Goal: Task Accomplishment & Management: Manage account settings

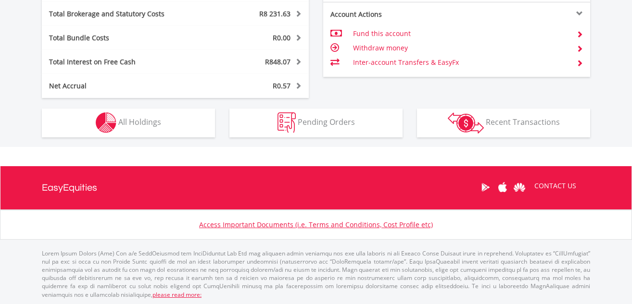
scroll to position [586, 0]
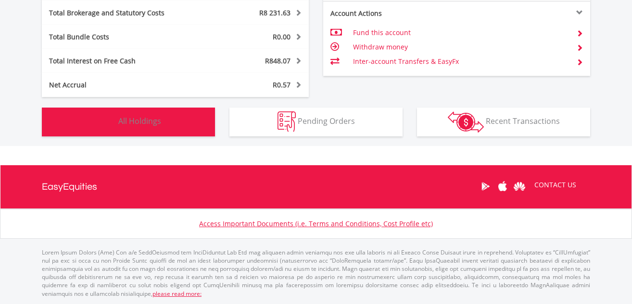
click at [137, 119] on span "All Holdings" at bounding box center [139, 121] width 43 height 11
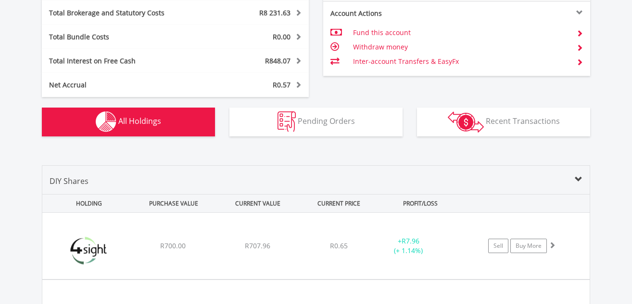
scroll to position [751, 0]
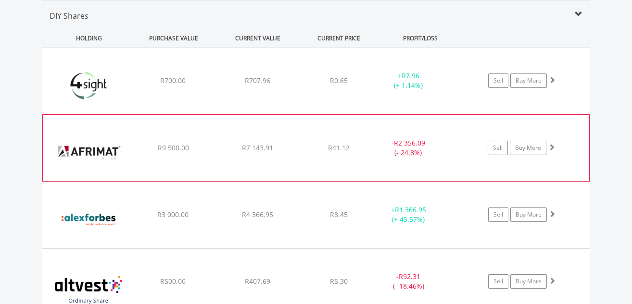
click at [552, 145] on span at bounding box center [551, 147] width 7 height 7
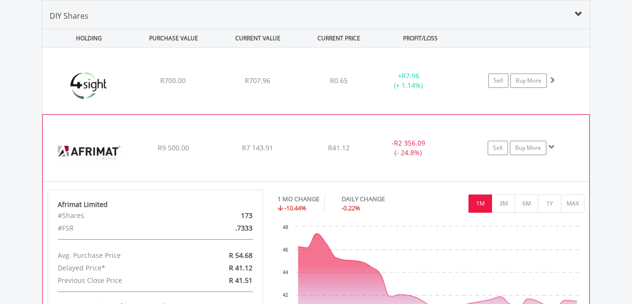
click at [552, 145] on span at bounding box center [551, 147] width 7 height 7
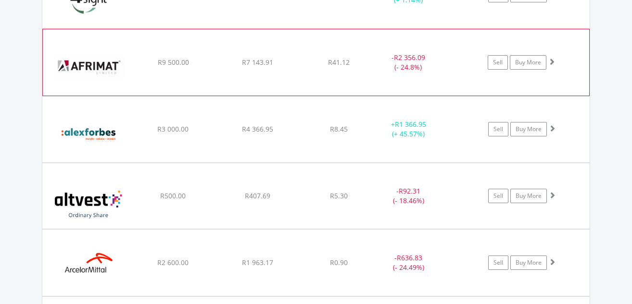
scroll to position [848, 0]
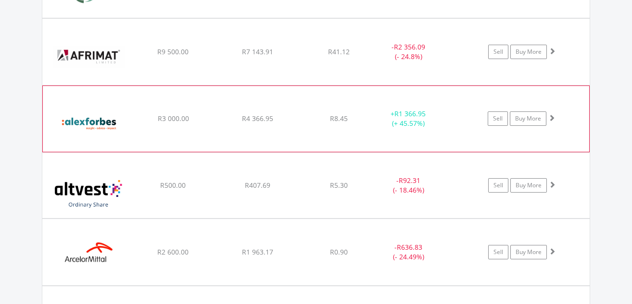
click at [551, 116] on span at bounding box center [551, 117] width 7 height 7
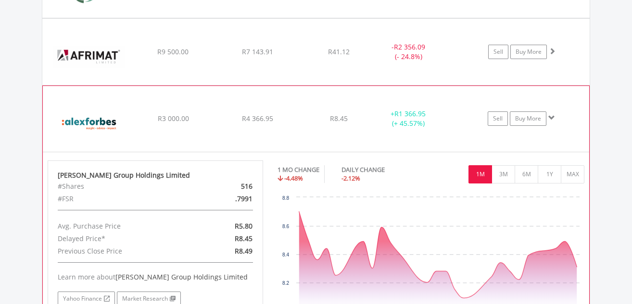
click at [551, 116] on span at bounding box center [551, 117] width 7 height 7
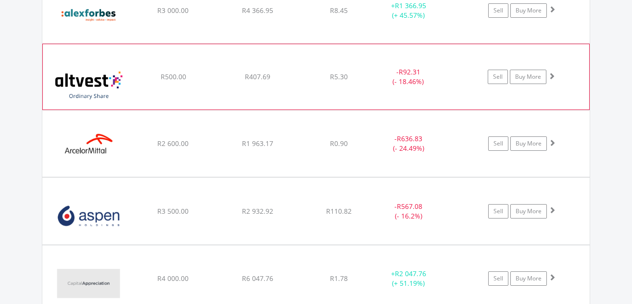
scroll to position [992, 0]
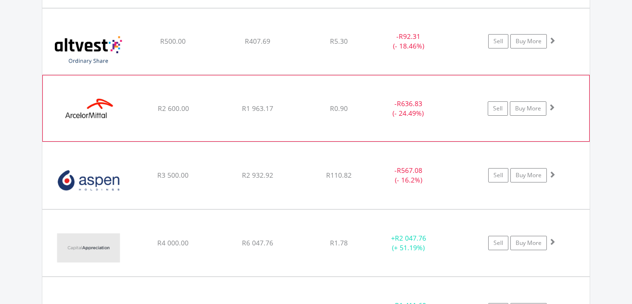
click at [551, 105] on span at bounding box center [551, 107] width 7 height 7
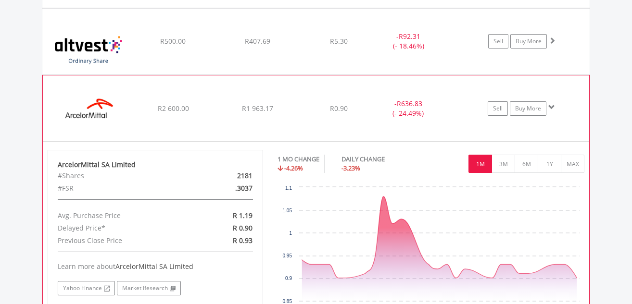
click at [551, 105] on span at bounding box center [551, 107] width 7 height 7
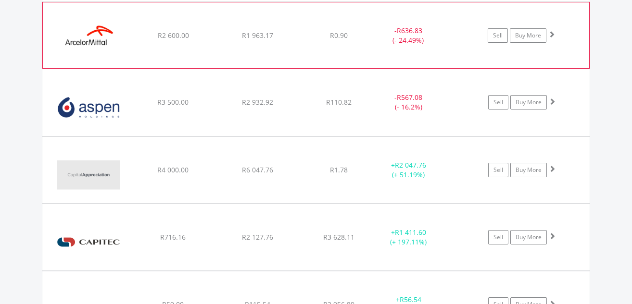
scroll to position [1088, 0]
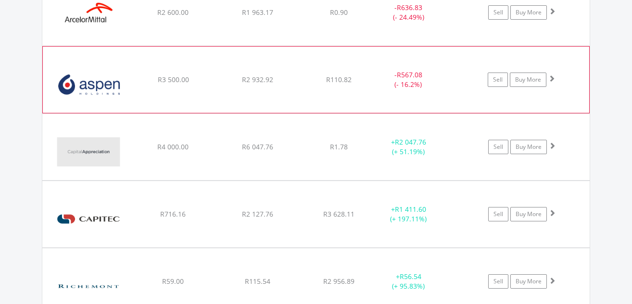
click at [552, 78] on span at bounding box center [551, 78] width 7 height 7
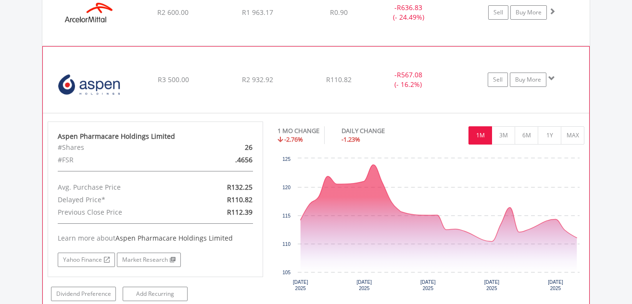
click at [552, 78] on span at bounding box center [551, 78] width 7 height 7
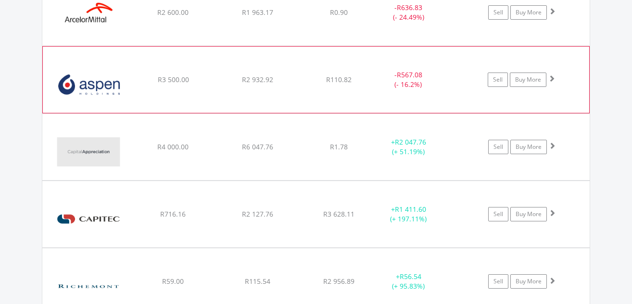
scroll to position [1136, 0]
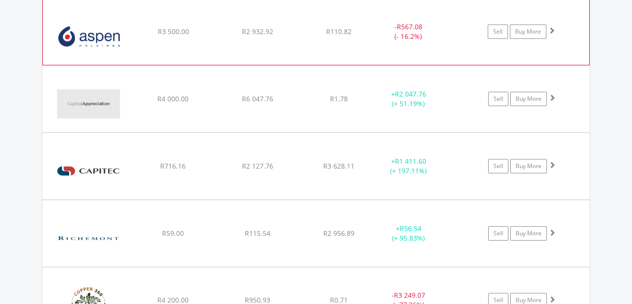
click at [550, 29] on span at bounding box center [551, 30] width 7 height 7
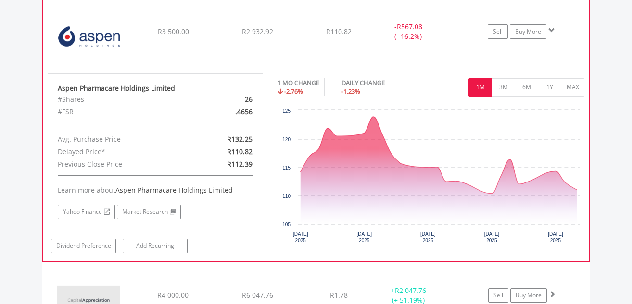
click at [550, 29] on span at bounding box center [551, 30] width 7 height 7
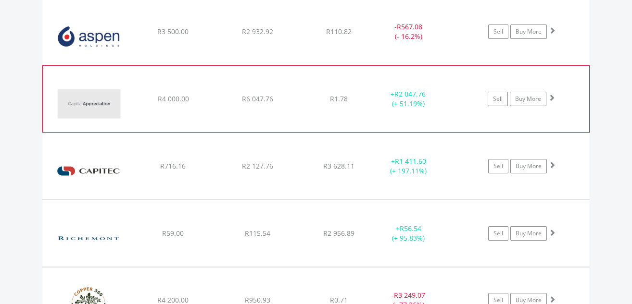
click at [553, 97] on span at bounding box center [551, 97] width 7 height 7
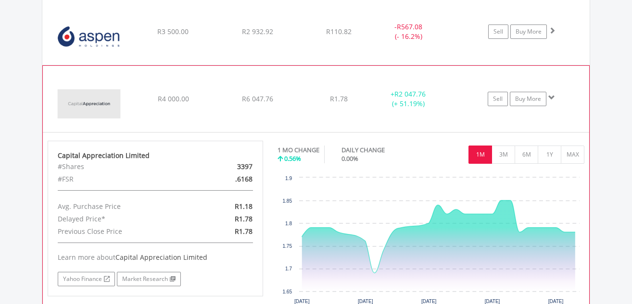
click at [550, 95] on span at bounding box center [551, 97] width 7 height 7
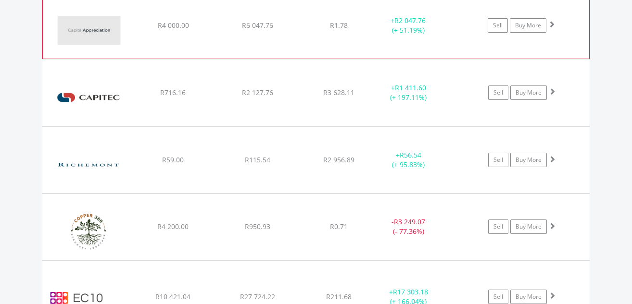
scroll to position [1232, 0]
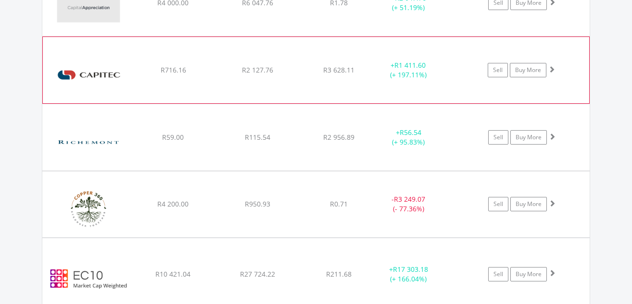
click at [552, 71] on span at bounding box center [551, 69] width 7 height 7
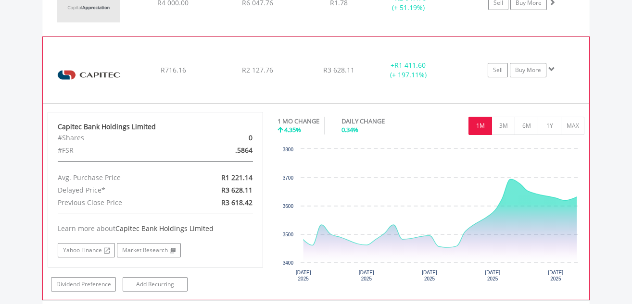
click at [550, 69] on span at bounding box center [551, 69] width 7 height 7
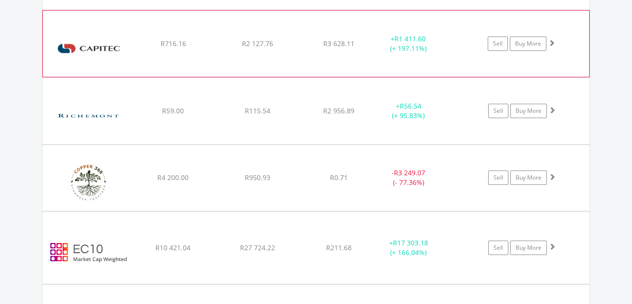
scroll to position [1280, 0]
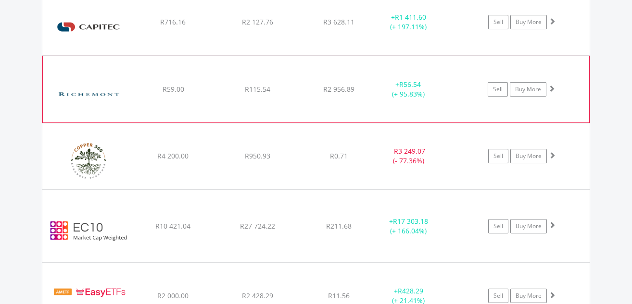
click at [550, 90] on span at bounding box center [551, 88] width 7 height 7
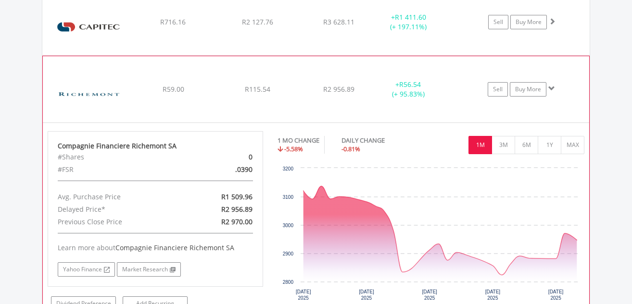
click at [550, 87] on span at bounding box center [551, 88] width 7 height 7
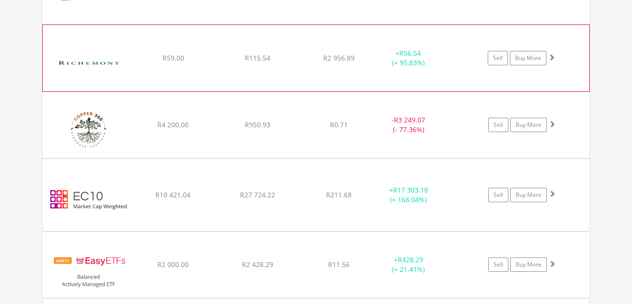
scroll to position [1328, 0]
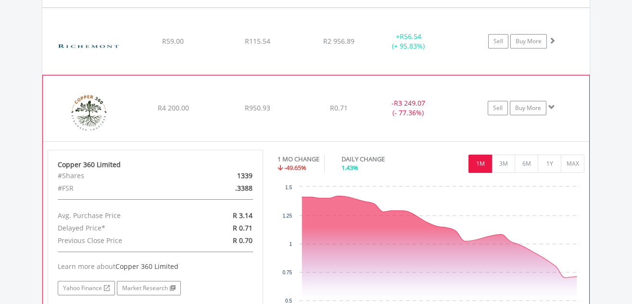
click at [553, 107] on span at bounding box center [551, 107] width 7 height 7
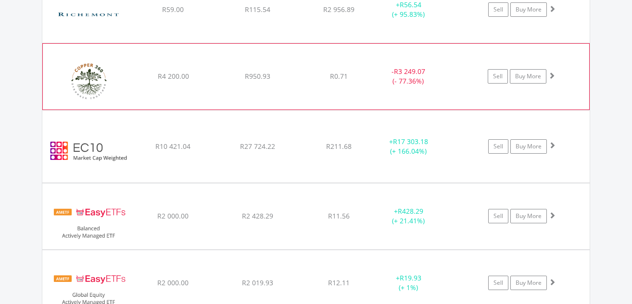
scroll to position [1376, 0]
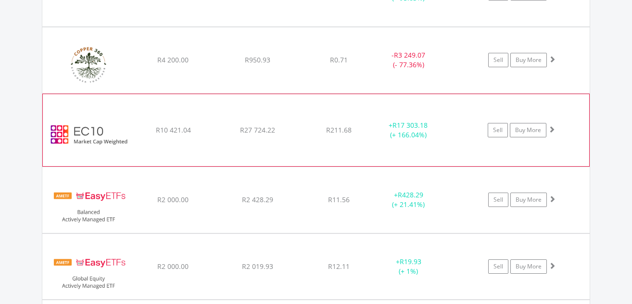
click at [550, 128] on span at bounding box center [551, 129] width 7 height 7
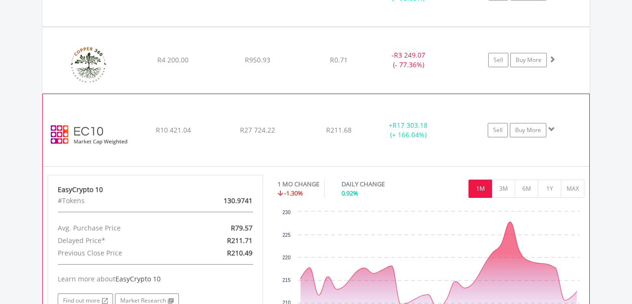
click at [552, 129] on span at bounding box center [551, 129] width 7 height 7
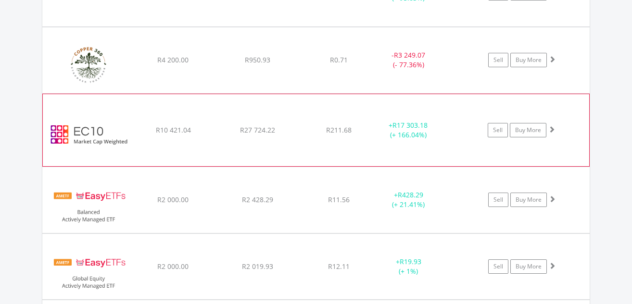
click at [552, 129] on span at bounding box center [551, 129] width 7 height 7
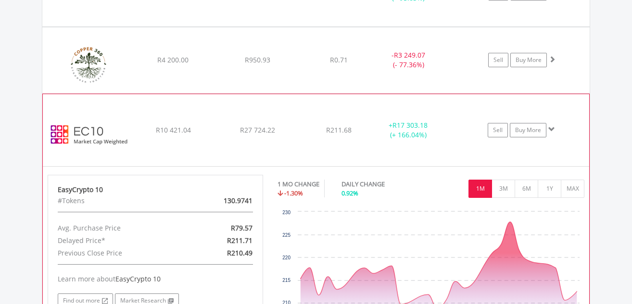
click at [550, 129] on span at bounding box center [551, 129] width 7 height 7
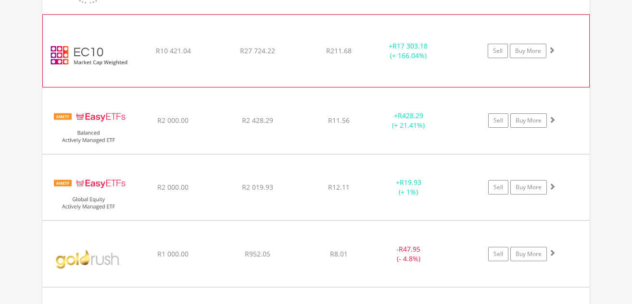
scroll to position [1473, 0]
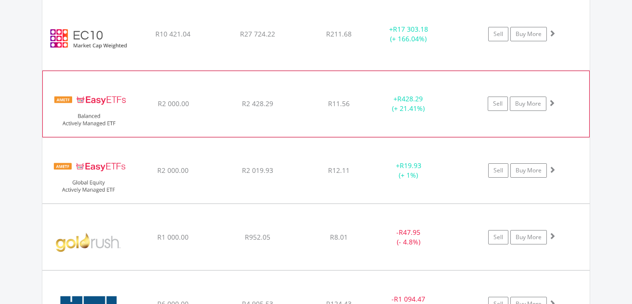
click at [552, 100] on span at bounding box center [551, 103] width 7 height 7
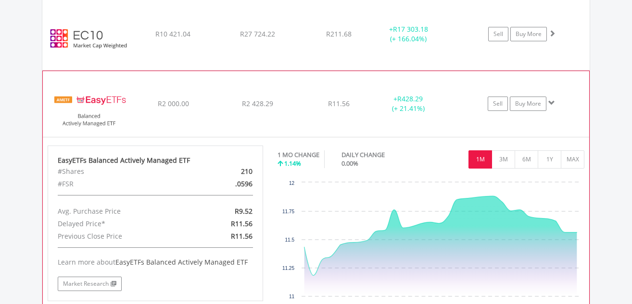
click at [552, 104] on span at bounding box center [551, 103] width 7 height 7
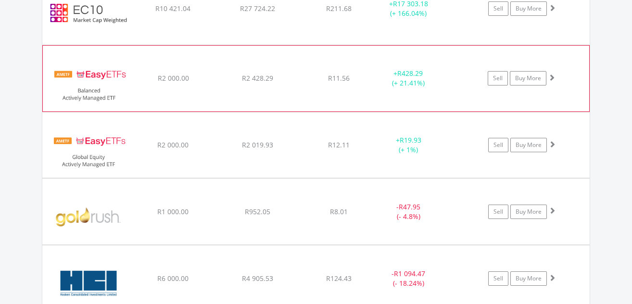
scroll to position [1521, 0]
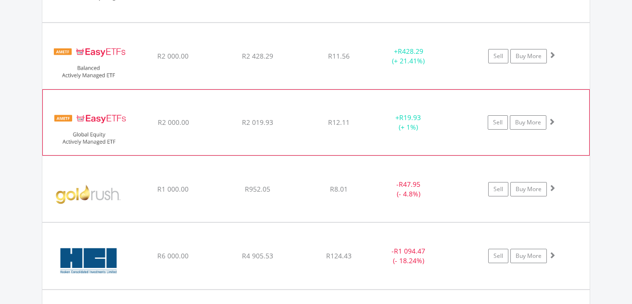
click at [551, 120] on span at bounding box center [551, 121] width 7 height 7
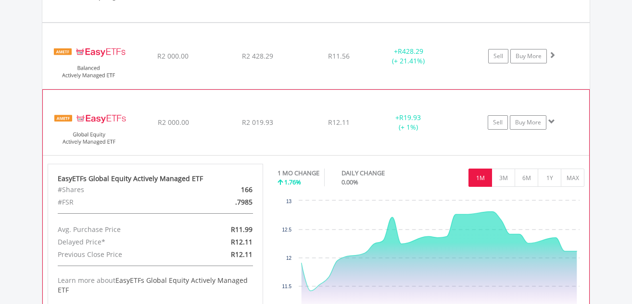
click at [551, 120] on span at bounding box center [551, 121] width 7 height 7
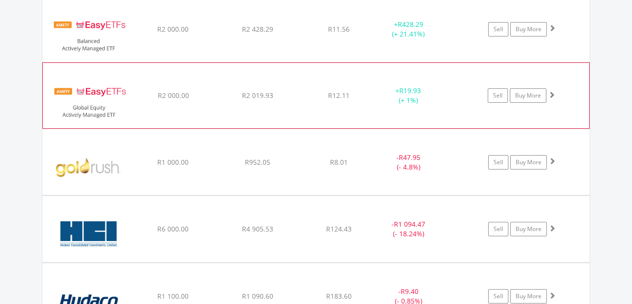
scroll to position [1569, 0]
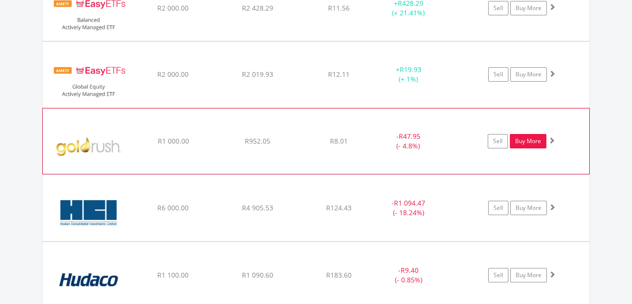
click at [526, 142] on link "Buy More" at bounding box center [528, 141] width 37 height 14
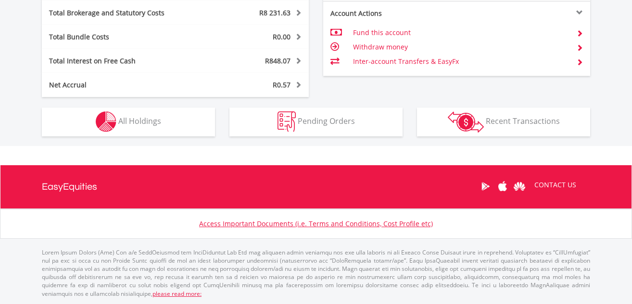
scroll to position [92, 183]
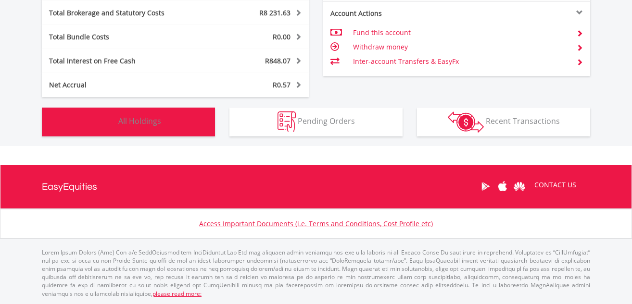
click at [154, 122] on span "All Holdings" at bounding box center [139, 121] width 43 height 11
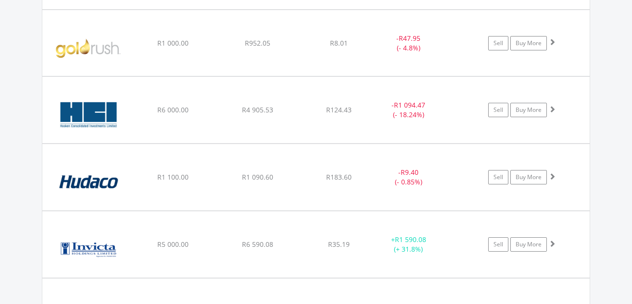
scroll to position [1713, 0]
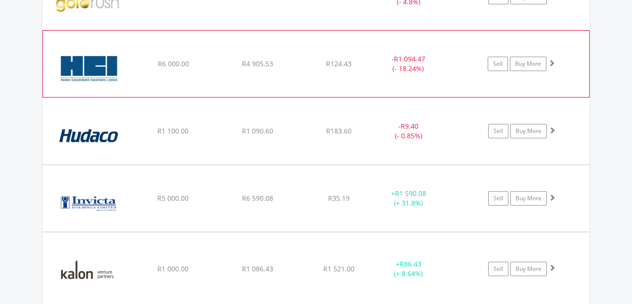
click at [552, 63] on span at bounding box center [551, 63] width 7 height 7
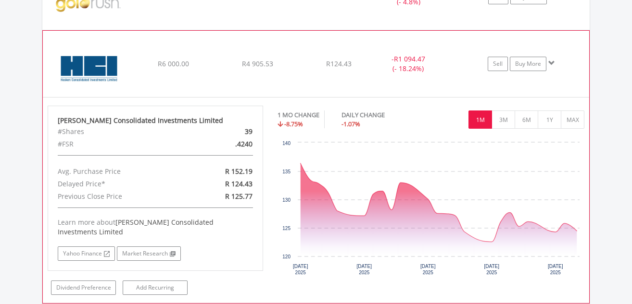
click at [552, 62] on span at bounding box center [551, 63] width 7 height 7
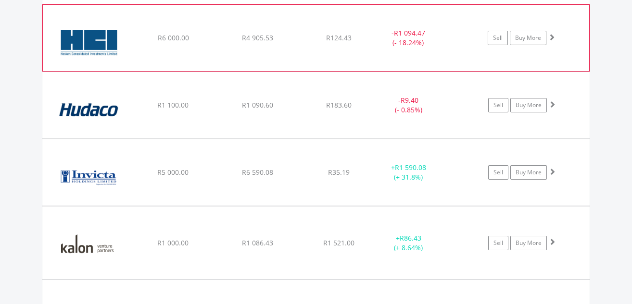
scroll to position [1761, 0]
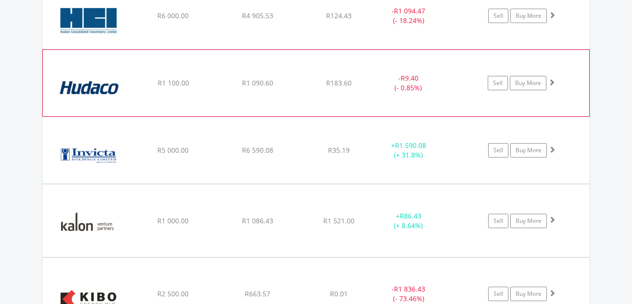
click at [552, 81] on span at bounding box center [551, 82] width 7 height 7
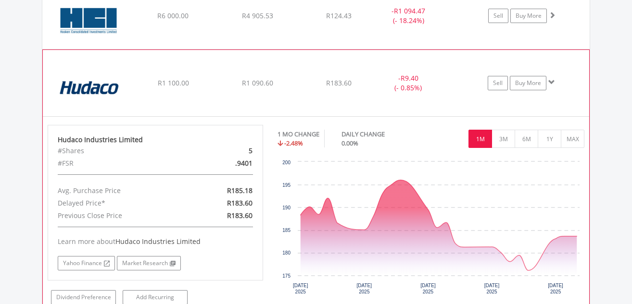
click at [552, 81] on span at bounding box center [551, 82] width 7 height 7
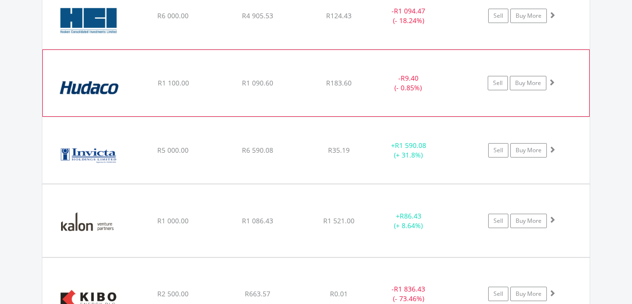
scroll to position [1809, 0]
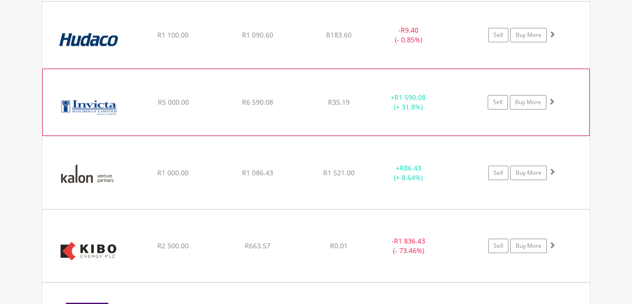
click at [551, 100] on span at bounding box center [551, 101] width 7 height 7
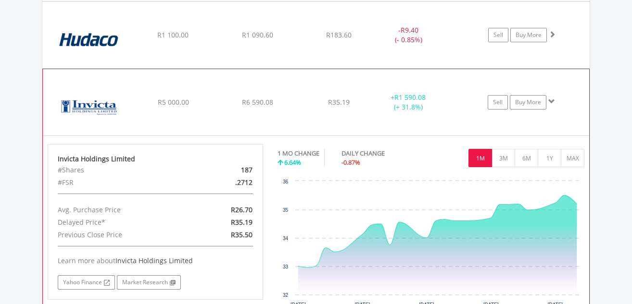
click at [551, 100] on span at bounding box center [551, 101] width 7 height 7
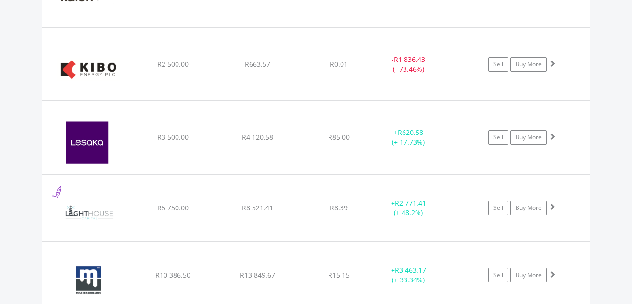
scroll to position [2001, 0]
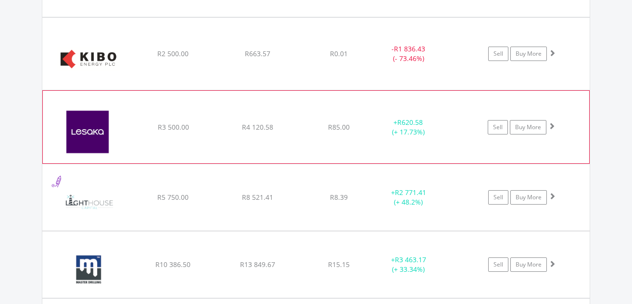
click at [553, 124] on span at bounding box center [551, 126] width 7 height 7
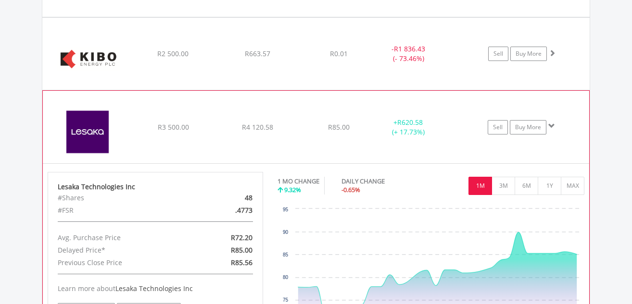
click at [552, 125] on span at bounding box center [551, 126] width 7 height 7
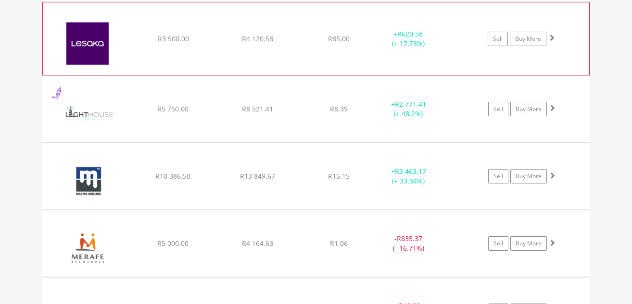
scroll to position [2098, 0]
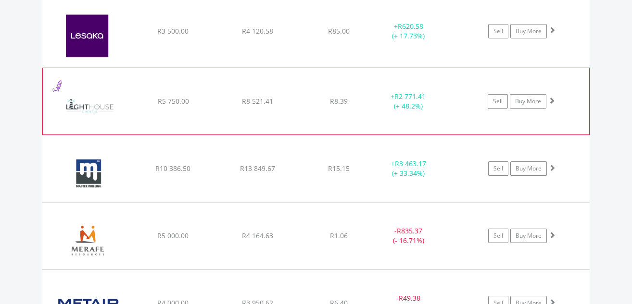
click at [551, 100] on span at bounding box center [551, 100] width 7 height 7
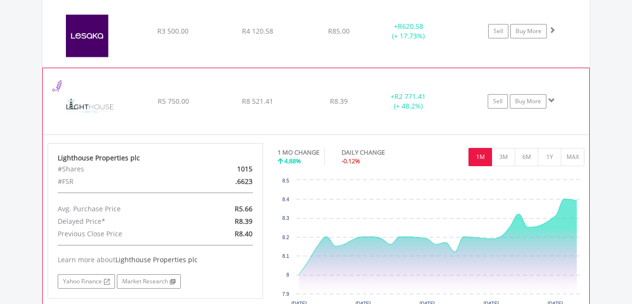
click at [551, 97] on span at bounding box center [551, 100] width 7 height 7
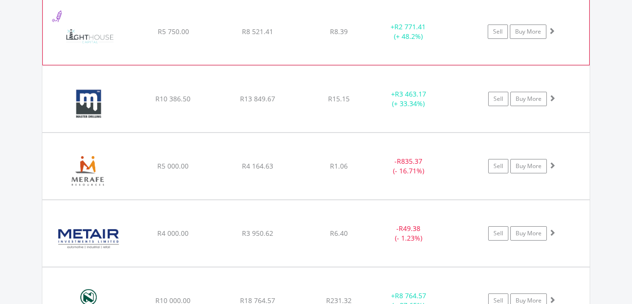
scroll to position [2194, 0]
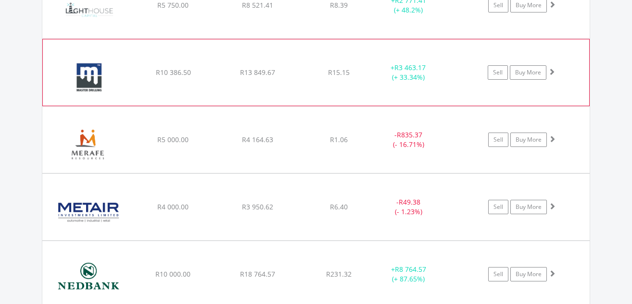
click at [551, 70] on span at bounding box center [551, 71] width 7 height 7
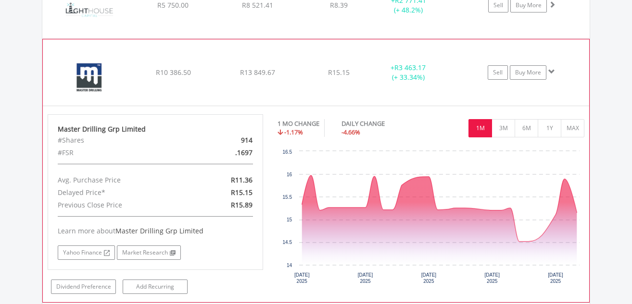
click at [549, 72] on span at bounding box center [551, 71] width 7 height 7
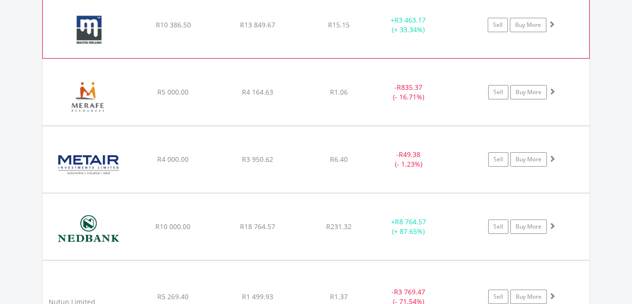
scroll to position [2242, 0]
click at [550, 90] on span at bounding box center [551, 90] width 7 height 7
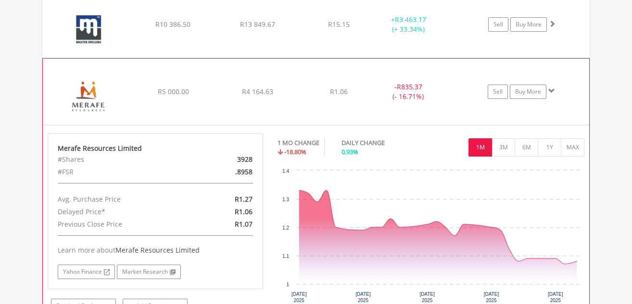
click at [550, 90] on span at bounding box center [551, 90] width 7 height 7
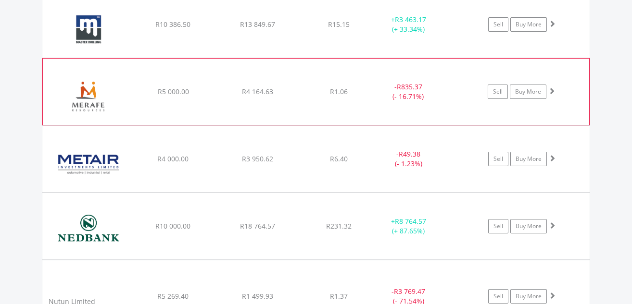
click at [550, 88] on span at bounding box center [551, 90] width 7 height 7
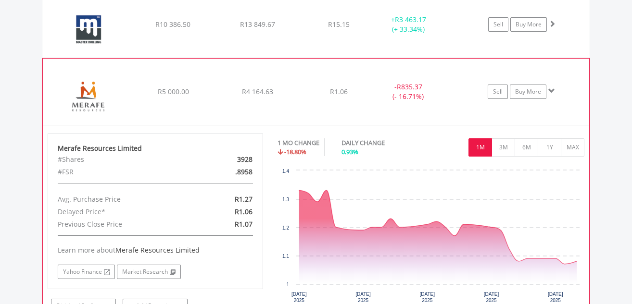
click at [550, 88] on span at bounding box center [551, 90] width 7 height 7
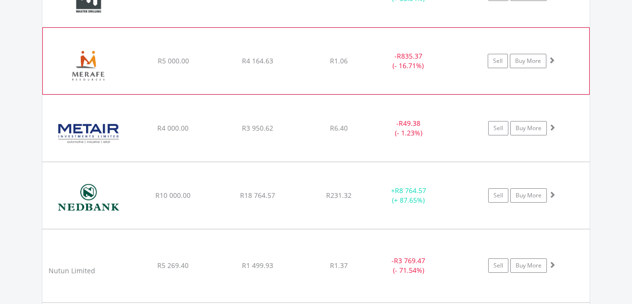
scroll to position [2290, 0]
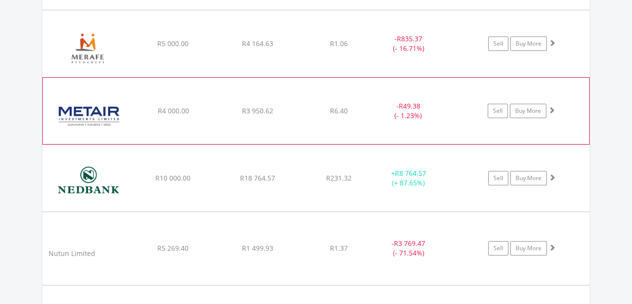
click at [549, 109] on span at bounding box center [551, 110] width 7 height 7
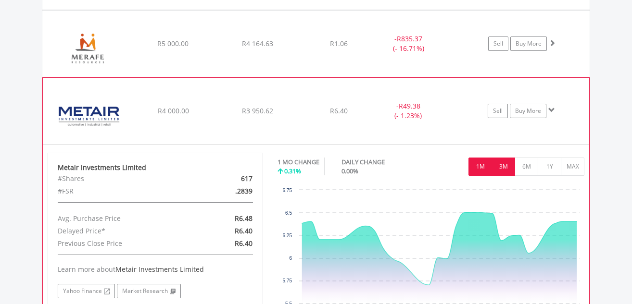
click at [500, 167] on button "3M" at bounding box center [503, 167] width 24 height 18
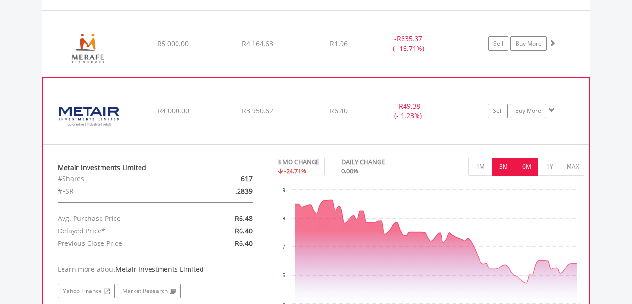
click at [527, 167] on button "6M" at bounding box center [526, 167] width 24 height 18
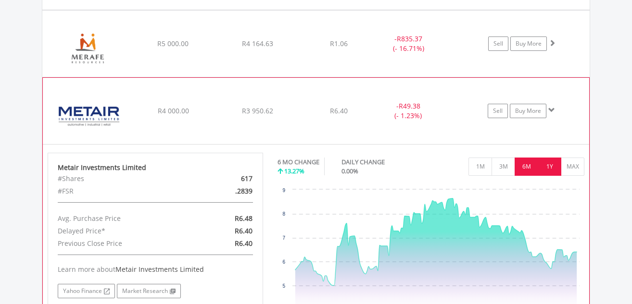
click at [547, 167] on button "1Y" at bounding box center [549, 167] width 24 height 18
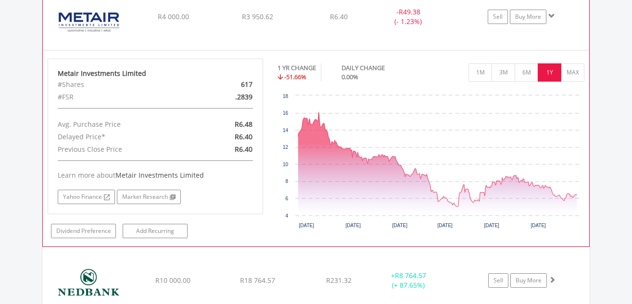
scroll to position [2386, 0]
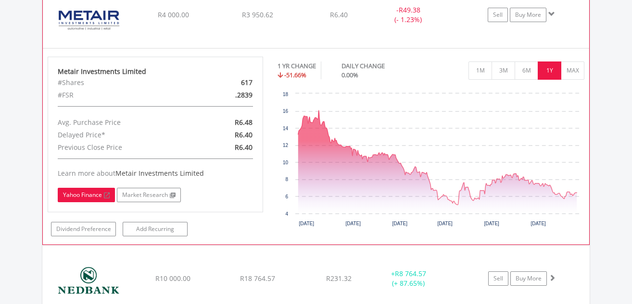
click at [84, 195] on link "Yahoo Finance" at bounding box center [86, 195] width 57 height 14
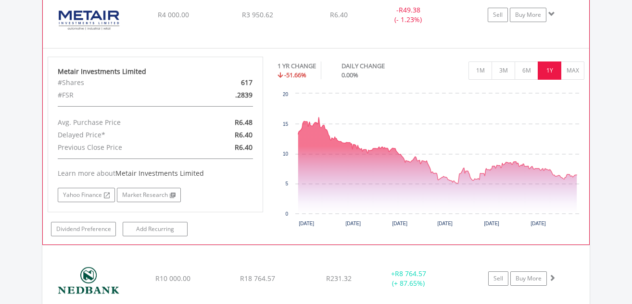
click at [551, 11] on span at bounding box center [551, 14] width 7 height 7
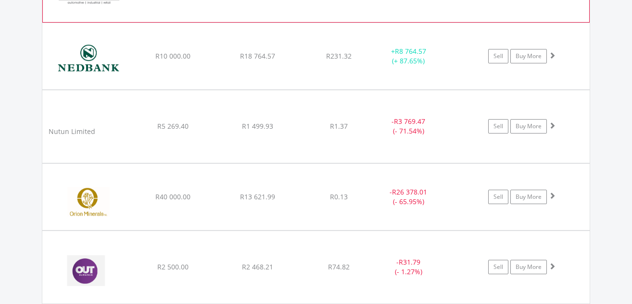
scroll to position [2434, 0]
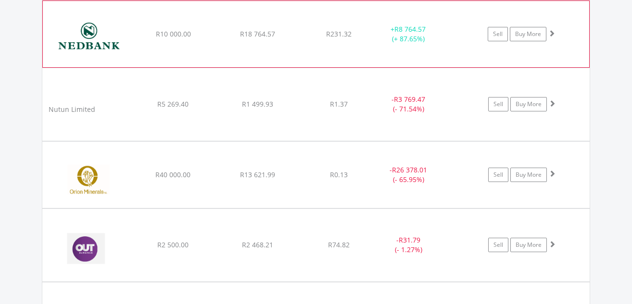
click at [551, 35] on span at bounding box center [551, 33] width 7 height 7
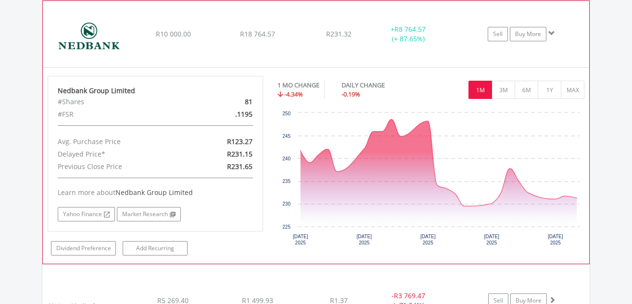
click at [551, 32] on span at bounding box center [551, 33] width 7 height 7
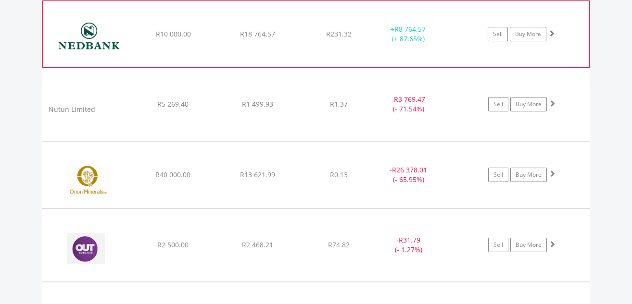
scroll to position [2482, 0]
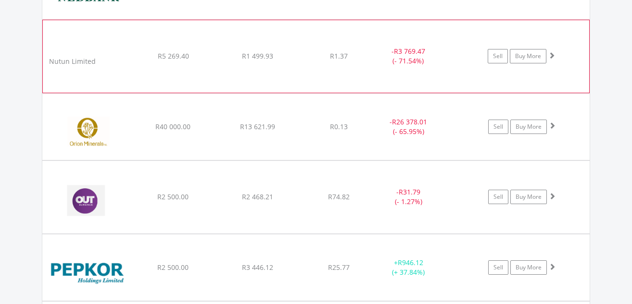
click at [551, 53] on span at bounding box center [551, 55] width 7 height 7
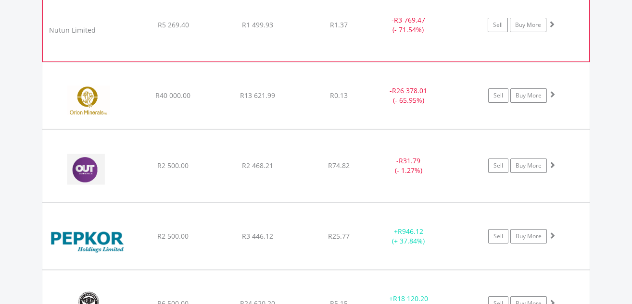
scroll to position [2530, 0]
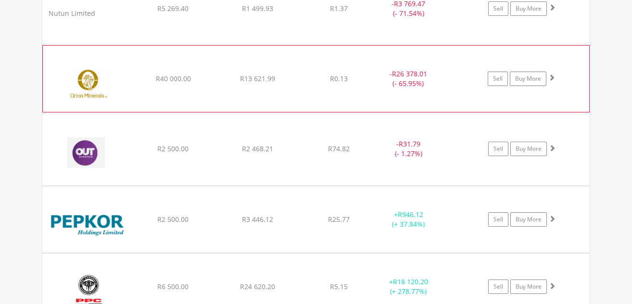
click at [551, 78] on span at bounding box center [551, 77] width 7 height 7
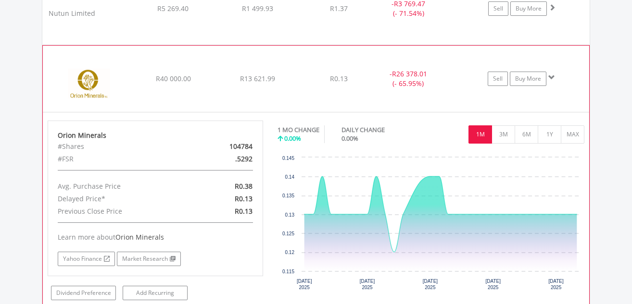
click at [550, 77] on span at bounding box center [551, 77] width 7 height 7
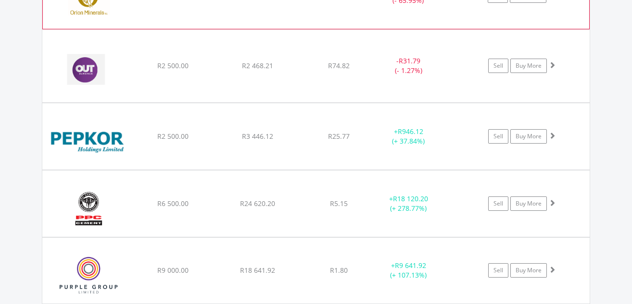
scroll to position [2626, 0]
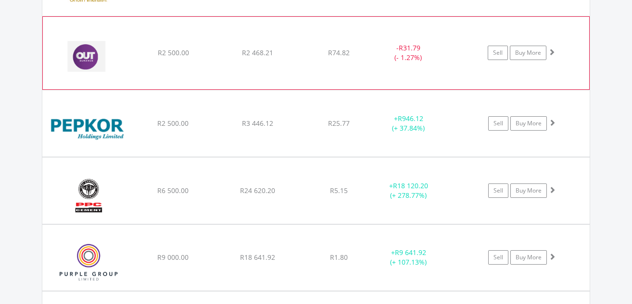
click at [549, 51] on span at bounding box center [551, 52] width 7 height 7
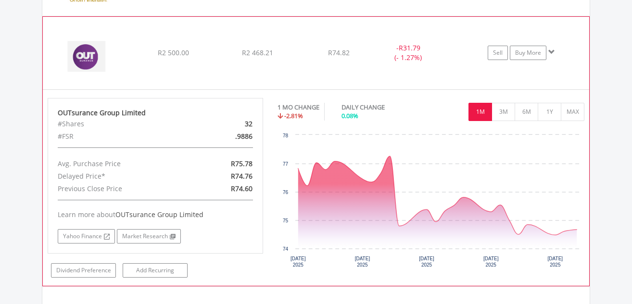
click at [549, 51] on span at bounding box center [551, 52] width 7 height 7
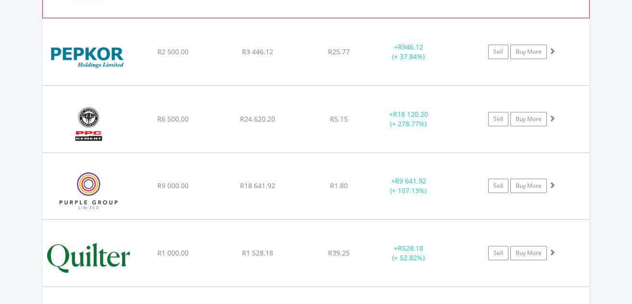
scroll to position [2723, 0]
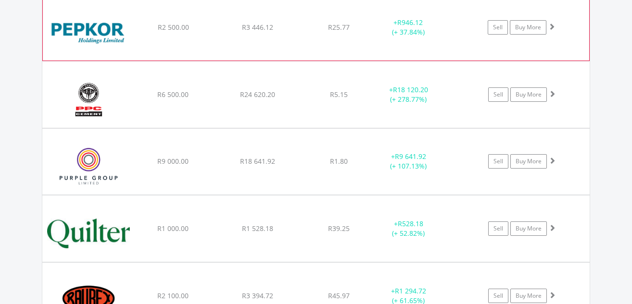
click at [551, 24] on span at bounding box center [551, 26] width 7 height 7
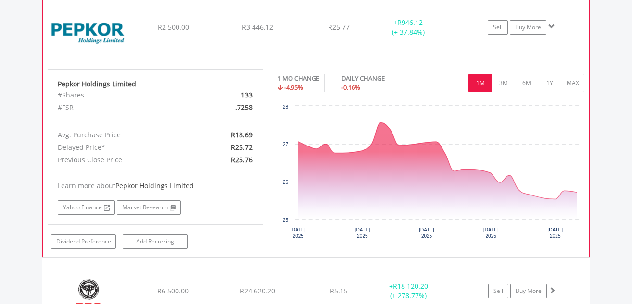
click at [548, 25] on span at bounding box center [551, 26] width 7 height 7
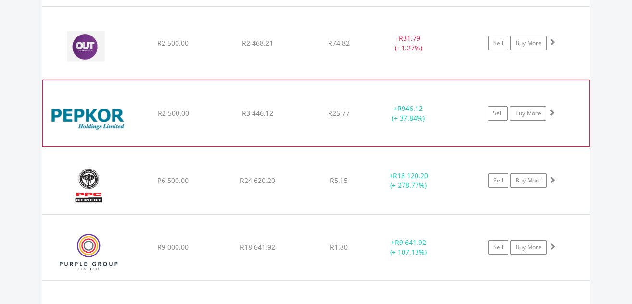
scroll to position [2626, 0]
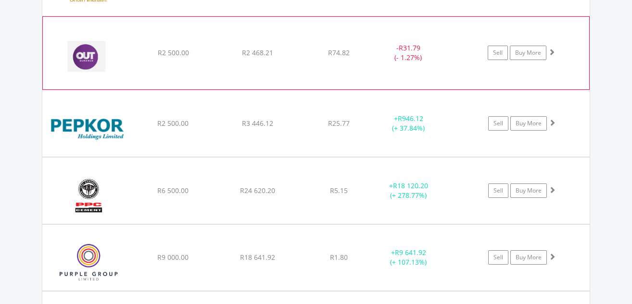
click at [551, 50] on span at bounding box center [551, 52] width 7 height 7
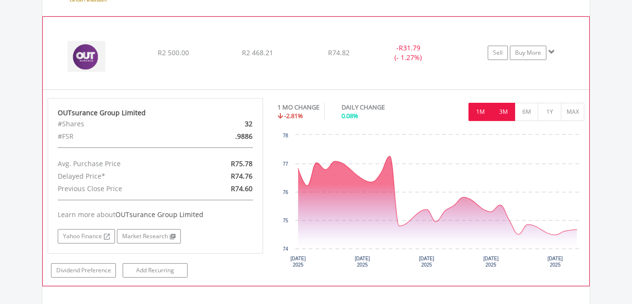
click at [503, 112] on button "3M" at bounding box center [503, 112] width 24 height 18
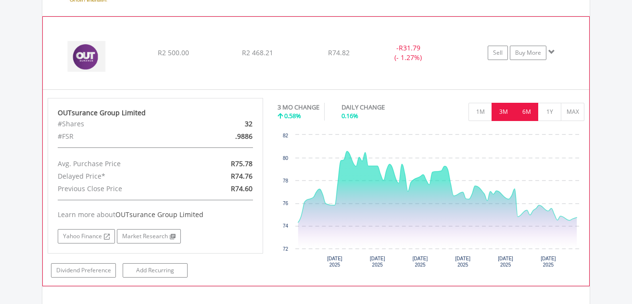
click at [528, 110] on button "6M" at bounding box center [526, 112] width 24 height 18
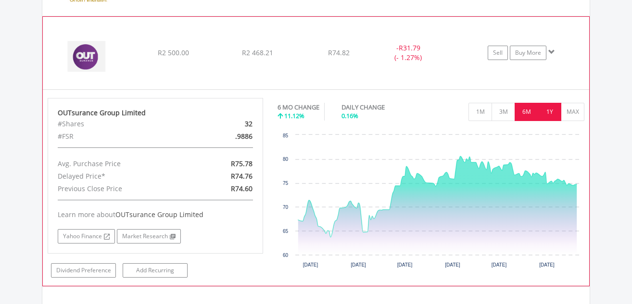
click at [547, 112] on button "1Y" at bounding box center [549, 112] width 24 height 18
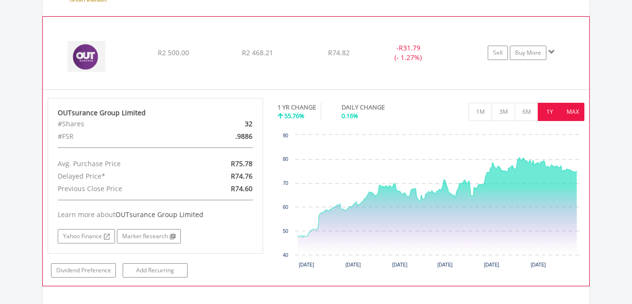
click at [572, 111] on button "MAX" at bounding box center [573, 112] width 24 height 18
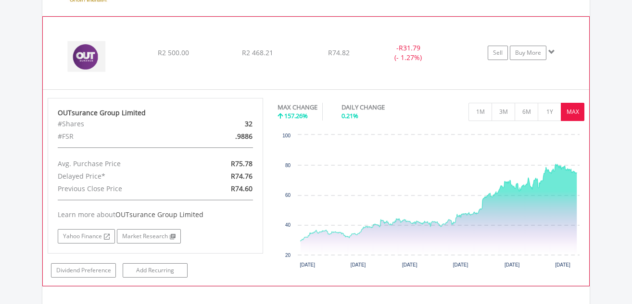
click at [549, 51] on span at bounding box center [551, 52] width 7 height 7
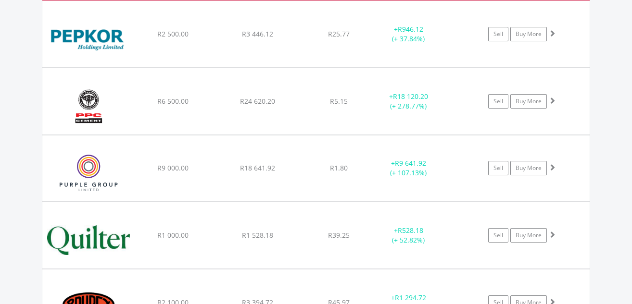
scroll to position [2723, 0]
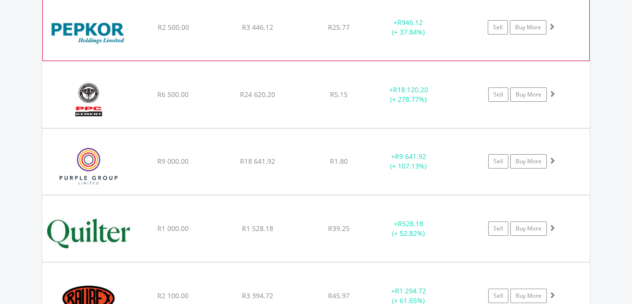
click at [551, 26] on span at bounding box center [551, 26] width 7 height 7
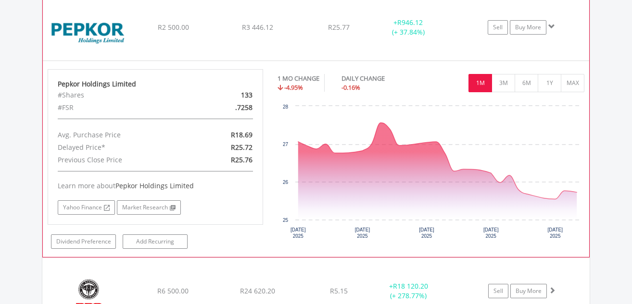
click at [551, 25] on span at bounding box center [551, 26] width 7 height 7
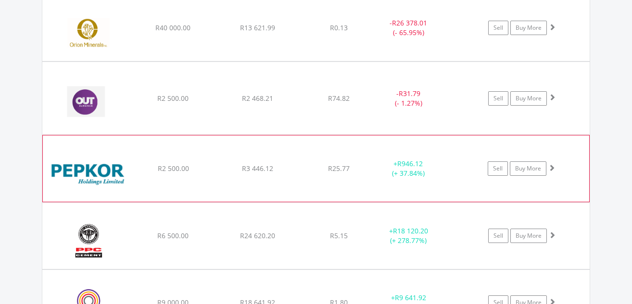
scroll to position [2578, 0]
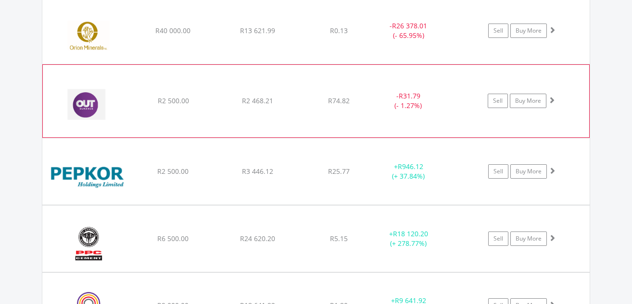
click at [553, 98] on span at bounding box center [551, 100] width 7 height 7
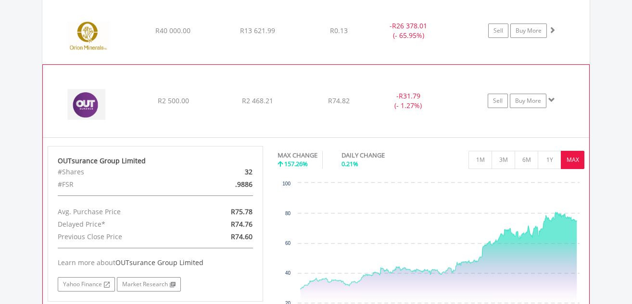
click at [553, 98] on span at bounding box center [551, 100] width 7 height 7
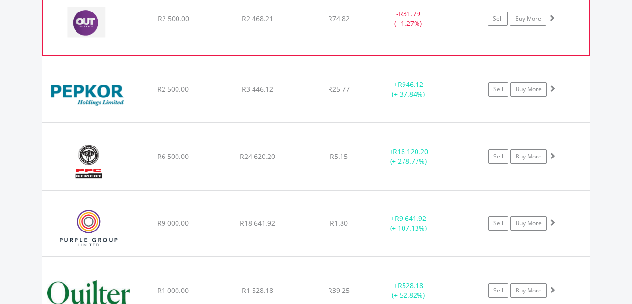
scroll to position [2674, 0]
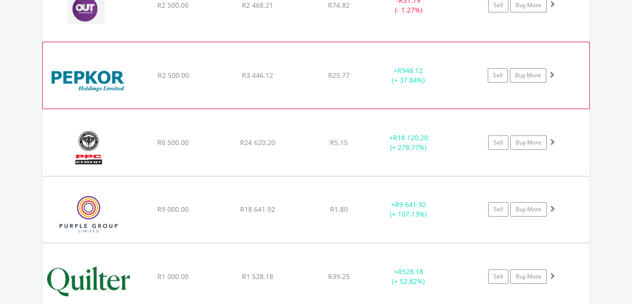
click at [551, 74] on span at bounding box center [551, 74] width 7 height 7
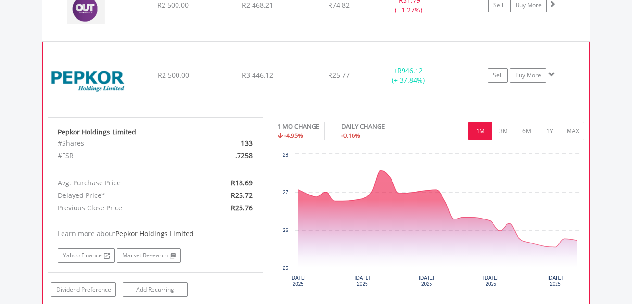
click at [551, 74] on span at bounding box center [551, 74] width 7 height 7
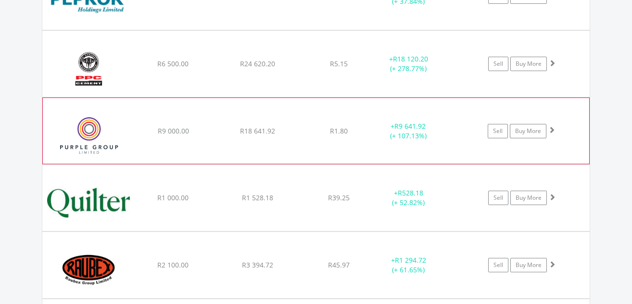
scroll to position [2771, 0]
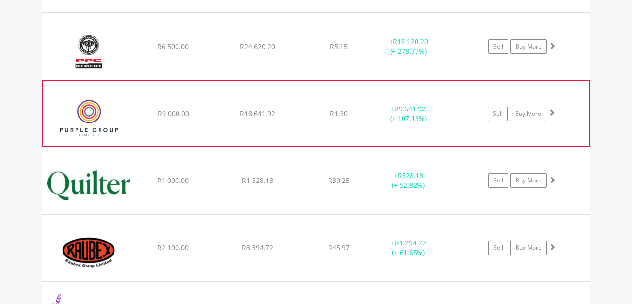
click at [550, 112] on span at bounding box center [551, 112] width 7 height 7
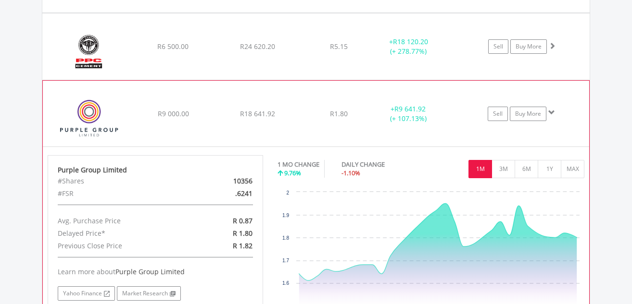
click at [550, 112] on span at bounding box center [551, 112] width 7 height 7
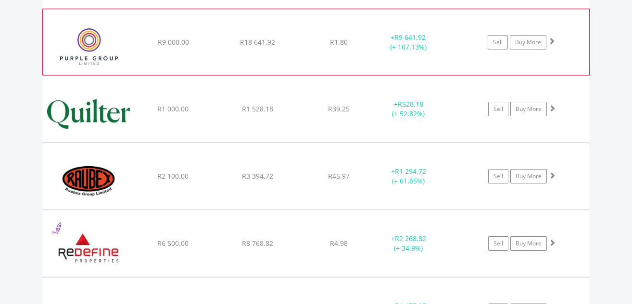
scroll to position [2867, 0]
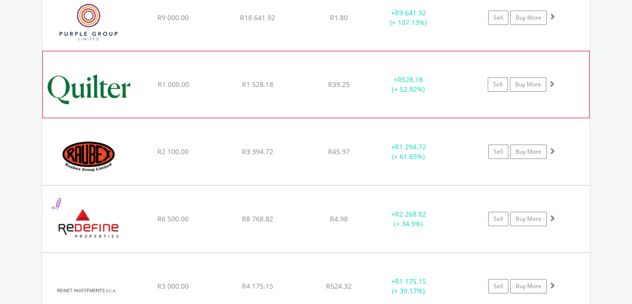
click at [550, 83] on span at bounding box center [551, 83] width 7 height 7
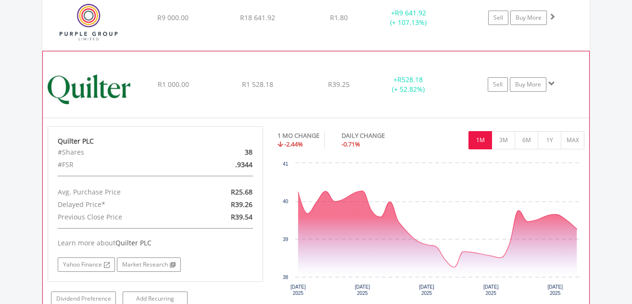
click at [552, 83] on span at bounding box center [551, 83] width 7 height 7
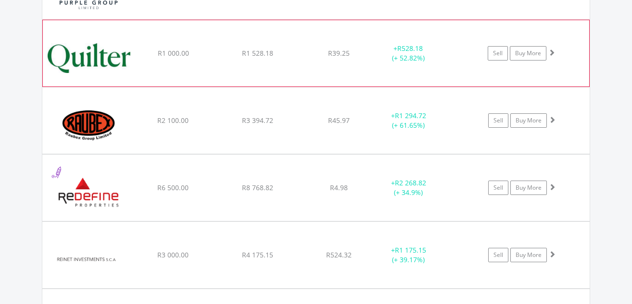
scroll to position [2915, 0]
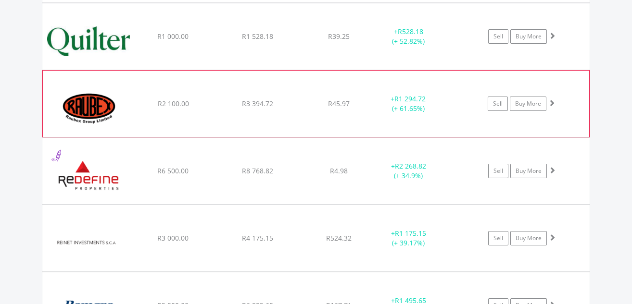
click at [551, 100] on span at bounding box center [551, 103] width 7 height 7
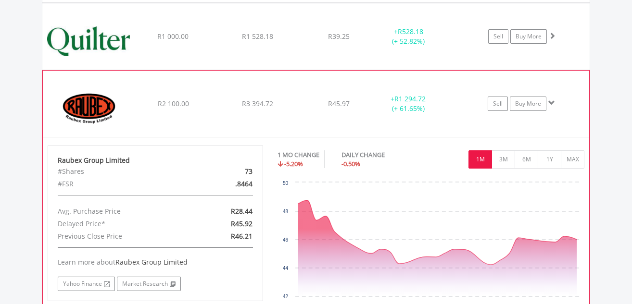
click at [551, 100] on span at bounding box center [551, 103] width 7 height 7
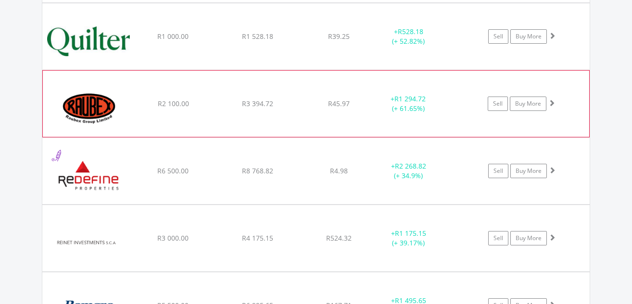
click at [551, 100] on span at bounding box center [551, 103] width 7 height 7
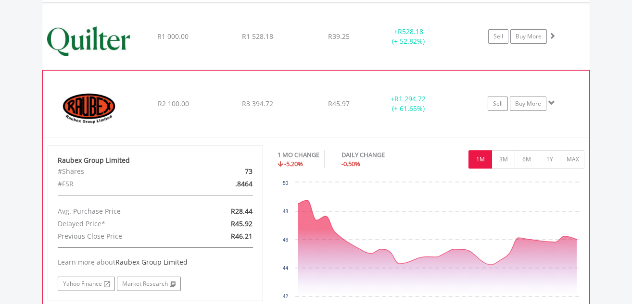
click at [550, 102] on span at bounding box center [551, 103] width 7 height 7
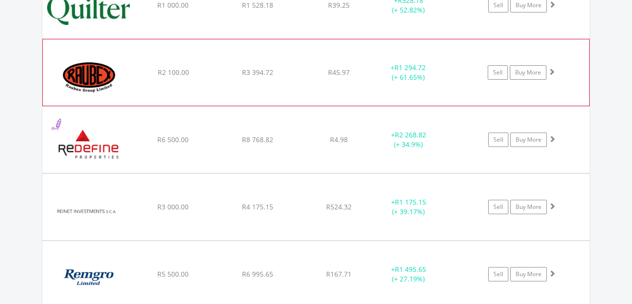
scroll to position [2963, 0]
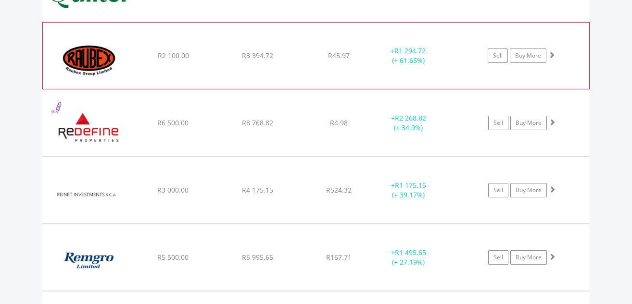
click at [553, 53] on span at bounding box center [551, 54] width 7 height 7
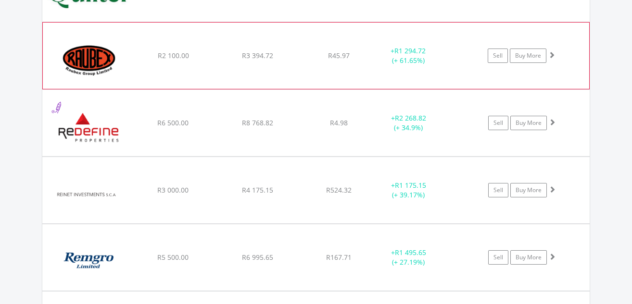
scroll to position [3011, 0]
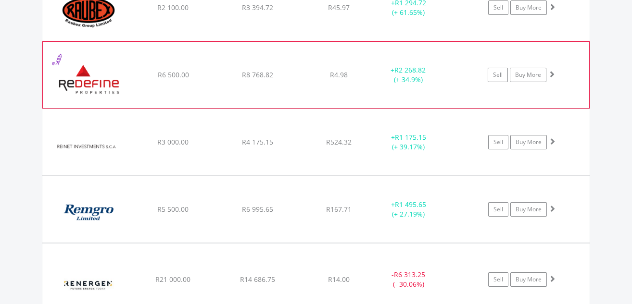
click at [552, 74] on span at bounding box center [551, 74] width 7 height 7
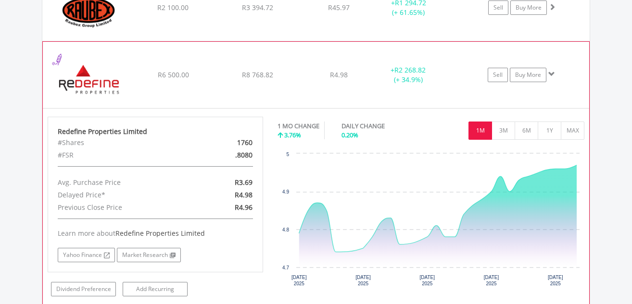
click at [552, 73] on span at bounding box center [551, 74] width 7 height 7
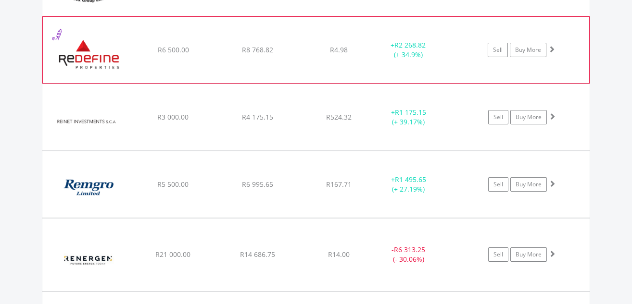
scroll to position [3059, 0]
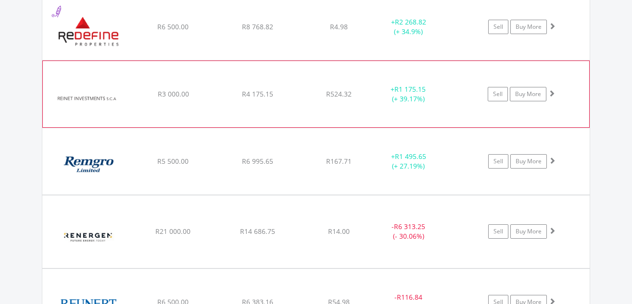
click at [551, 92] on span at bounding box center [551, 93] width 7 height 7
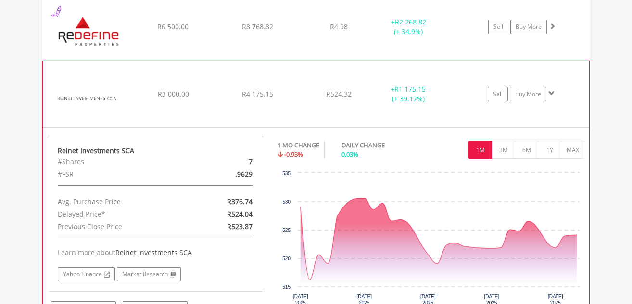
click at [552, 92] on span at bounding box center [551, 93] width 7 height 7
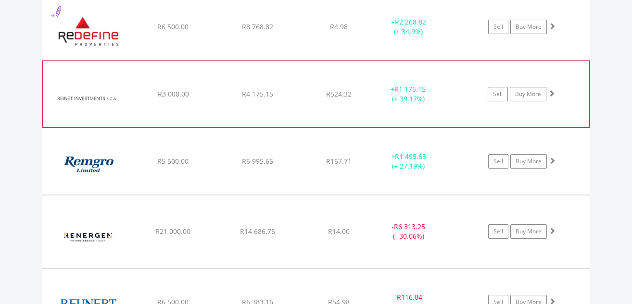
click at [552, 92] on span at bounding box center [551, 93] width 7 height 7
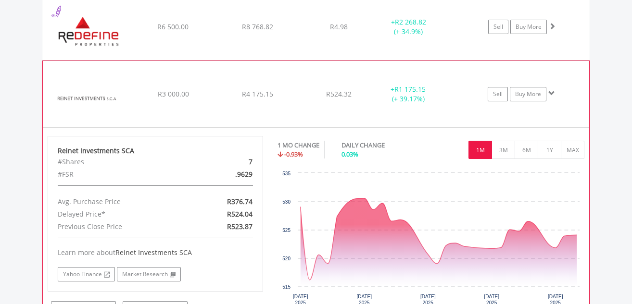
click at [550, 92] on span at bounding box center [551, 93] width 7 height 7
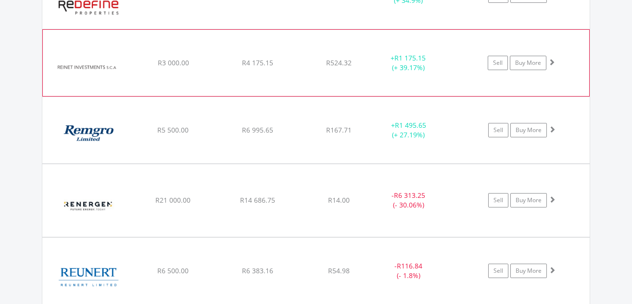
scroll to position [3107, 0]
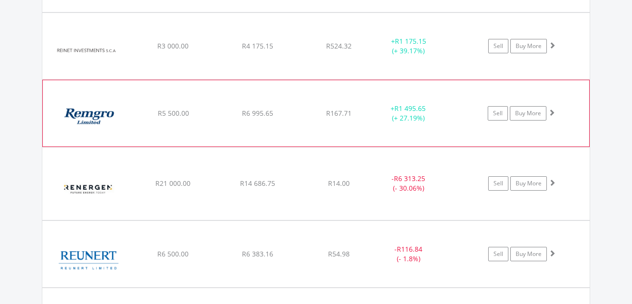
click at [551, 111] on span at bounding box center [551, 112] width 7 height 7
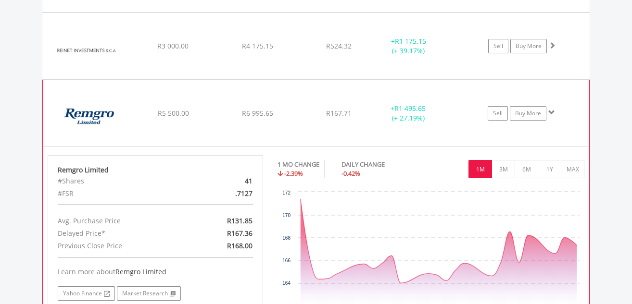
click at [551, 111] on span at bounding box center [551, 112] width 7 height 7
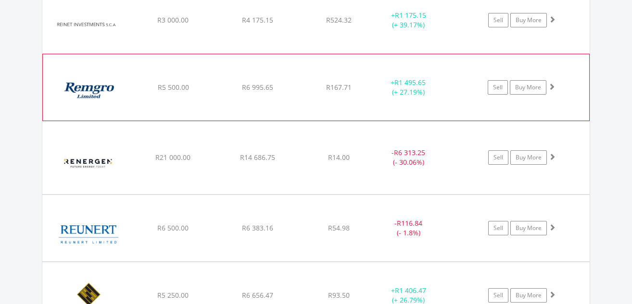
scroll to position [3155, 0]
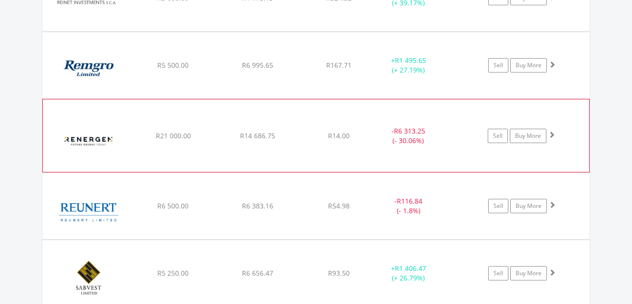
click at [550, 135] on span at bounding box center [551, 134] width 7 height 7
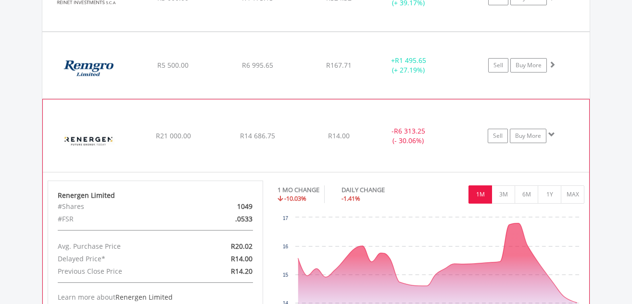
click at [551, 133] on span at bounding box center [551, 134] width 7 height 7
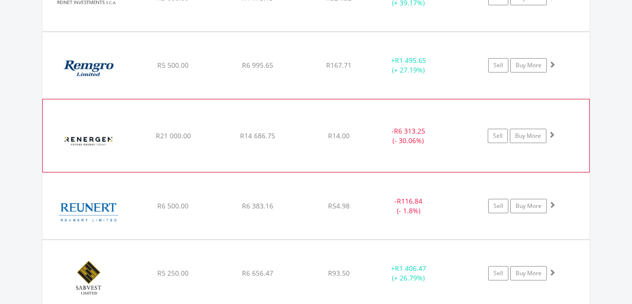
click at [551, 133] on span at bounding box center [551, 134] width 7 height 7
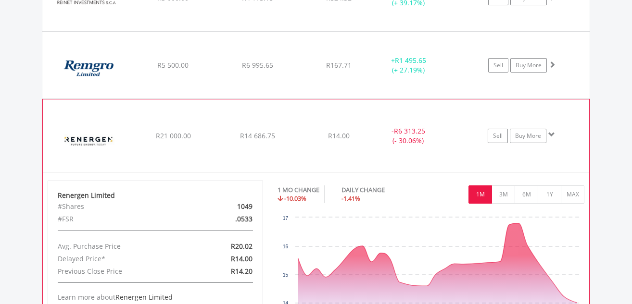
click at [549, 134] on span at bounding box center [551, 134] width 7 height 7
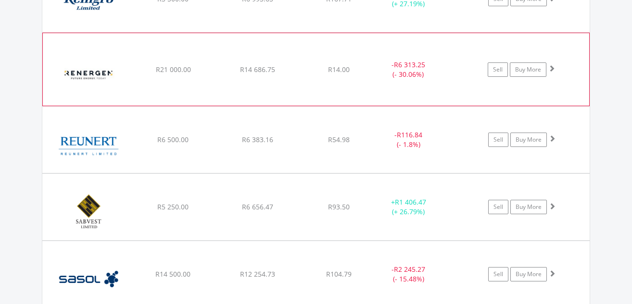
scroll to position [3251, 0]
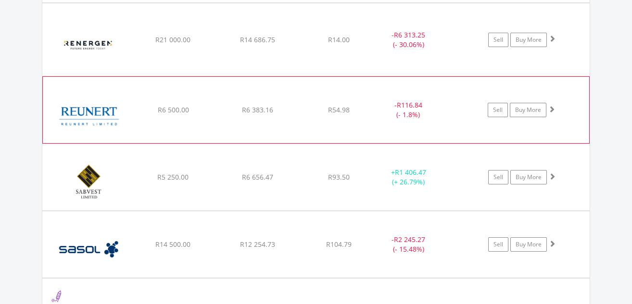
click at [551, 107] on span at bounding box center [551, 109] width 7 height 7
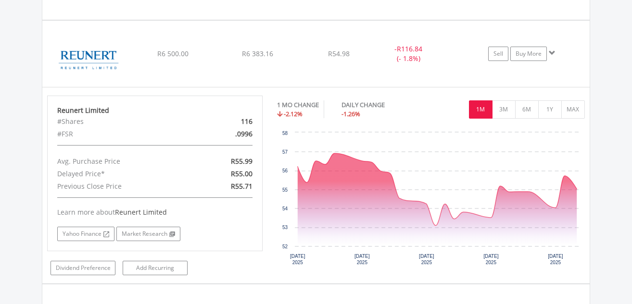
scroll to position [3332, 0]
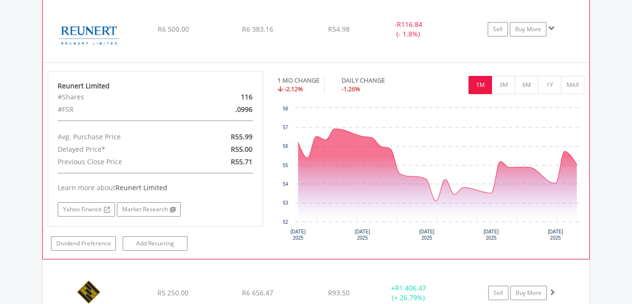
click at [550, 27] on span at bounding box center [551, 28] width 7 height 7
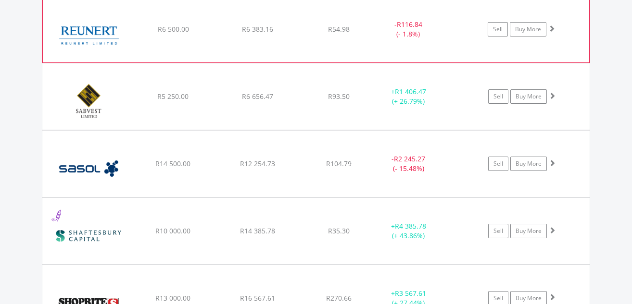
click at [550, 27] on span at bounding box center [551, 28] width 7 height 7
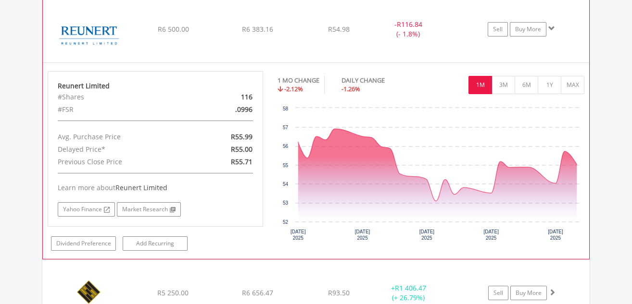
click at [552, 28] on span at bounding box center [551, 28] width 7 height 7
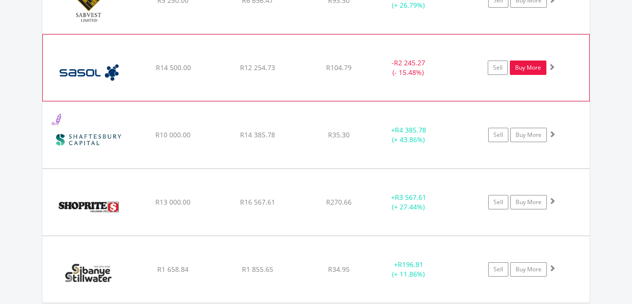
scroll to position [3380, 0]
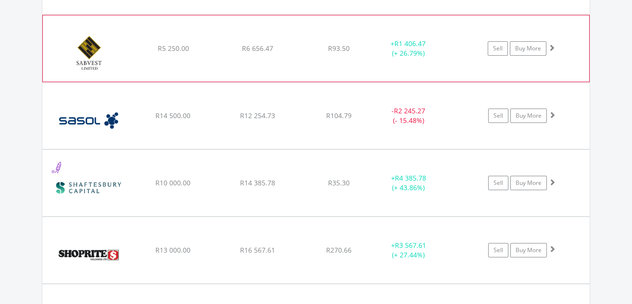
click at [552, 47] on span at bounding box center [551, 47] width 7 height 7
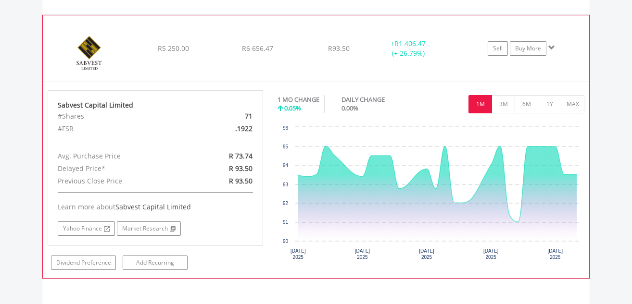
click at [552, 47] on span at bounding box center [551, 47] width 7 height 7
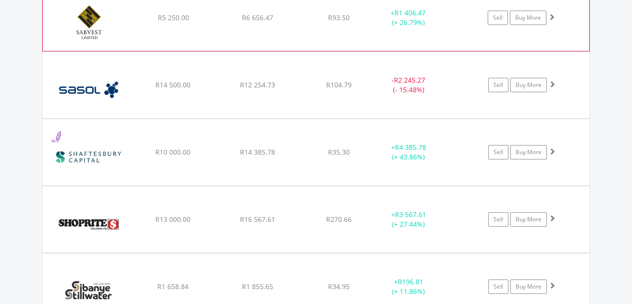
scroll to position [3428, 0]
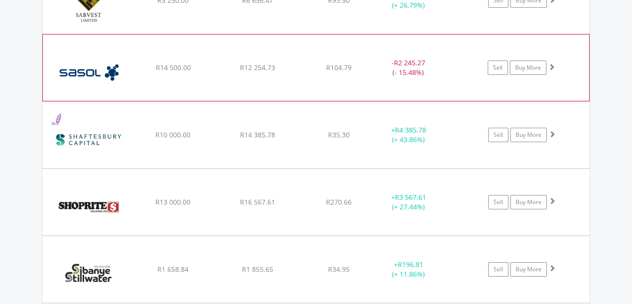
click at [551, 68] on span at bounding box center [551, 66] width 7 height 7
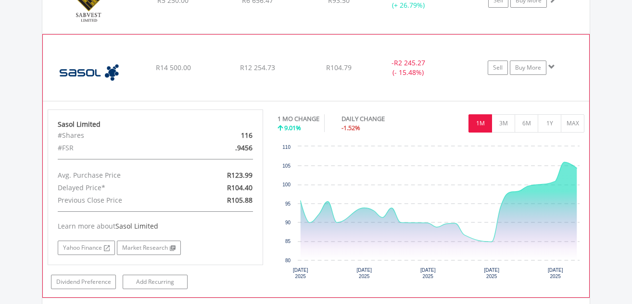
click at [552, 65] on span at bounding box center [551, 66] width 7 height 7
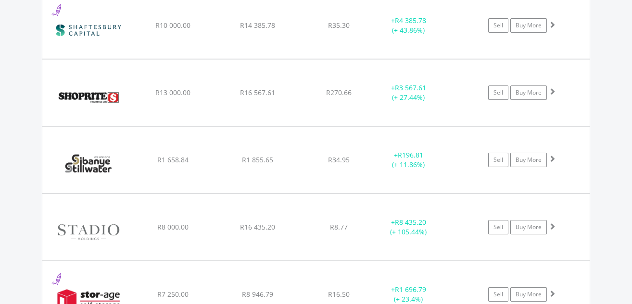
scroll to position [3524, 0]
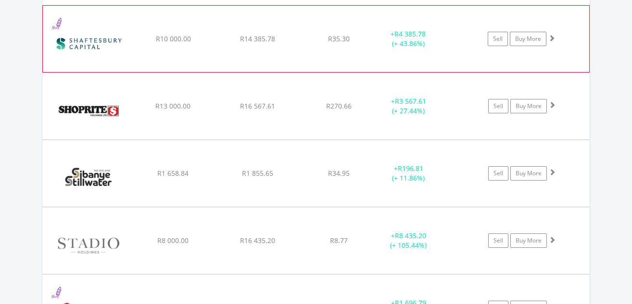
click at [550, 35] on span at bounding box center [551, 38] width 7 height 7
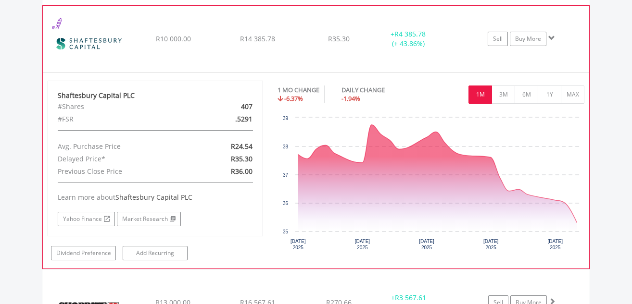
click at [551, 36] on span at bounding box center [551, 38] width 7 height 7
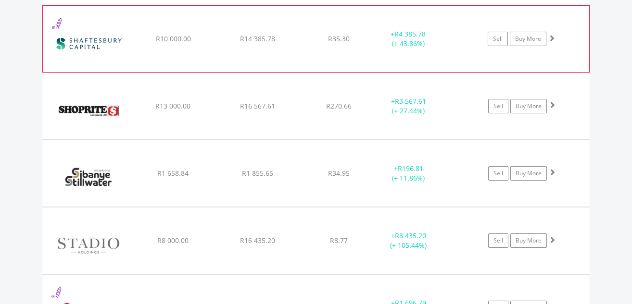
click at [550, 37] on span at bounding box center [551, 38] width 7 height 7
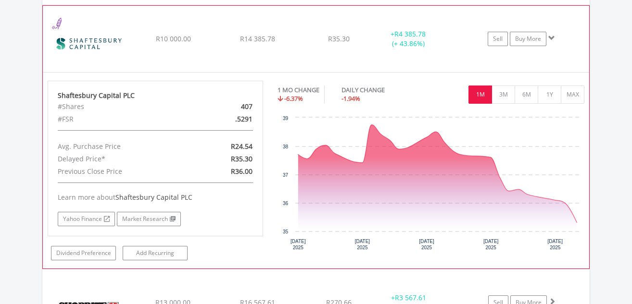
click at [550, 37] on span at bounding box center [551, 38] width 7 height 7
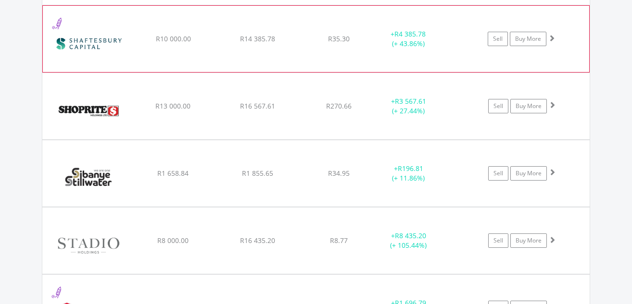
click at [549, 37] on span at bounding box center [551, 38] width 7 height 7
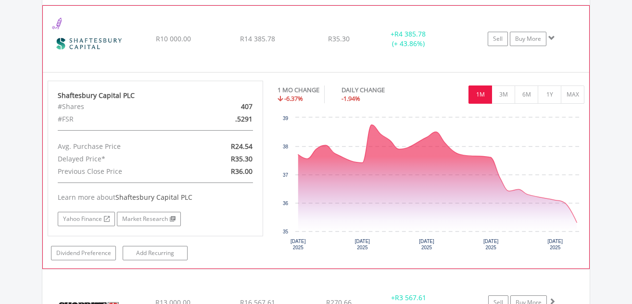
click at [551, 37] on span at bounding box center [551, 38] width 7 height 7
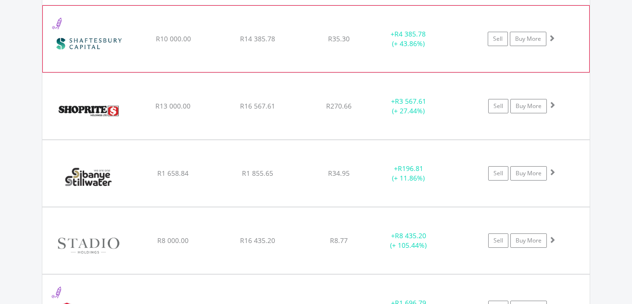
click at [551, 37] on span at bounding box center [551, 38] width 7 height 7
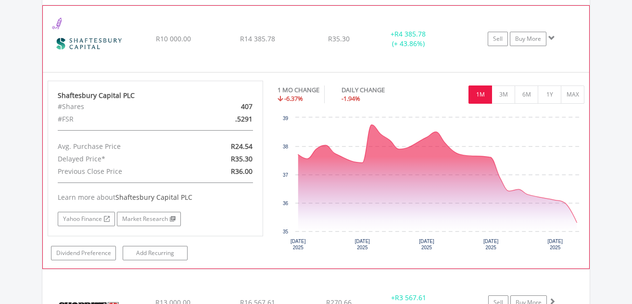
click at [551, 37] on span at bounding box center [551, 38] width 7 height 7
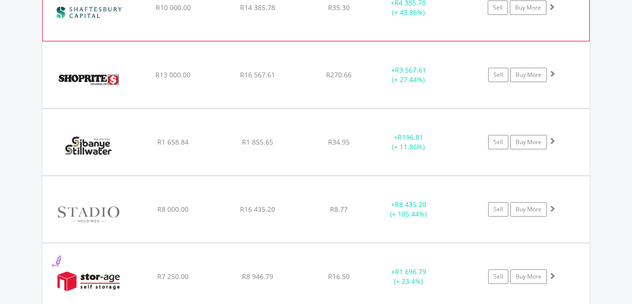
scroll to position [3573, 0]
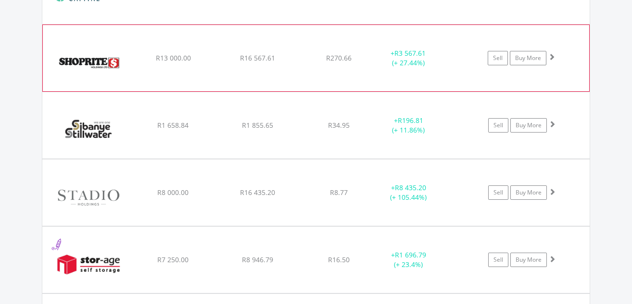
click at [551, 55] on span at bounding box center [551, 56] width 7 height 7
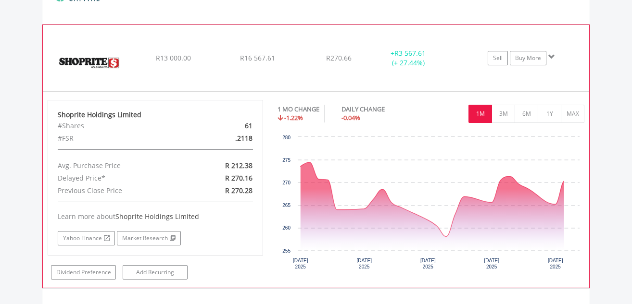
click at [551, 55] on span at bounding box center [551, 56] width 7 height 7
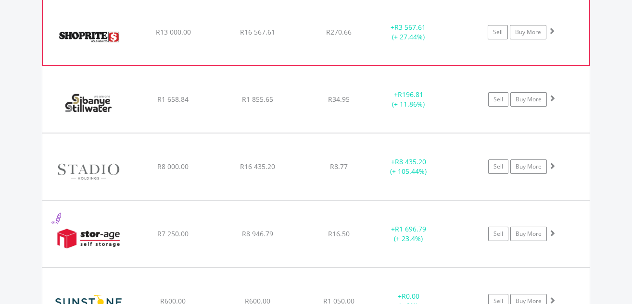
scroll to position [3621, 0]
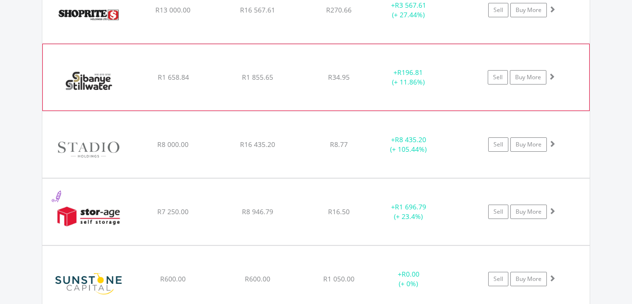
click at [553, 75] on span at bounding box center [551, 76] width 7 height 7
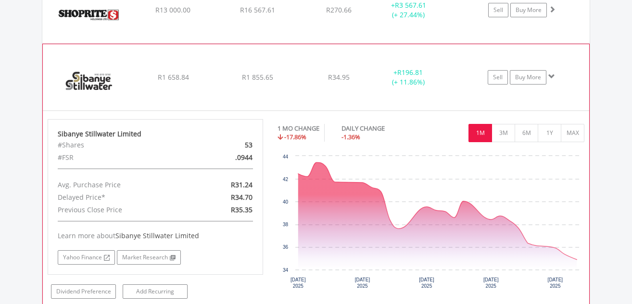
click at [552, 75] on span at bounding box center [551, 76] width 7 height 7
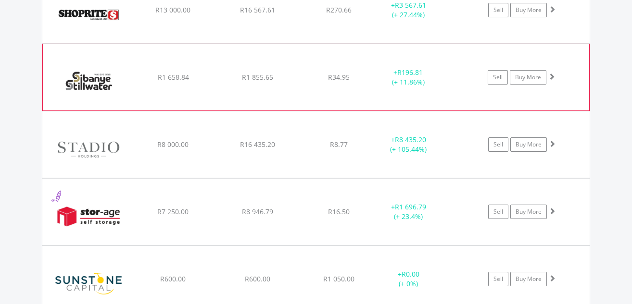
scroll to position [3669, 0]
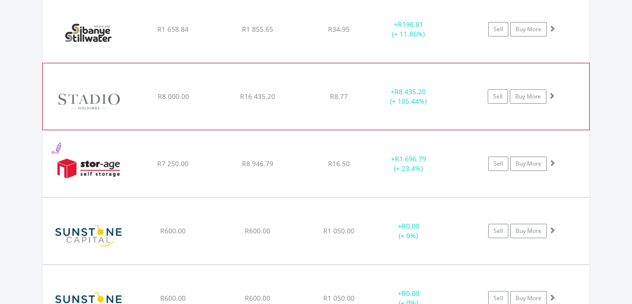
click at [552, 94] on span at bounding box center [551, 95] width 7 height 7
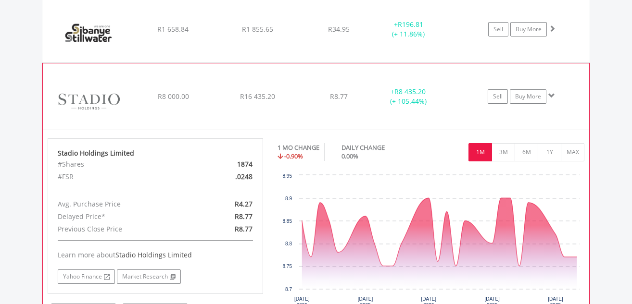
click at [552, 94] on span at bounding box center [551, 95] width 7 height 7
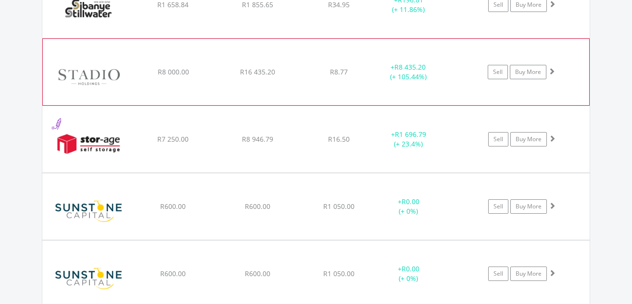
scroll to position [3717, 0]
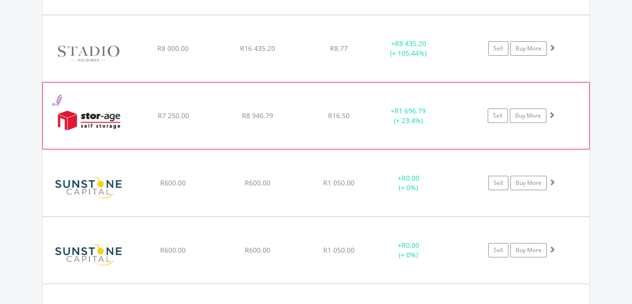
click at [552, 113] on span at bounding box center [551, 115] width 7 height 7
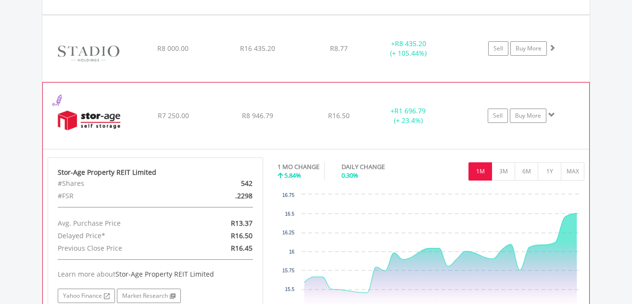
click at [552, 114] on span at bounding box center [551, 115] width 7 height 7
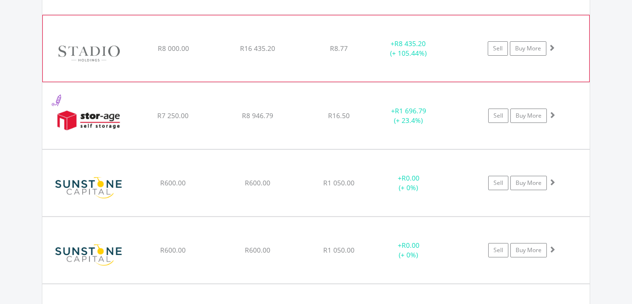
click at [553, 47] on span at bounding box center [551, 47] width 7 height 7
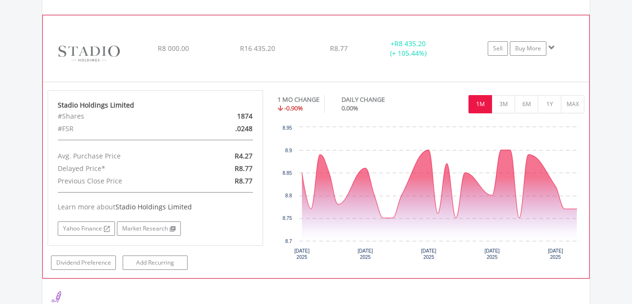
click at [550, 46] on span at bounding box center [551, 47] width 7 height 7
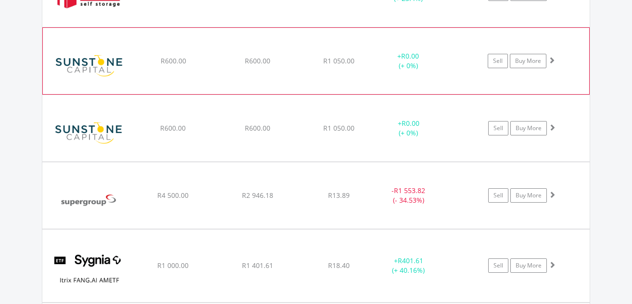
scroll to position [3909, 0]
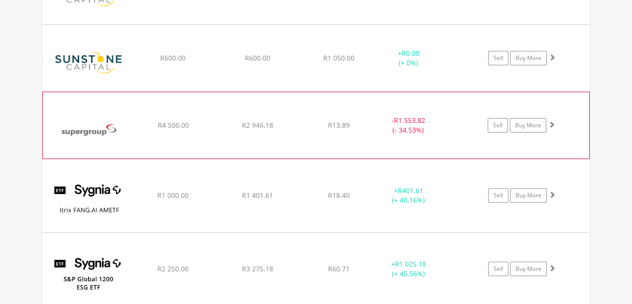
click at [552, 124] on span at bounding box center [551, 124] width 7 height 7
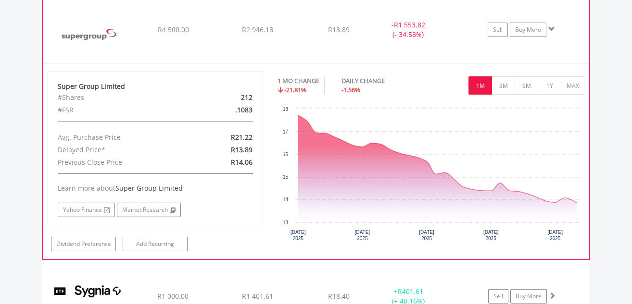
scroll to position [4005, 0]
click at [550, 26] on span at bounding box center [551, 28] width 7 height 7
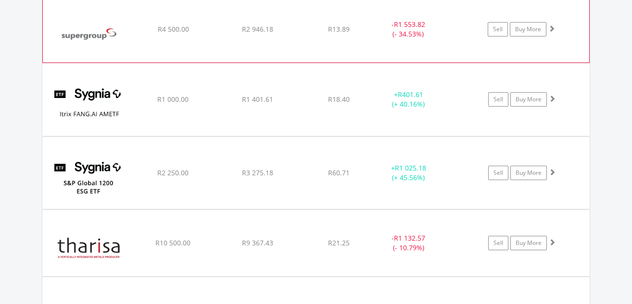
scroll to position [4053, 0]
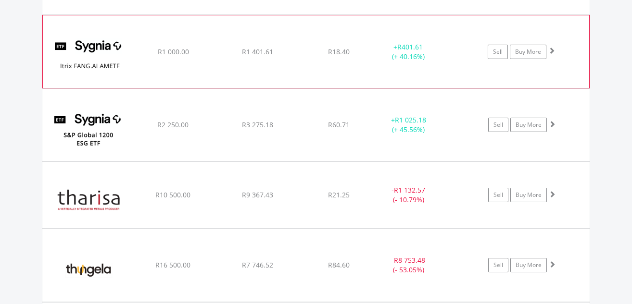
click at [552, 47] on span at bounding box center [551, 50] width 7 height 7
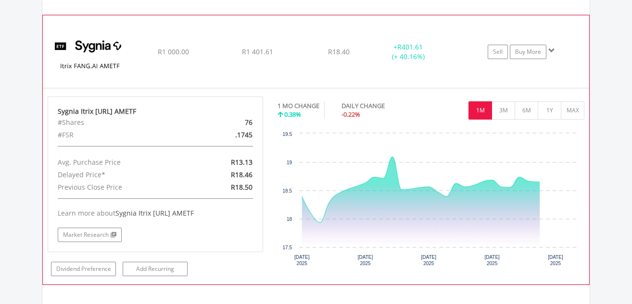
click at [552, 47] on span at bounding box center [551, 50] width 7 height 7
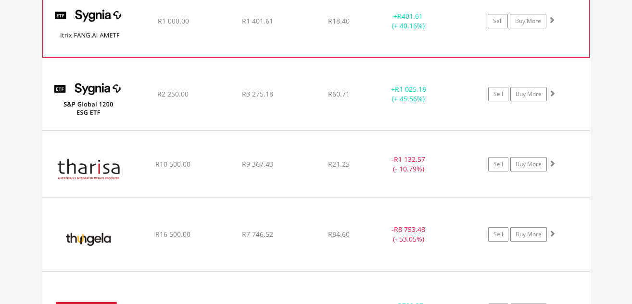
scroll to position [4101, 0]
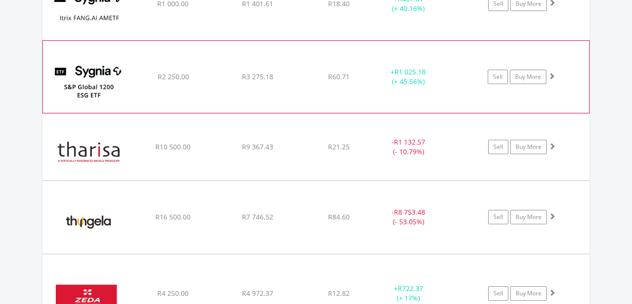
click at [551, 77] on span at bounding box center [551, 76] width 7 height 7
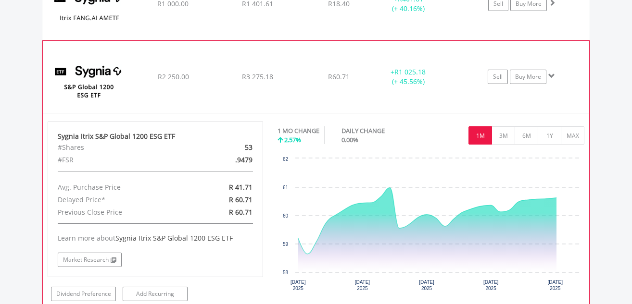
click at [552, 75] on span at bounding box center [551, 76] width 7 height 7
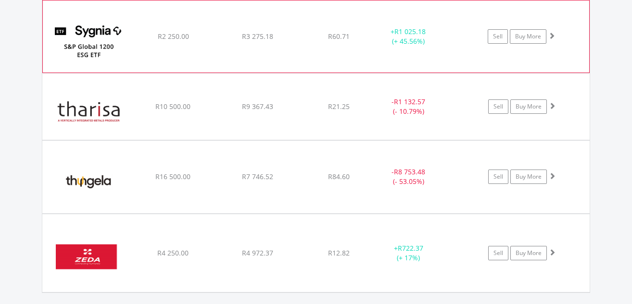
scroll to position [4198, 0]
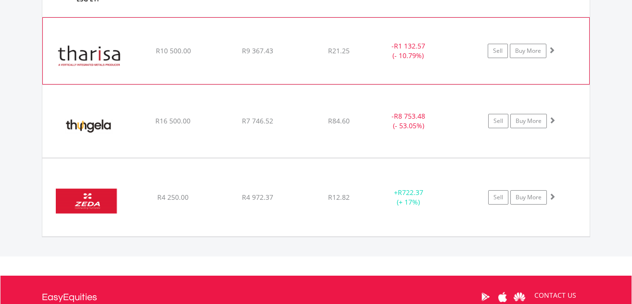
click at [553, 48] on span at bounding box center [551, 50] width 7 height 7
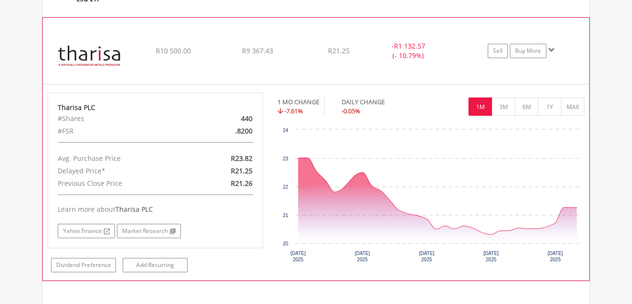
click at [550, 49] on span at bounding box center [551, 50] width 7 height 7
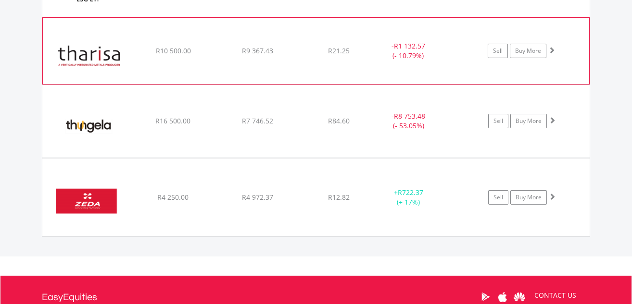
click at [550, 49] on span at bounding box center [551, 50] width 7 height 7
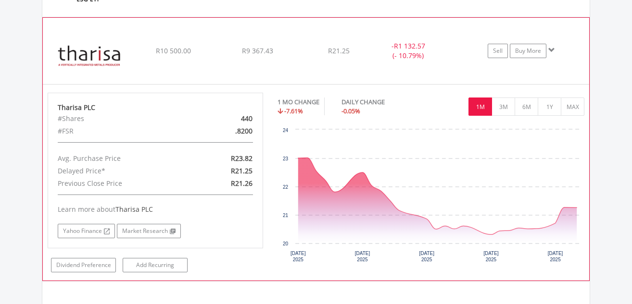
click at [550, 49] on span at bounding box center [551, 50] width 7 height 7
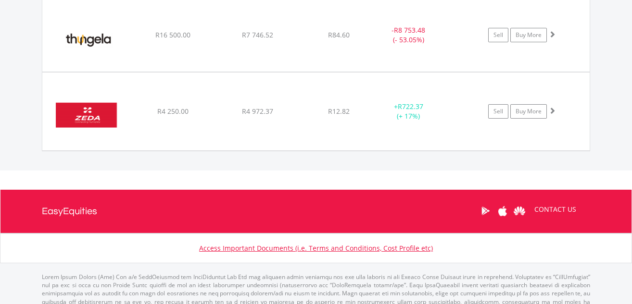
scroll to position [4294, 0]
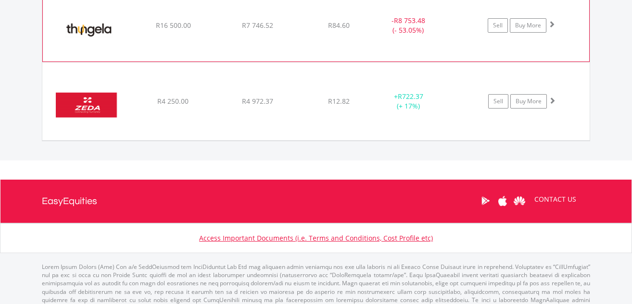
click at [550, 21] on span at bounding box center [551, 24] width 7 height 7
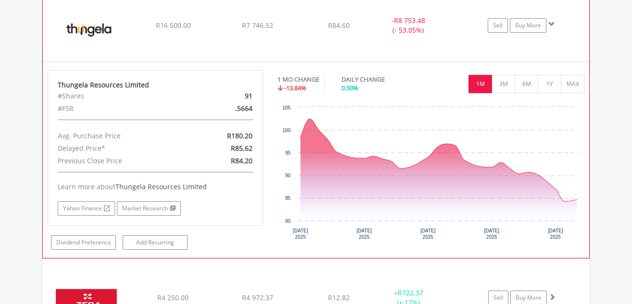
click at [552, 25] on span at bounding box center [551, 24] width 7 height 7
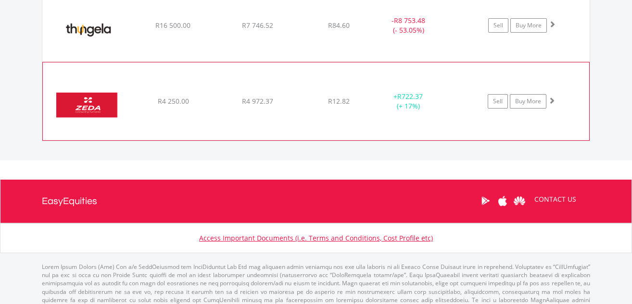
click at [550, 100] on span at bounding box center [551, 100] width 7 height 7
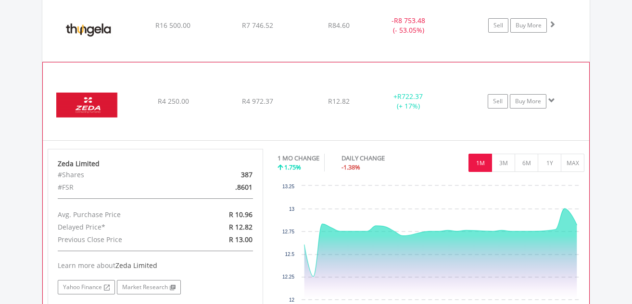
click at [552, 100] on span at bounding box center [551, 100] width 7 height 7
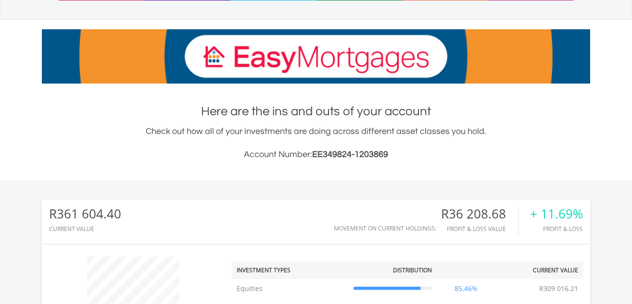
scroll to position [0, 0]
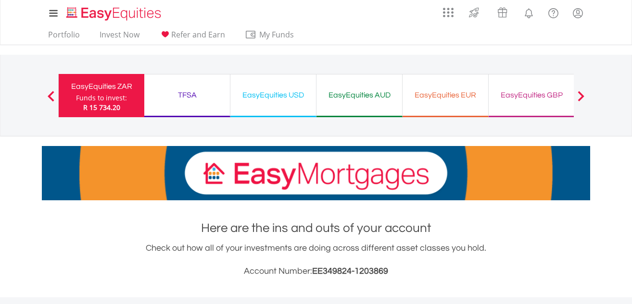
click at [192, 94] on div "TFSA" at bounding box center [187, 94] width 74 height 13
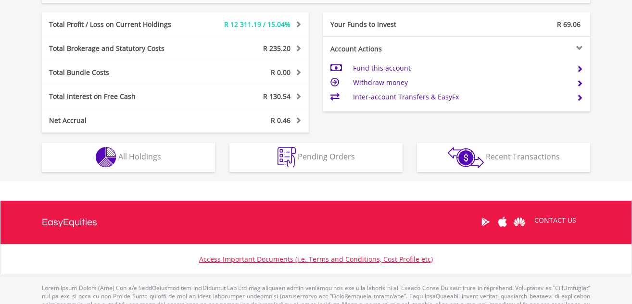
scroll to position [567, 0]
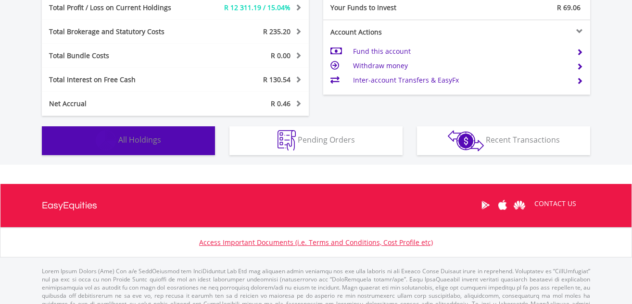
click at [136, 138] on span "All Holdings" at bounding box center [139, 140] width 43 height 11
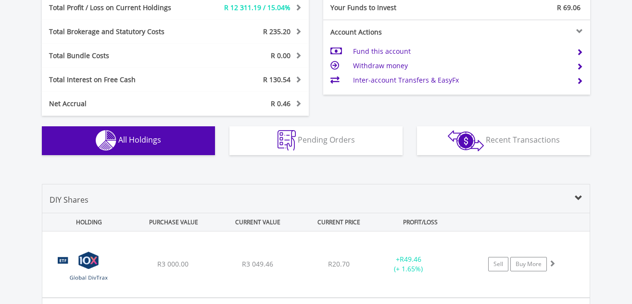
scroll to position [751, 0]
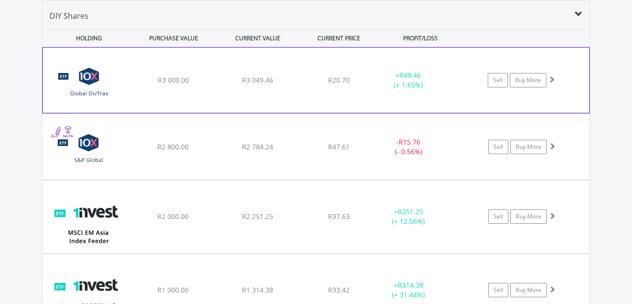
click at [551, 81] on span at bounding box center [551, 79] width 7 height 7
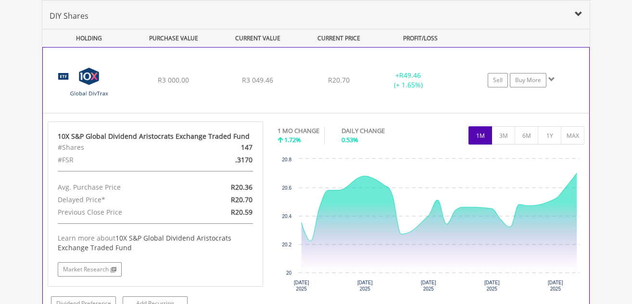
click at [551, 81] on span at bounding box center [551, 79] width 7 height 7
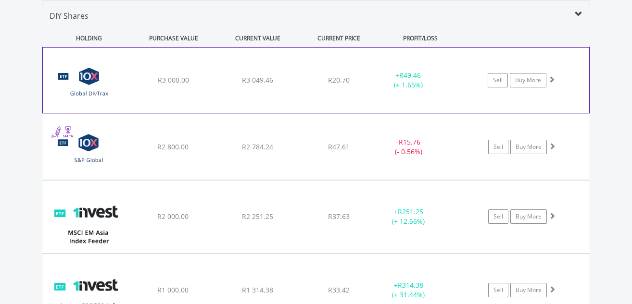
scroll to position [800, 0]
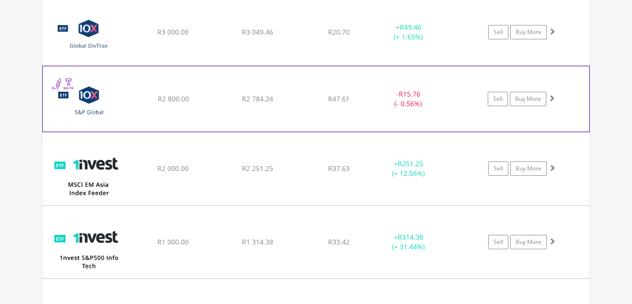
click at [550, 98] on span at bounding box center [551, 98] width 7 height 7
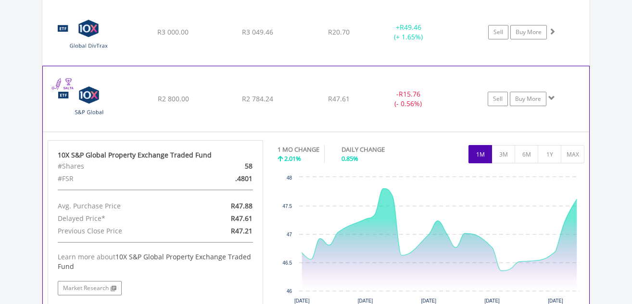
click at [551, 96] on span at bounding box center [551, 98] width 7 height 7
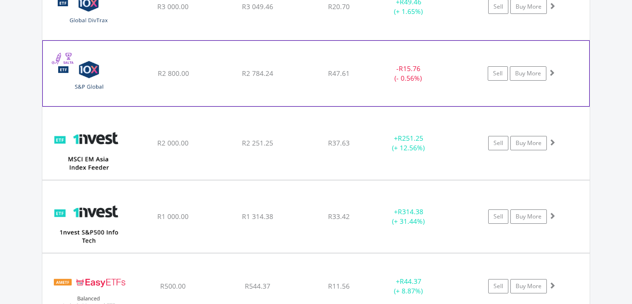
scroll to position [848, 0]
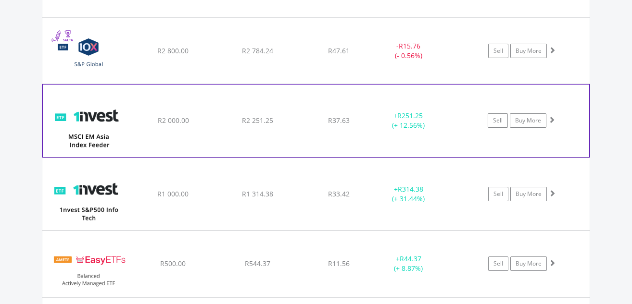
click at [554, 120] on span at bounding box center [551, 119] width 7 height 7
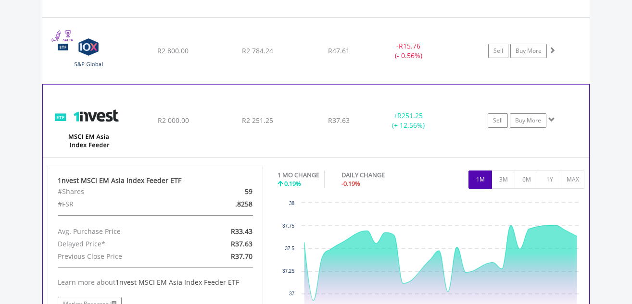
click at [550, 119] on span at bounding box center [551, 119] width 7 height 7
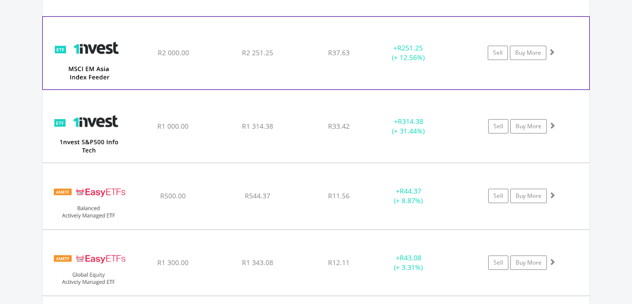
scroll to position [944, 0]
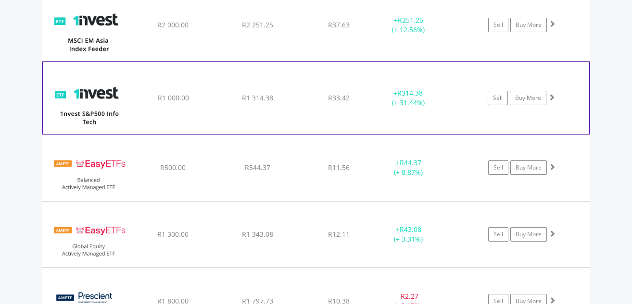
click at [550, 95] on span at bounding box center [551, 97] width 7 height 7
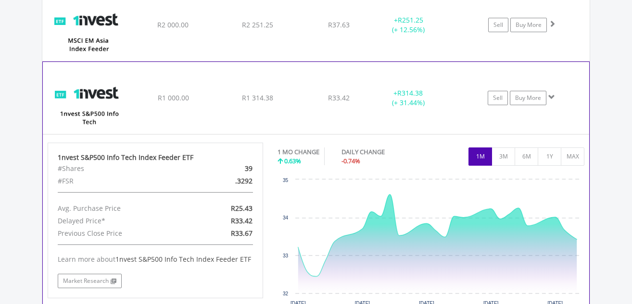
click at [550, 95] on span at bounding box center [551, 97] width 7 height 7
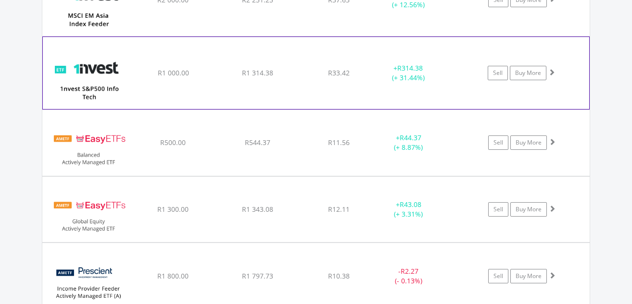
scroll to position [992, 0]
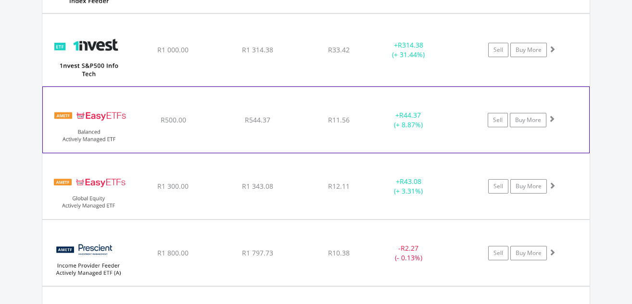
click at [552, 117] on span at bounding box center [551, 118] width 7 height 7
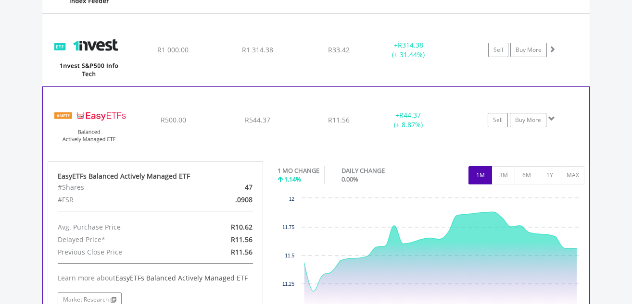
click at [552, 117] on span at bounding box center [551, 118] width 7 height 7
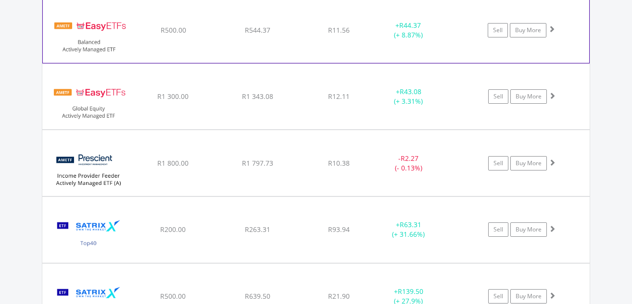
scroll to position [1088, 0]
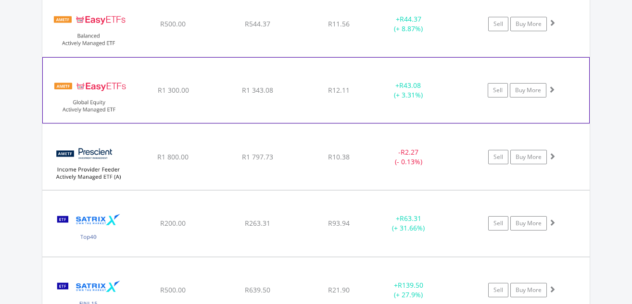
click at [551, 89] on span at bounding box center [551, 89] width 7 height 7
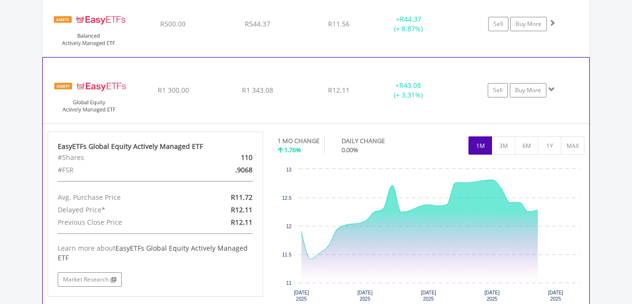
click at [551, 89] on span at bounding box center [551, 89] width 7 height 7
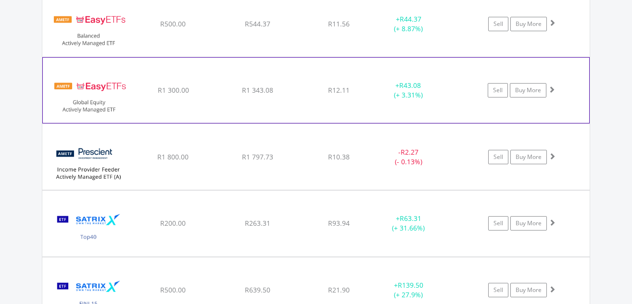
scroll to position [1136, 0]
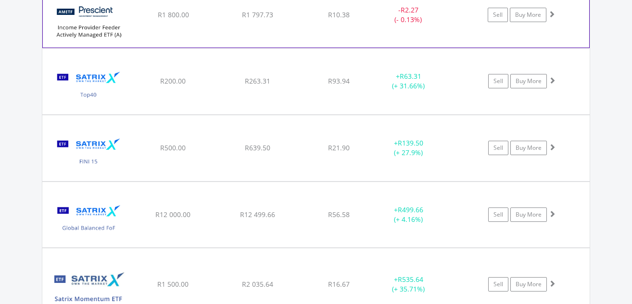
scroll to position [1232, 0]
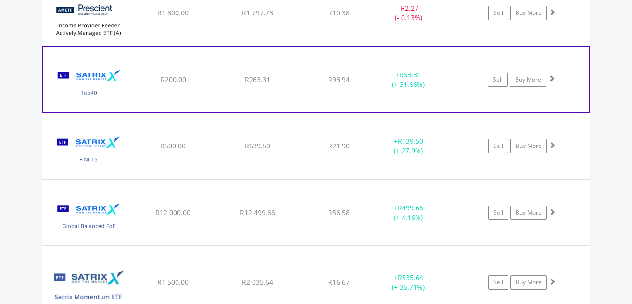
click at [551, 79] on span at bounding box center [551, 78] width 7 height 7
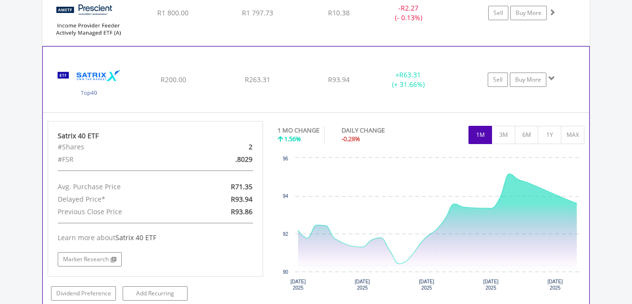
click at [551, 79] on span at bounding box center [551, 78] width 7 height 7
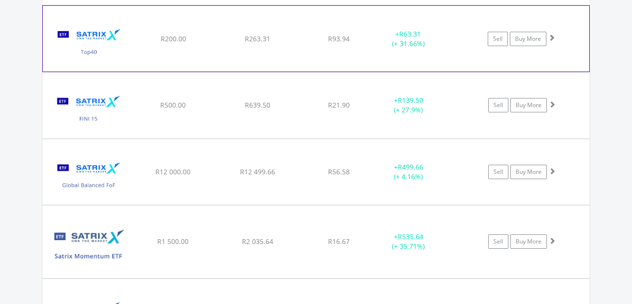
scroll to position [1328, 0]
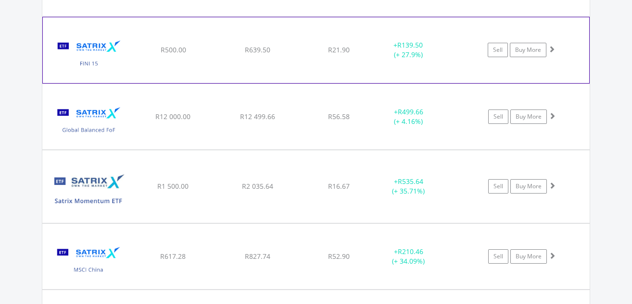
click at [551, 47] on span at bounding box center [551, 49] width 7 height 7
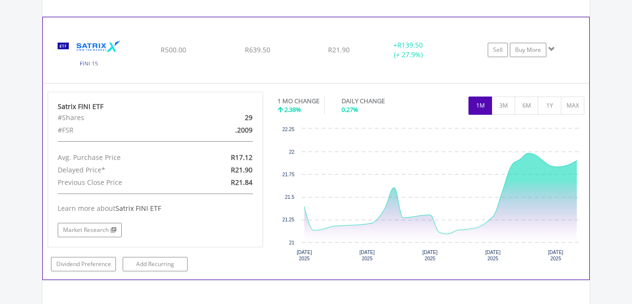
click at [551, 47] on span at bounding box center [551, 49] width 7 height 7
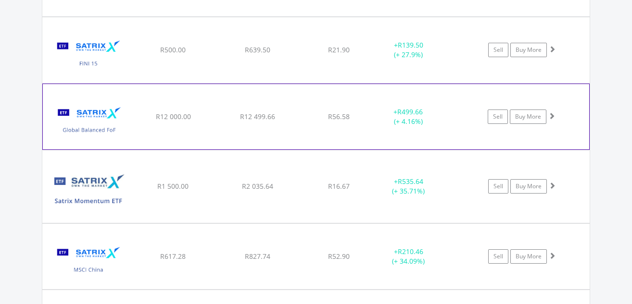
click at [551, 115] on span at bounding box center [551, 115] width 7 height 7
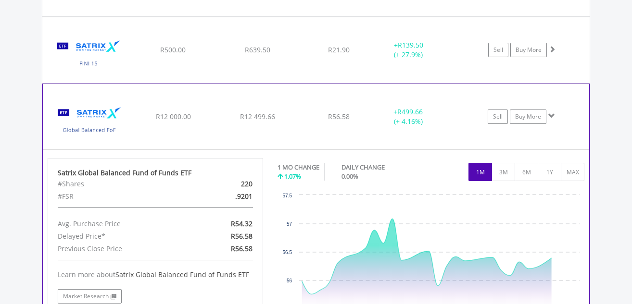
click at [551, 115] on span at bounding box center [551, 115] width 7 height 7
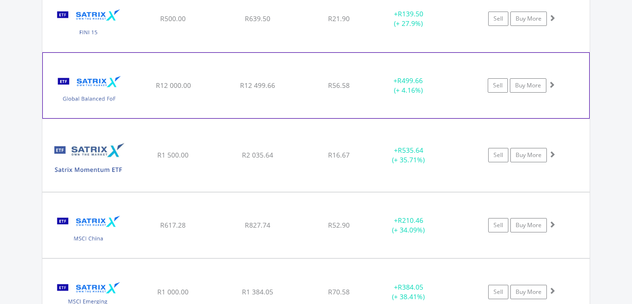
scroll to position [1376, 0]
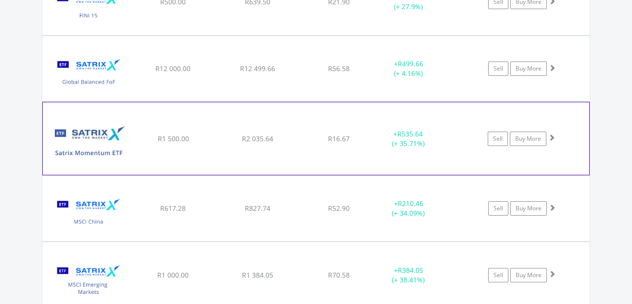
click at [551, 137] on span at bounding box center [551, 137] width 7 height 7
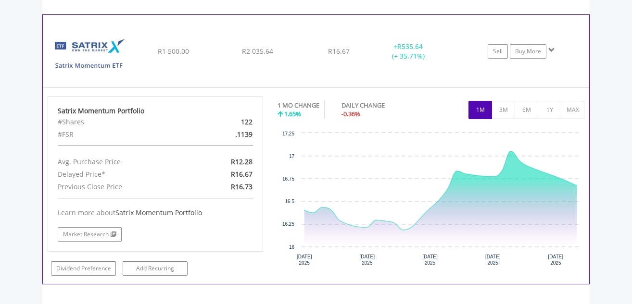
scroll to position [1473, 0]
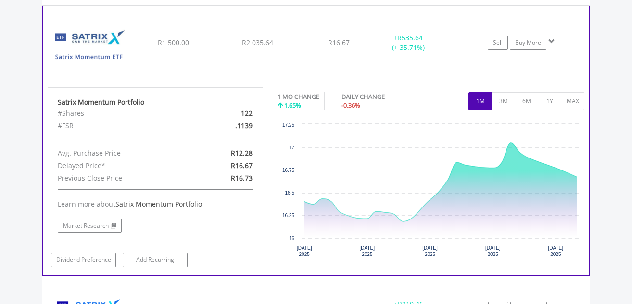
click at [551, 39] on span at bounding box center [551, 41] width 7 height 7
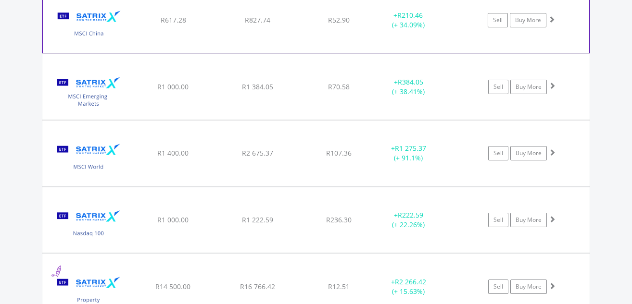
scroll to position [1569, 0]
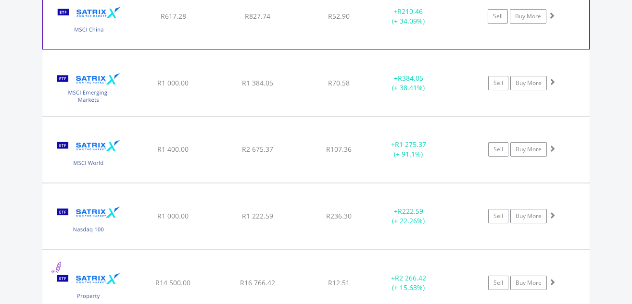
click at [551, 14] on span at bounding box center [551, 15] width 7 height 7
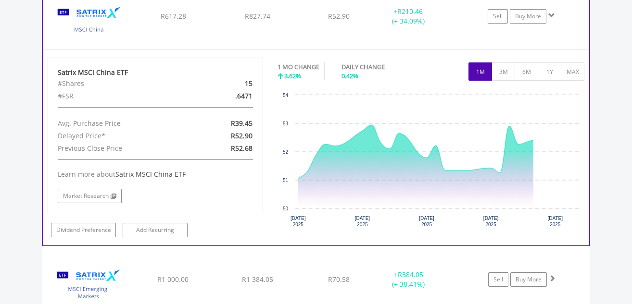
click at [551, 14] on span at bounding box center [551, 15] width 7 height 7
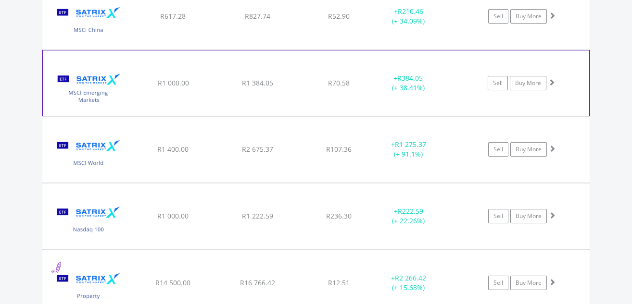
click at [551, 83] on span at bounding box center [551, 82] width 7 height 7
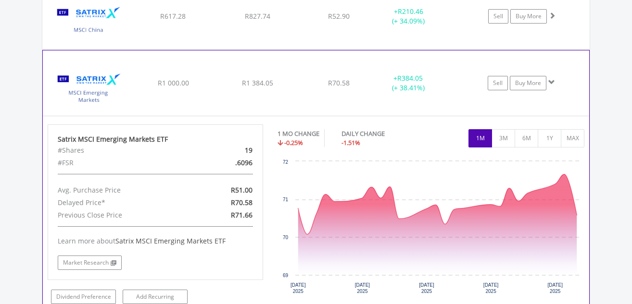
click at [550, 80] on span at bounding box center [551, 82] width 7 height 7
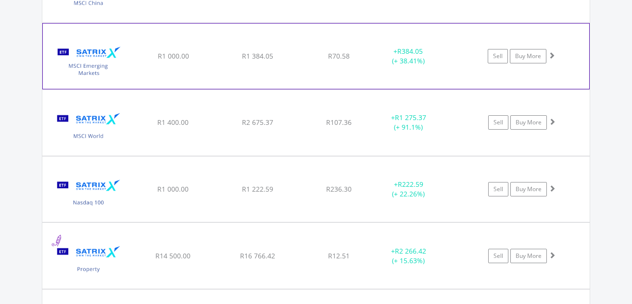
scroll to position [1617, 0]
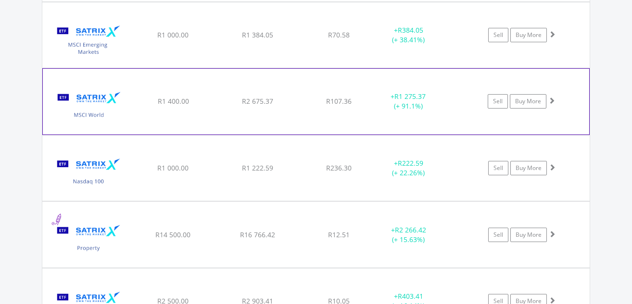
click at [550, 100] on span at bounding box center [551, 100] width 7 height 7
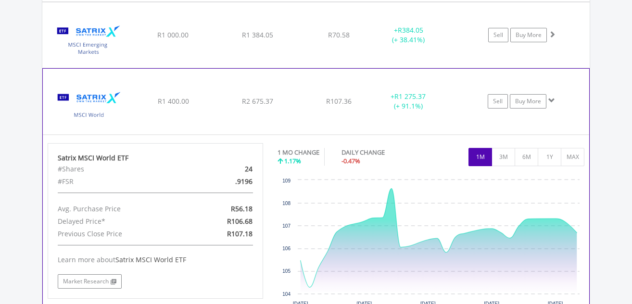
click at [550, 100] on span at bounding box center [551, 100] width 7 height 7
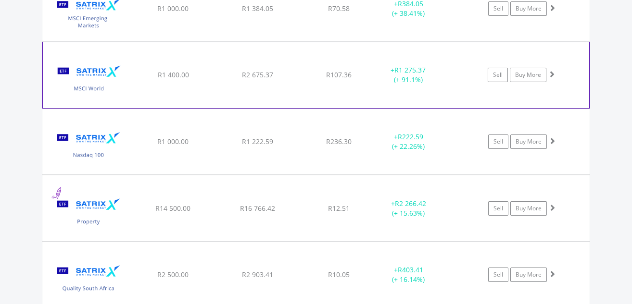
scroll to position [1665, 0]
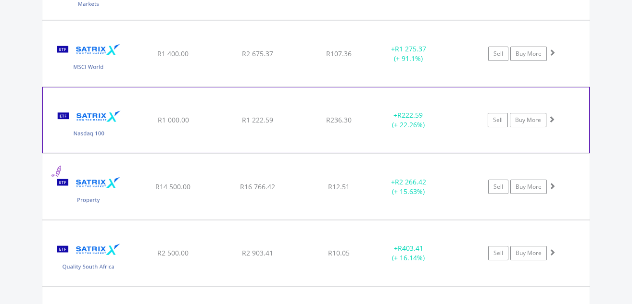
click at [550, 117] on span at bounding box center [551, 119] width 7 height 7
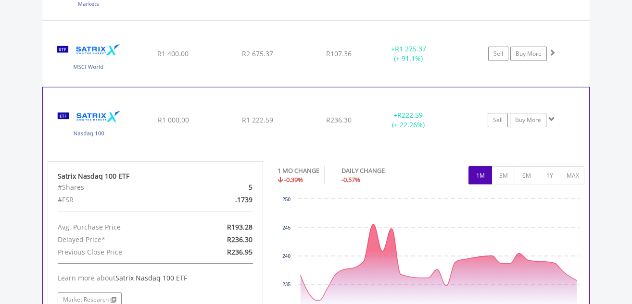
click at [553, 118] on span at bounding box center [551, 119] width 7 height 7
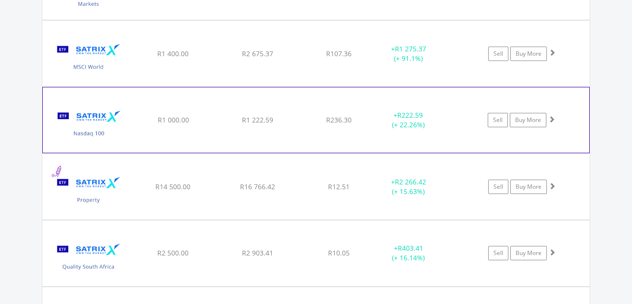
scroll to position [1713, 0]
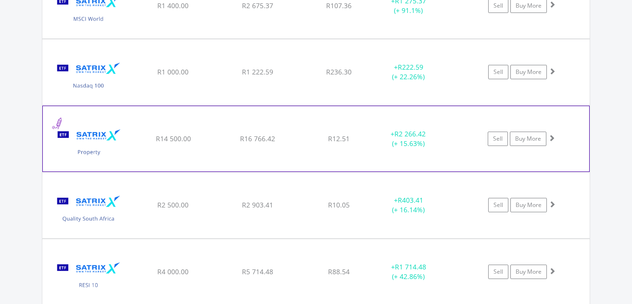
click at [552, 137] on span at bounding box center [551, 138] width 7 height 7
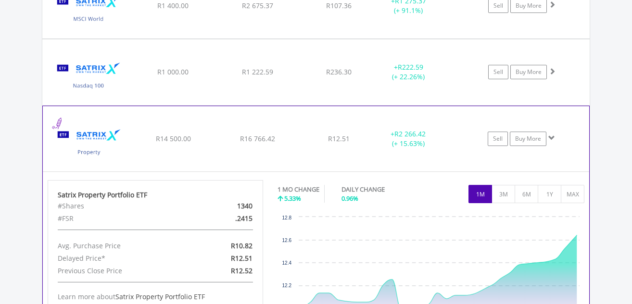
click at [552, 136] on span at bounding box center [551, 138] width 7 height 7
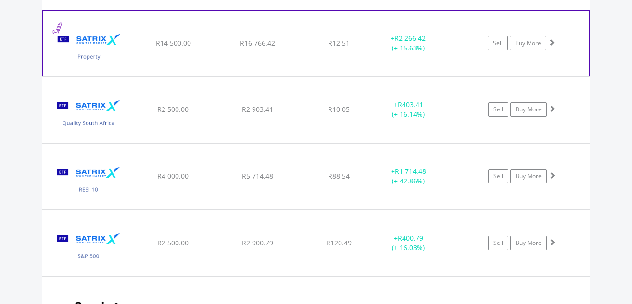
scroll to position [1809, 0]
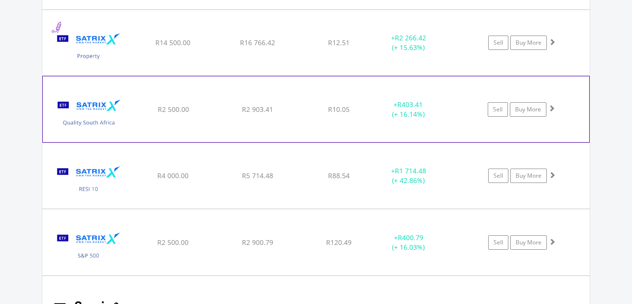
click at [551, 108] on span at bounding box center [551, 108] width 7 height 7
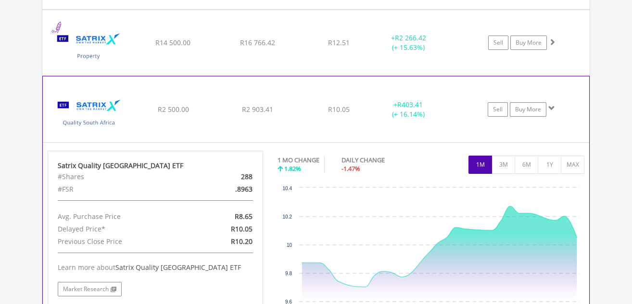
click at [552, 107] on span at bounding box center [551, 108] width 7 height 7
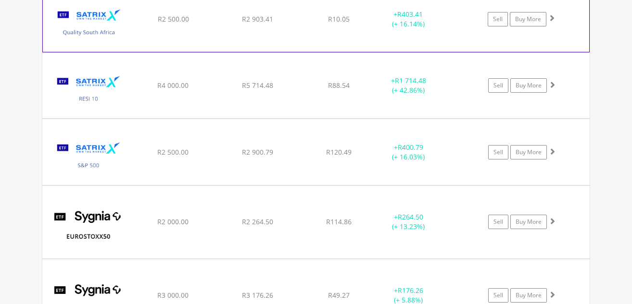
scroll to position [1905, 0]
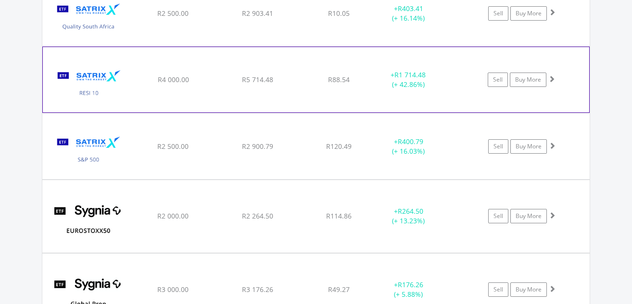
click at [550, 78] on span at bounding box center [551, 78] width 7 height 7
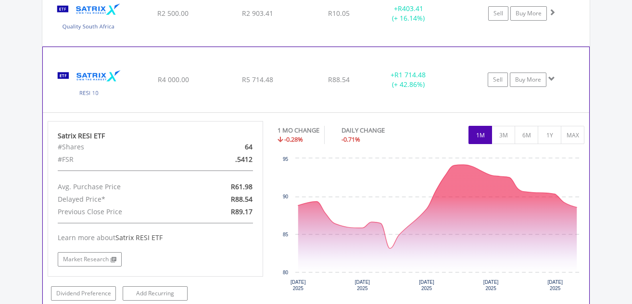
click at [551, 78] on span at bounding box center [551, 78] width 7 height 7
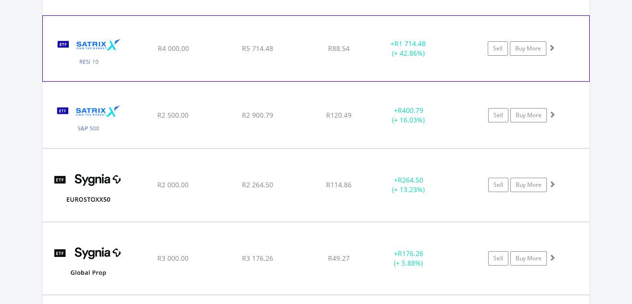
scroll to position [1953, 0]
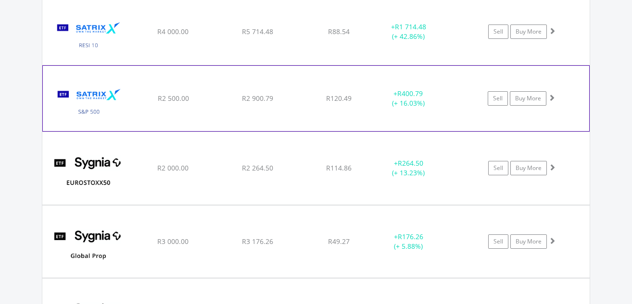
click at [550, 98] on span at bounding box center [551, 97] width 7 height 7
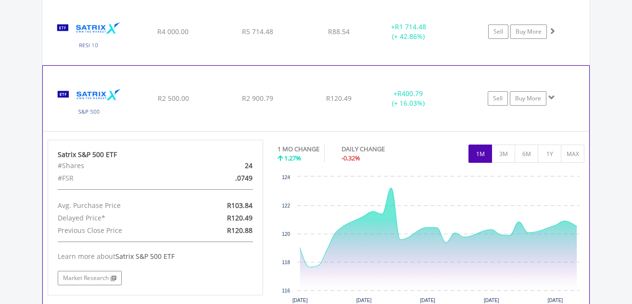
click at [551, 95] on span at bounding box center [551, 97] width 7 height 7
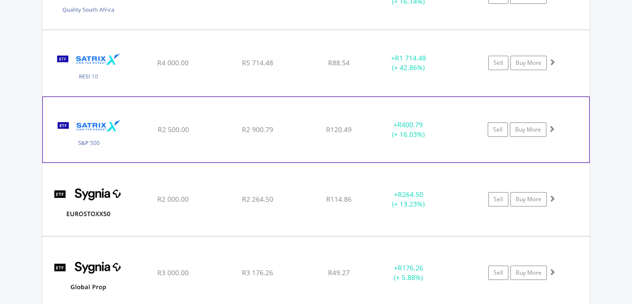
scroll to position [1905, 0]
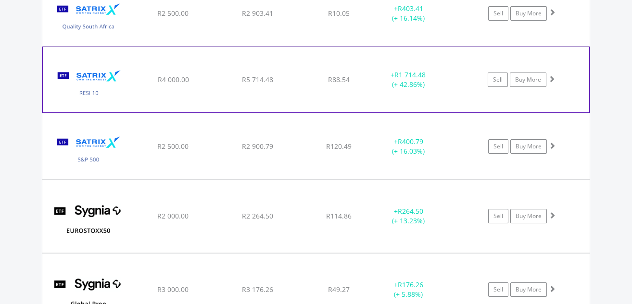
click at [551, 78] on span at bounding box center [551, 78] width 7 height 7
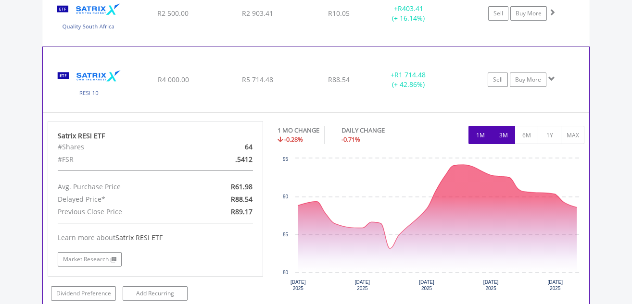
click at [507, 137] on button "3M" at bounding box center [503, 135] width 24 height 18
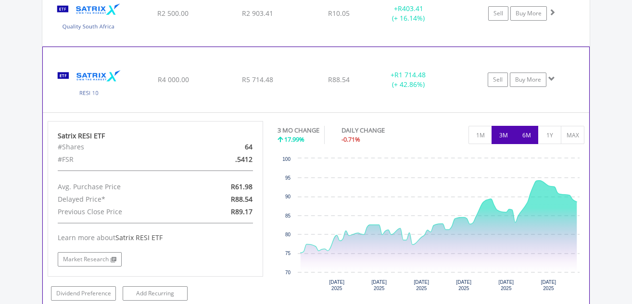
click at [528, 134] on button "6M" at bounding box center [526, 135] width 24 height 18
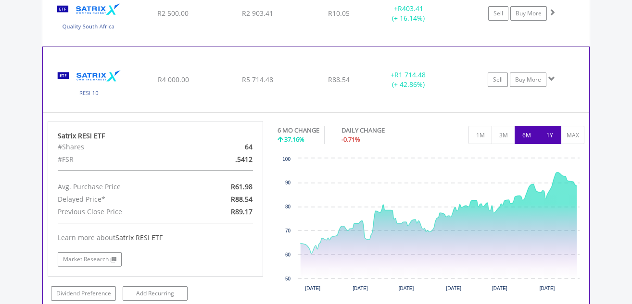
click at [549, 136] on button "1Y" at bounding box center [549, 135] width 24 height 18
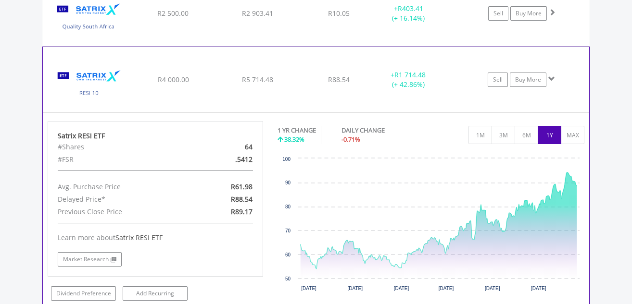
click at [551, 77] on span at bounding box center [551, 78] width 7 height 7
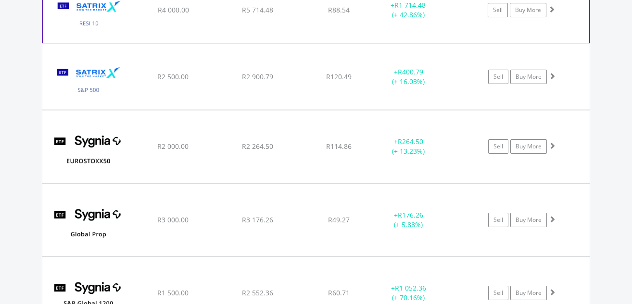
scroll to position [2001, 0]
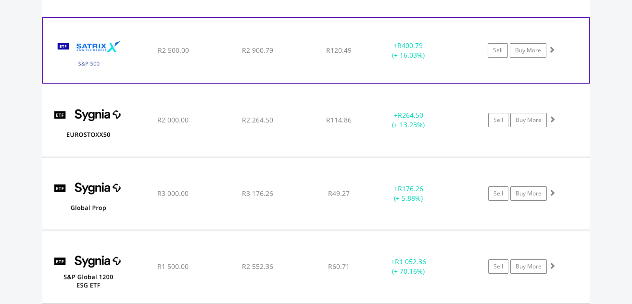
click at [551, 49] on span at bounding box center [551, 49] width 7 height 7
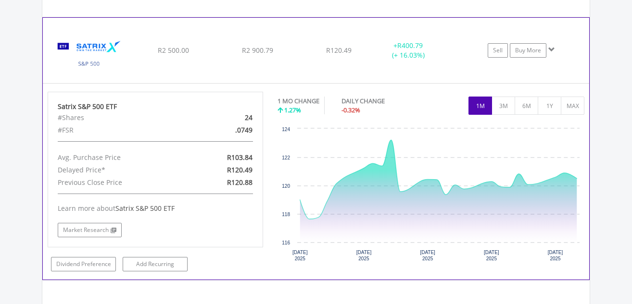
click at [551, 49] on span at bounding box center [551, 49] width 7 height 7
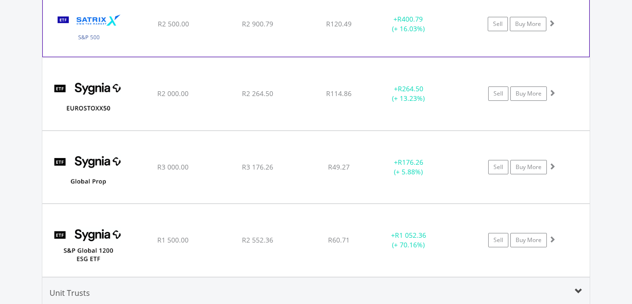
scroll to position [2050, 0]
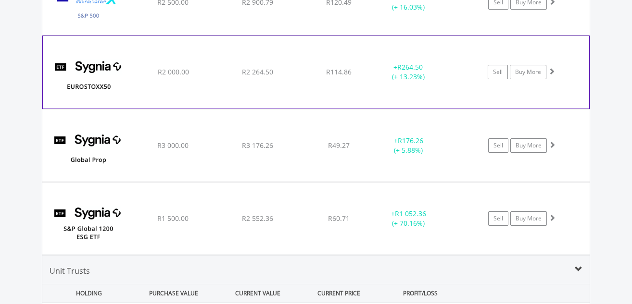
click at [550, 69] on span at bounding box center [551, 71] width 7 height 7
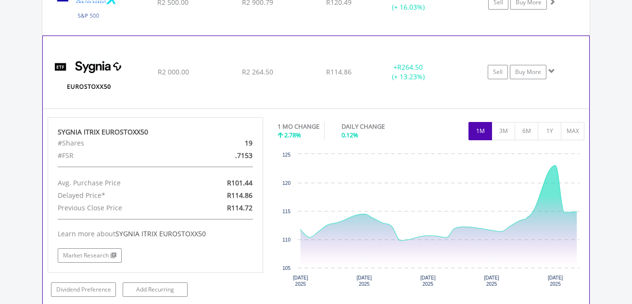
click at [550, 71] on span at bounding box center [551, 71] width 7 height 7
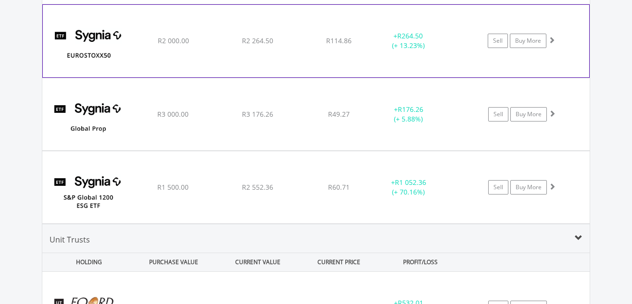
scroll to position [2098, 0]
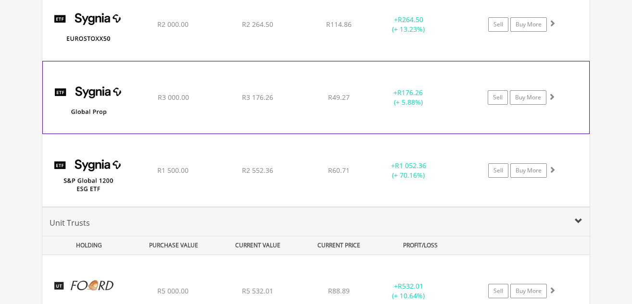
click at [552, 95] on span at bounding box center [551, 96] width 7 height 7
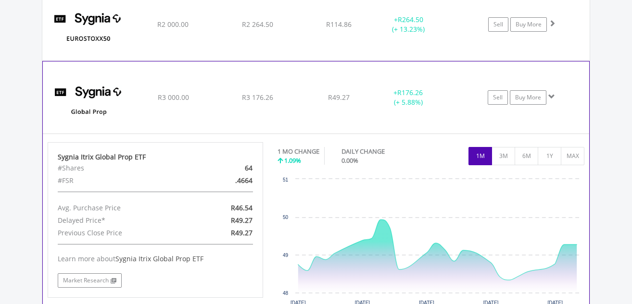
click at [551, 96] on span at bounding box center [551, 96] width 7 height 7
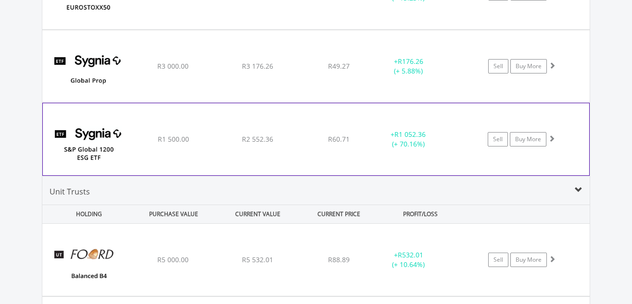
scroll to position [2146, 0]
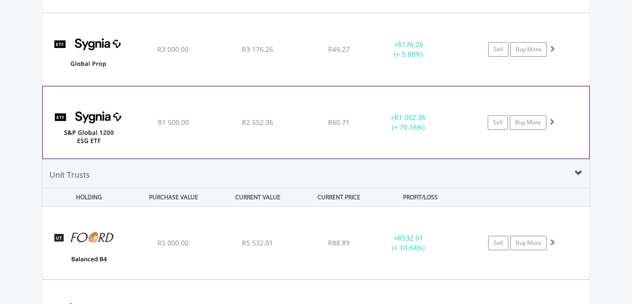
click at [551, 119] on span at bounding box center [551, 121] width 7 height 7
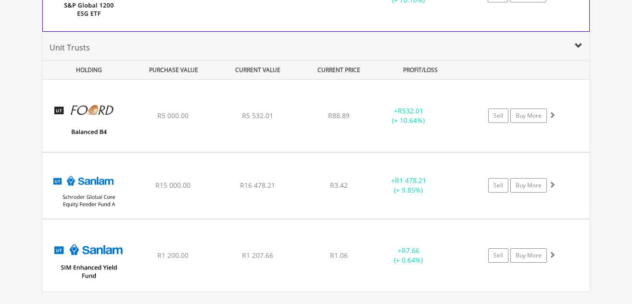
scroll to position [2290, 0]
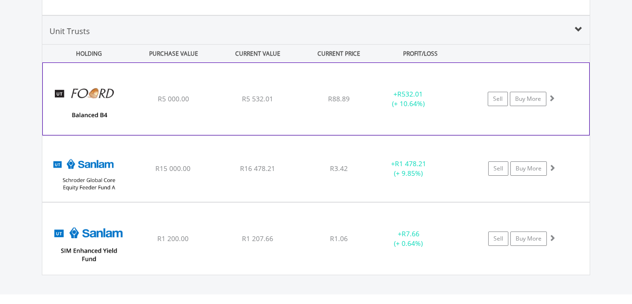
click at [550, 97] on span at bounding box center [551, 98] width 7 height 7
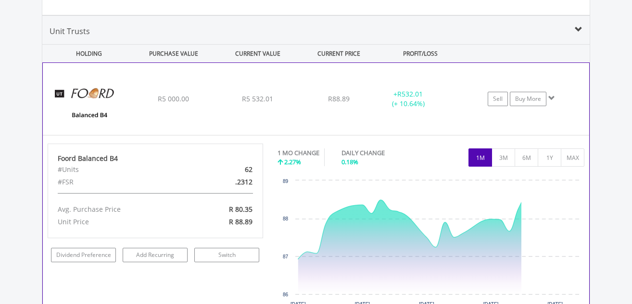
click at [550, 97] on span at bounding box center [551, 98] width 7 height 7
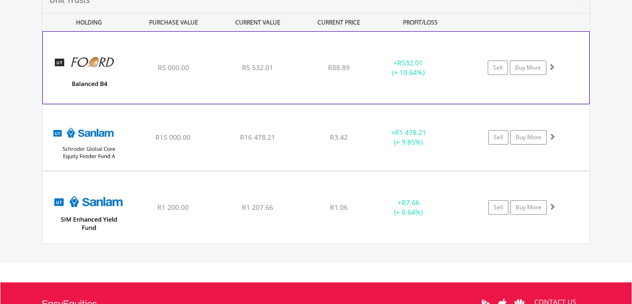
scroll to position [2338, 0]
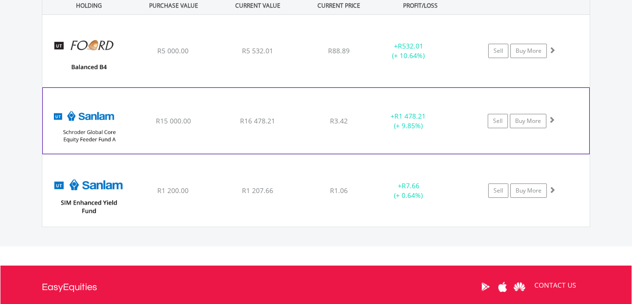
click at [552, 117] on span at bounding box center [551, 119] width 7 height 7
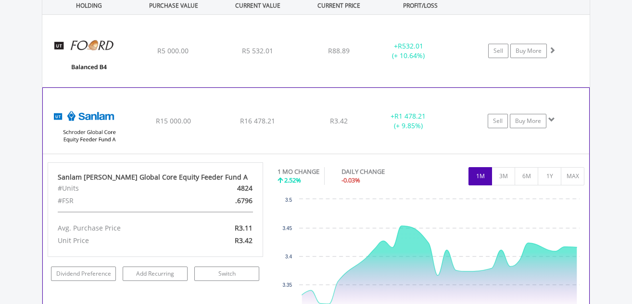
click at [552, 116] on span at bounding box center [551, 119] width 7 height 7
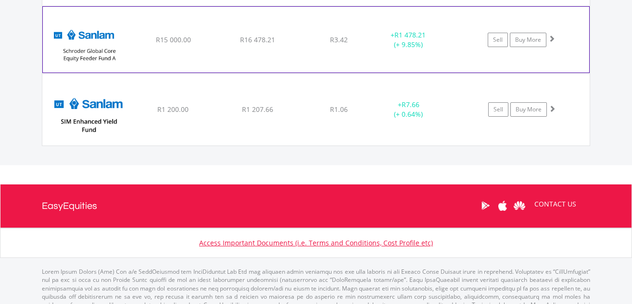
scroll to position [2434, 0]
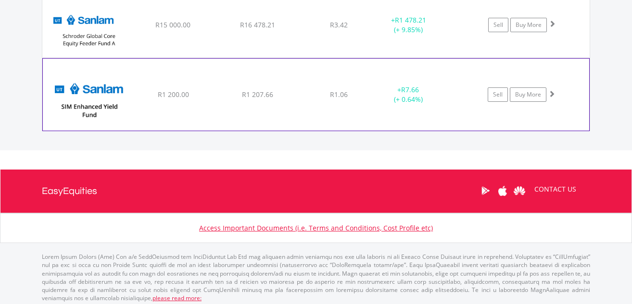
click at [550, 93] on span at bounding box center [551, 93] width 7 height 7
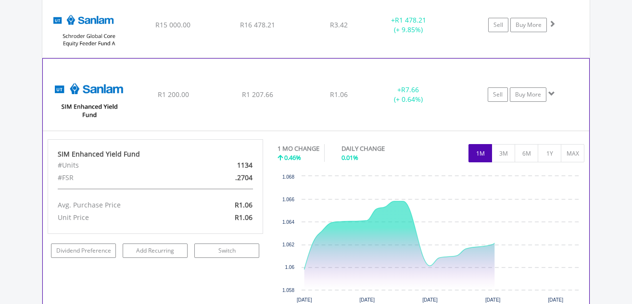
click at [551, 93] on span at bounding box center [551, 93] width 7 height 7
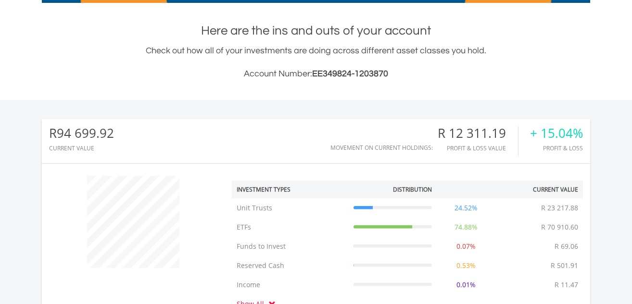
scroll to position [0, 0]
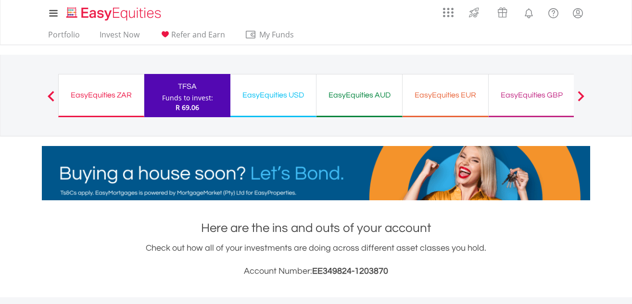
click at [278, 94] on div "EasyEquities USD" at bounding box center [273, 94] width 74 height 13
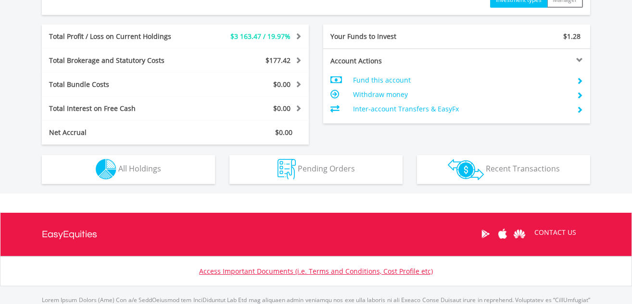
scroll to position [528, 0]
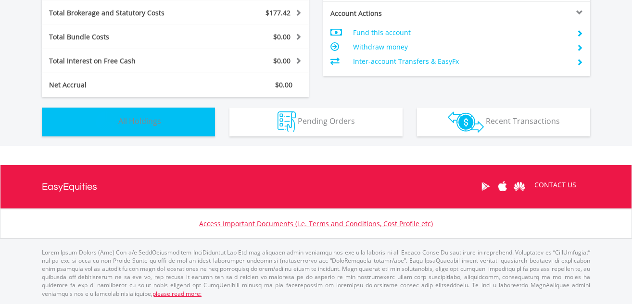
drag, startPoint x: 126, startPoint y: 122, endPoint x: 137, endPoint y: 120, distance: 10.3
click at [126, 121] on span "All Holdings" at bounding box center [139, 121] width 43 height 11
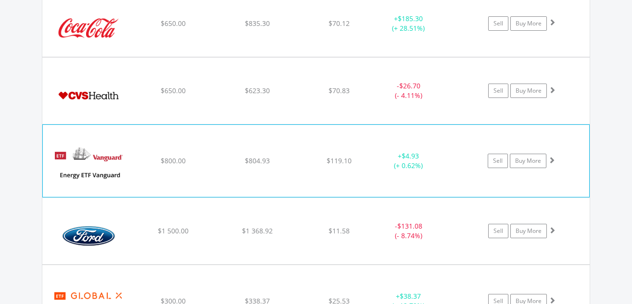
scroll to position [982, 0]
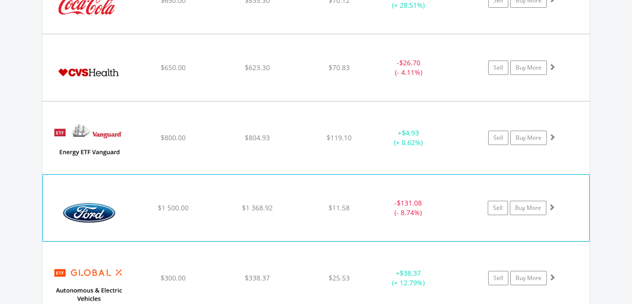
click at [552, 205] on span at bounding box center [551, 207] width 7 height 7
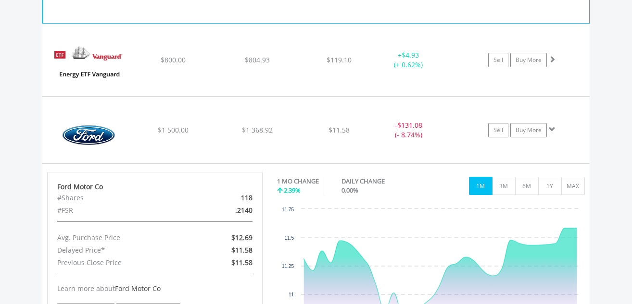
scroll to position [1078, 0]
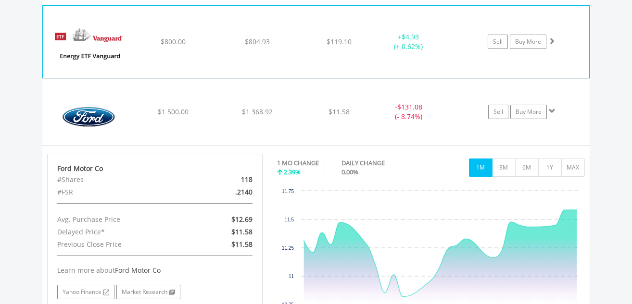
click at [552, 40] on span at bounding box center [551, 40] width 7 height 7
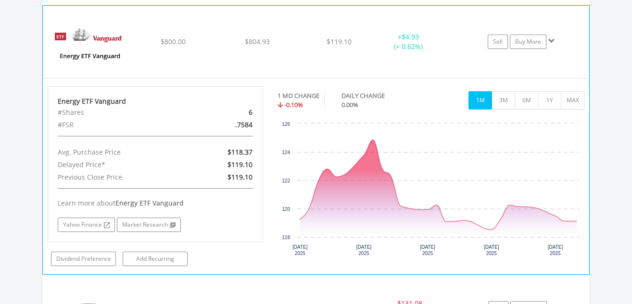
click at [552, 40] on span at bounding box center [551, 40] width 7 height 7
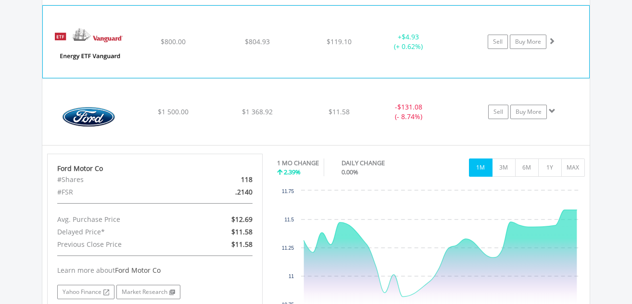
scroll to position [1126, 0]
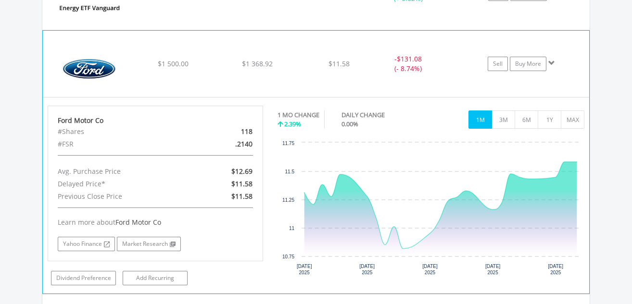
click at [550, 60] on span at bounding box center [551, 63] width 7 height 7
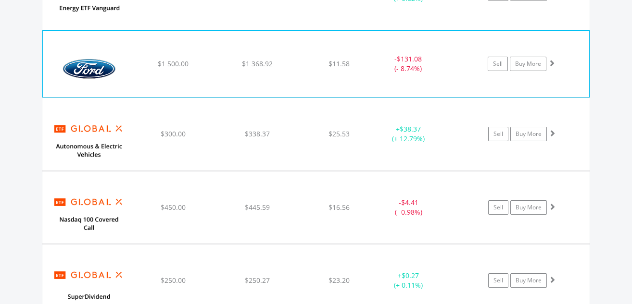
click at [551, 62] on span at bounding box center [551, 63] width 7 height 7
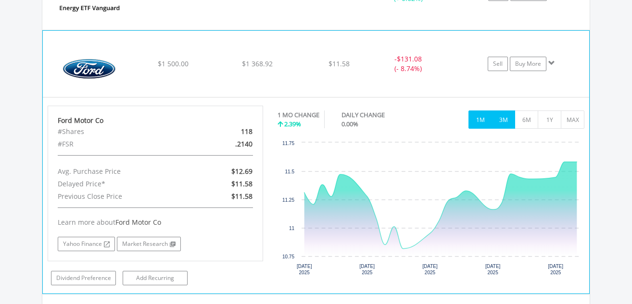
click at [510, 116] on button "3M" at bounding box center [503, 120] width 24 height 18
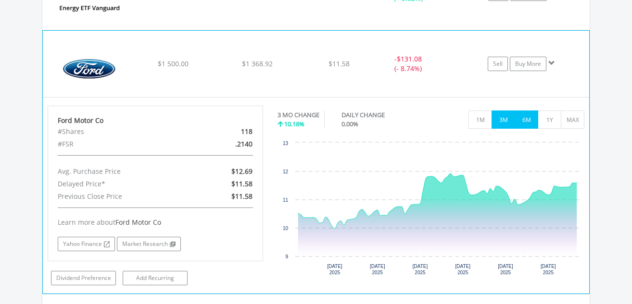
click at [524, 119] on button "6M" at bounding box center [526, 120] width 24 height 18
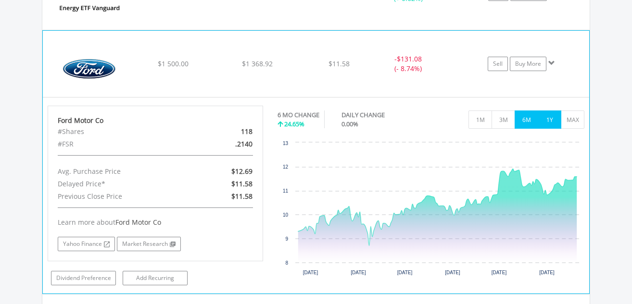
click at [551, 120] on button "1Y" at bounding box center [549, 120] width 24 height 18
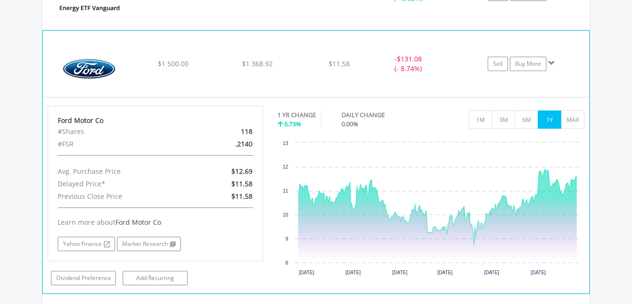
click at [550, 60] on span at bounding box center [551, 63] width 7 height 7
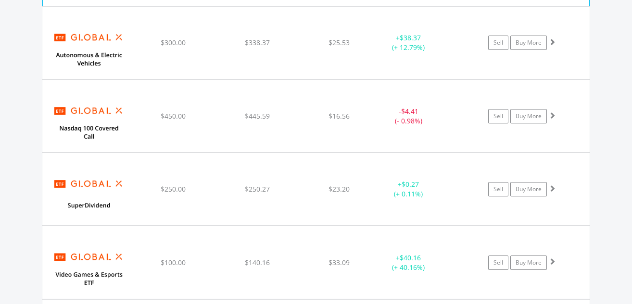
scroll to position [1223, 0]
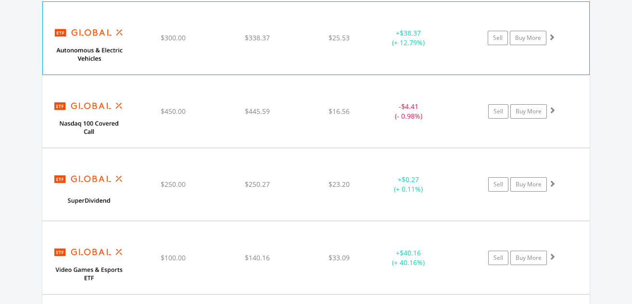
click at [550, 35] on span at bounding box center [551, 37] width 7 height 7
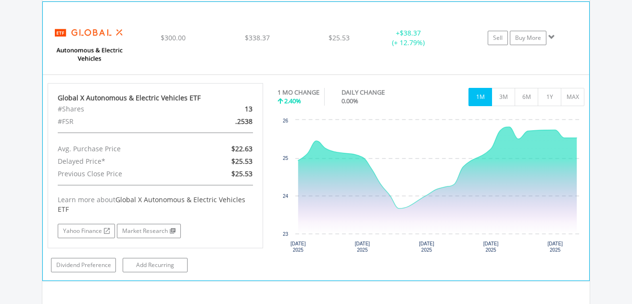
click at [550, 36] on span at bounding box center [551, 37] width 7 height 7
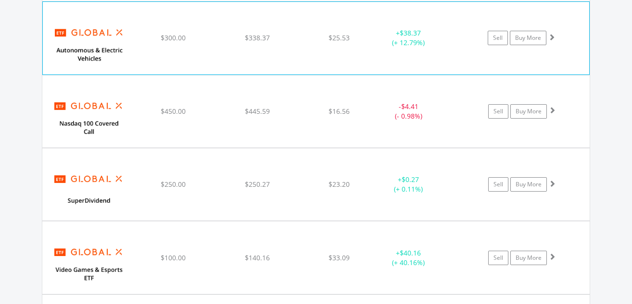
scroll to position [1271, 0]
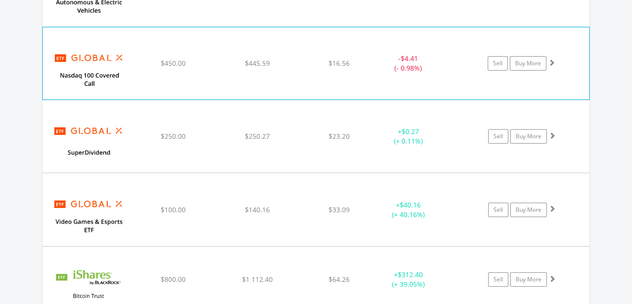
click at [551, 60] on span at bounding box center [551, 62] width 7 height 7
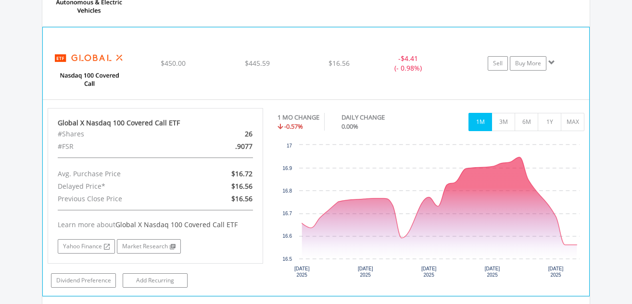
click at [550, 61] on span at bounding box center [551, 62] width 7 height 7
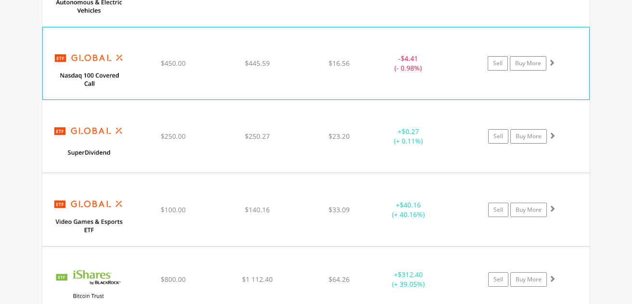
scroll to position [1319, 0]
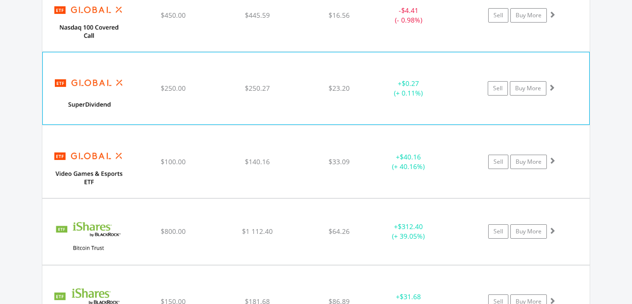
click at [550, 86] on span at bounding box center [551, 87] width 7 height 7
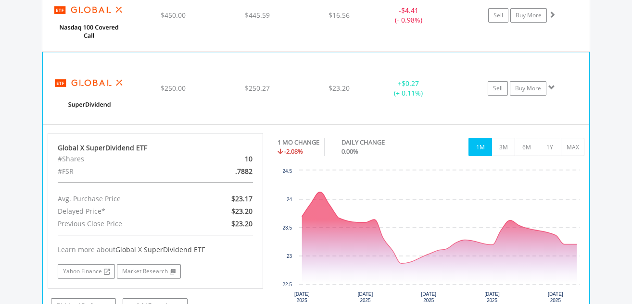
click at [551, 87] on span at bounding box center [551, 87] width 7 height 7
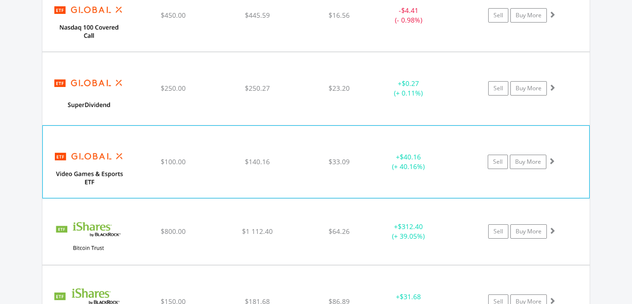
click at [551, 159] on span at bounding box center [551, 161] width 7 height 7
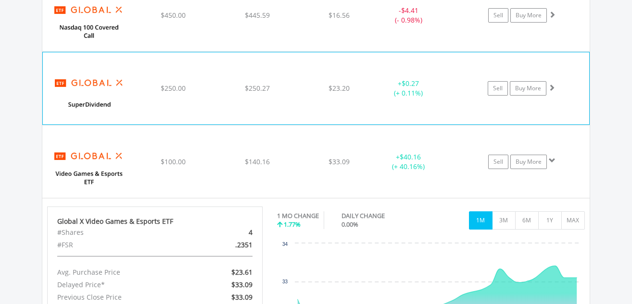
click at [552, 87] on span at bounding box center [551, 87] width 7 height 7
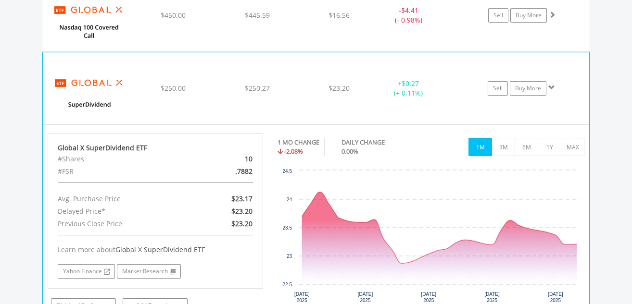
click at [552, 87] on span at bounding box center [551, 87] width 7 height 7
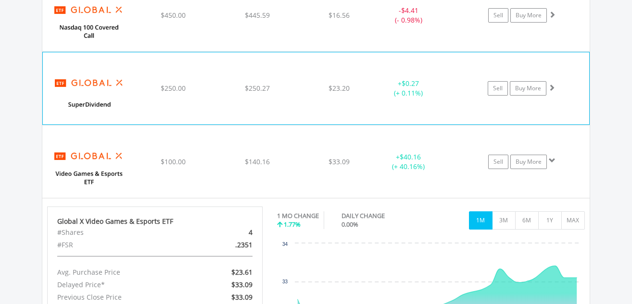
scroll to position [1367, 0]
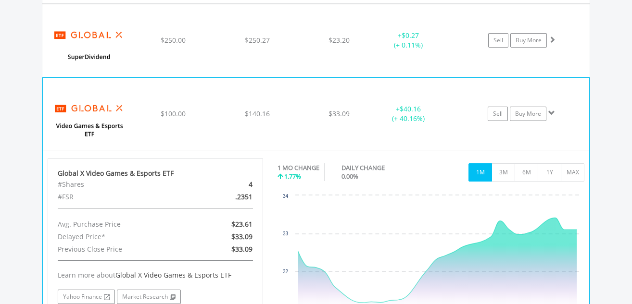
click at [550, 112] on span at bounding box center [551, 113] width 7 height 7
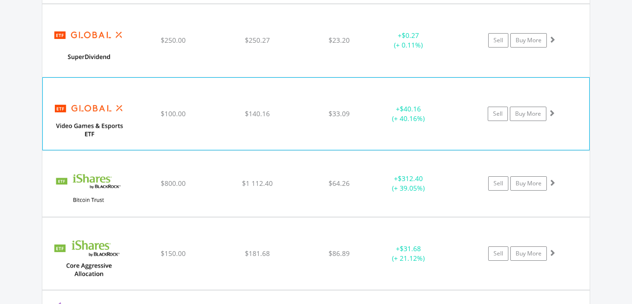
click at [550, 111] on span at bounding box center [551, 113] width 7 height 7
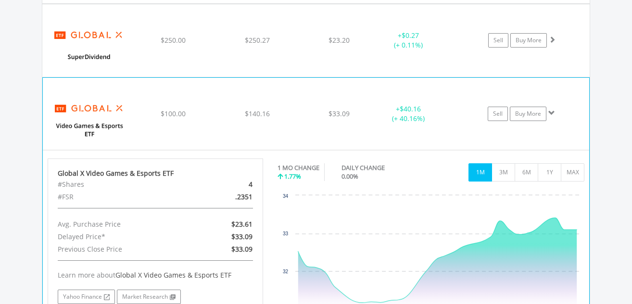
click at [552, 110] on span at bounding box center [551, 113] width 7 height 7
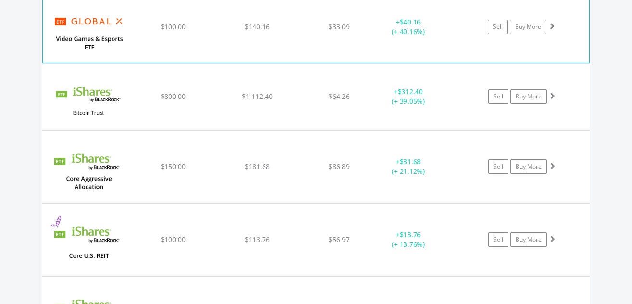
scroll to position [1463, 0]
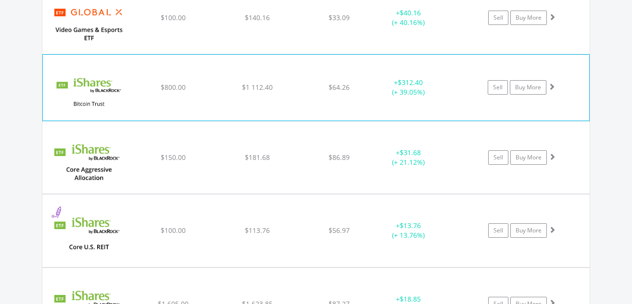
click at [552, 86] on span at bounding box center [551, 86] width 7 height 7
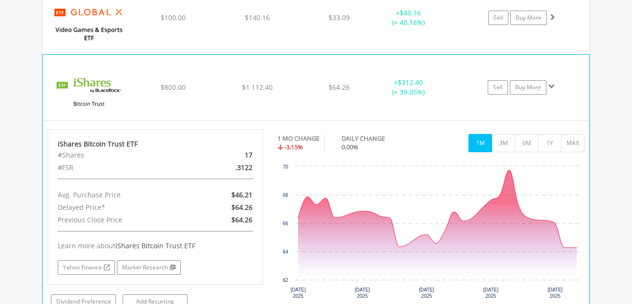
click at [552, 86] on span at bounding box center [551, 86] width 7 height 7
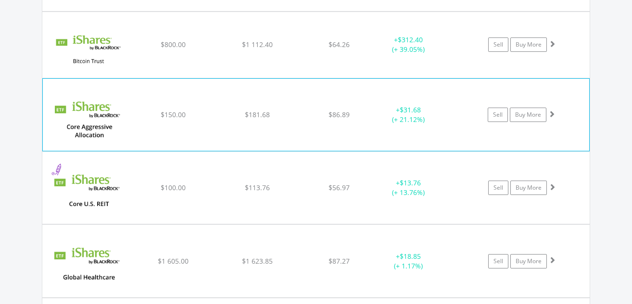
scroll to position [1511, 0]
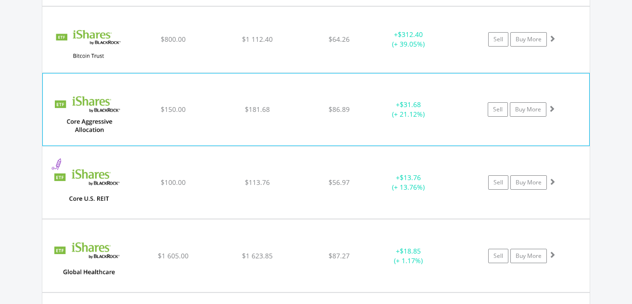
click at [552, 112] on span at bounding box center [551, 108] width 7 height 7
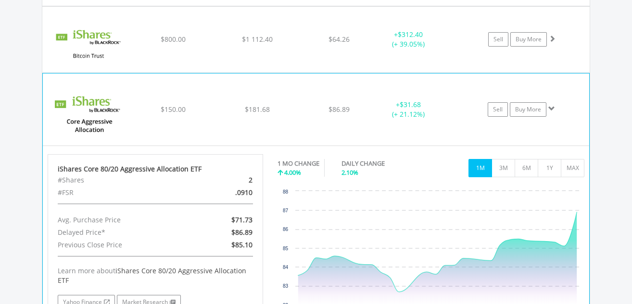
click at [551, 106] on span at bounding box center [551, 108] width 7 height 7
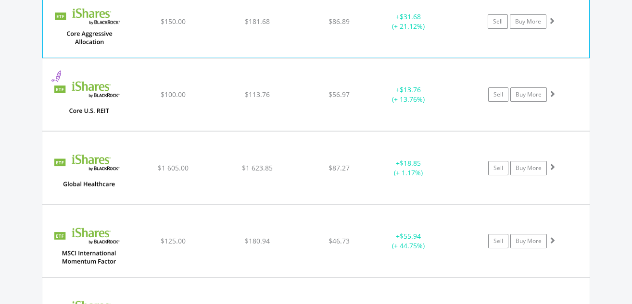
scroll to position [1607, 0]
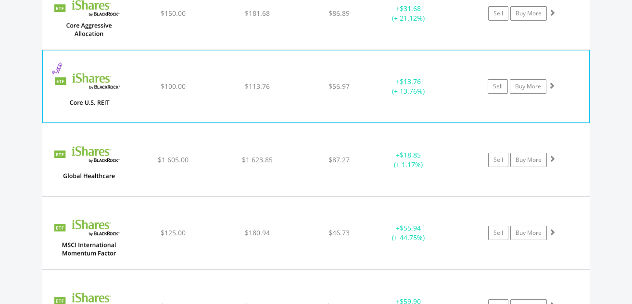
click at [550, 85] on span at bounding box center [551, 85] width 7 height 7
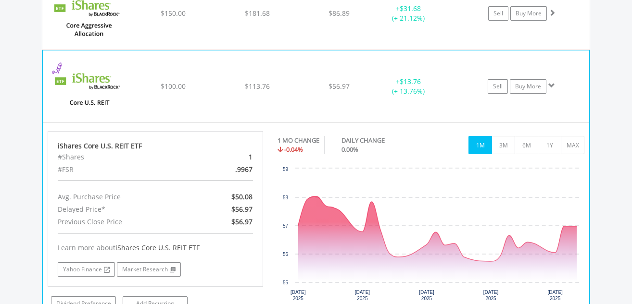
click at [550, 85] on span at bounding box center [551, 85] width 7 height 7
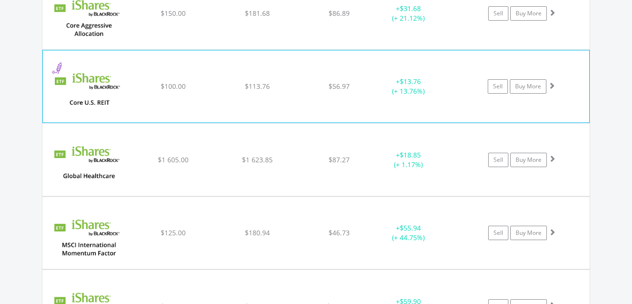
scroll to position [1655, 0]
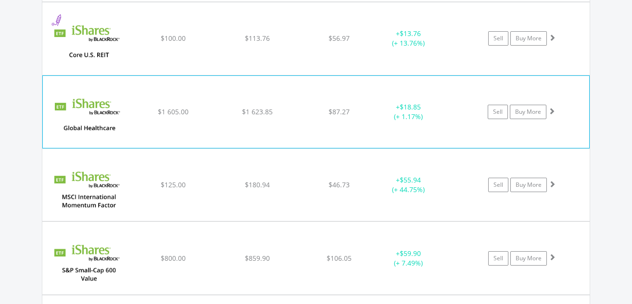
click at [552, 110] on span at bounding box center [551, 111] width 7 height 7
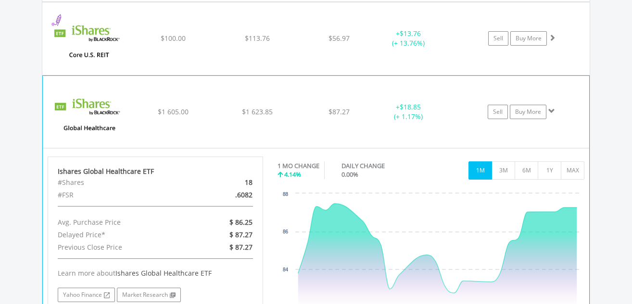
click at [551, 110] on span at bounding box center [551, 111] width 7 height 7
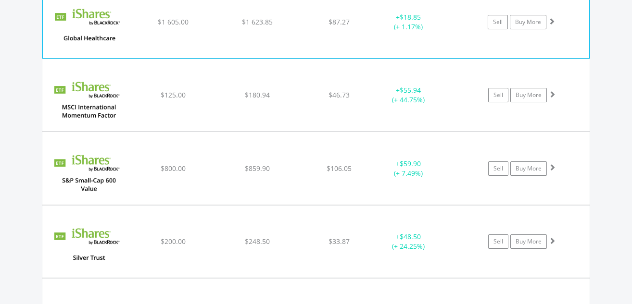
scroll to position [1751, 0]
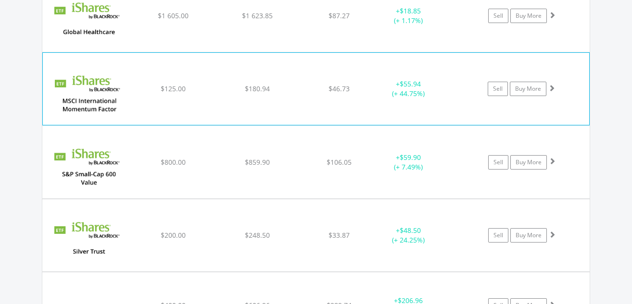
click at [550, 87] on span at bounding box center [551, 88] width 7 height 7
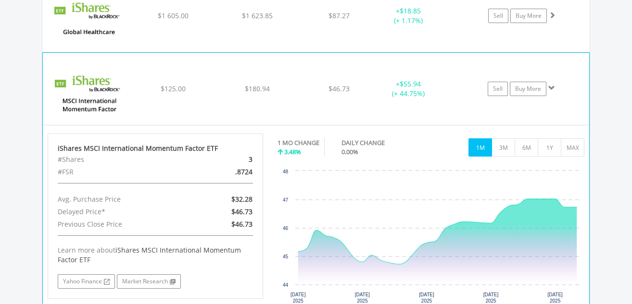
click at [550, 87] on span at bounding box center [551, 88] width 7 height 7
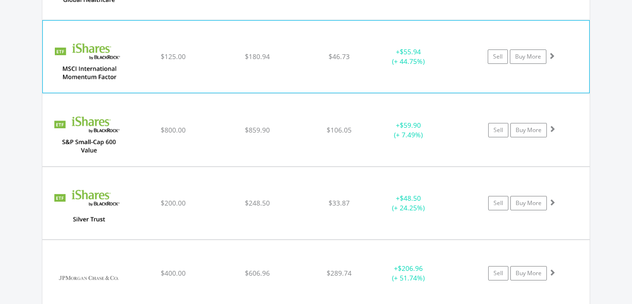
scroll to position [1800, 0]
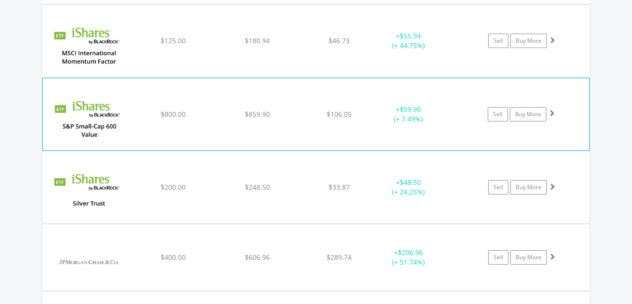
click at [551, 113] on span at bounding box center [551, 113] width 7 height 7
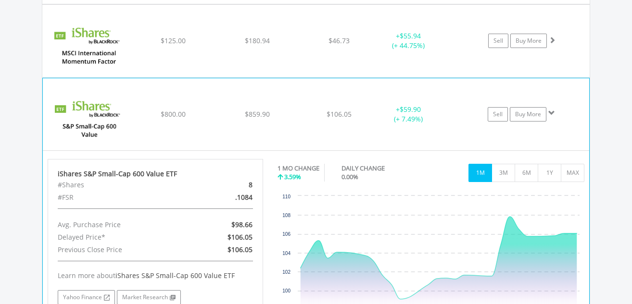
click at [552, 111] on span at bounding box center [551, 113] width 7 height 7
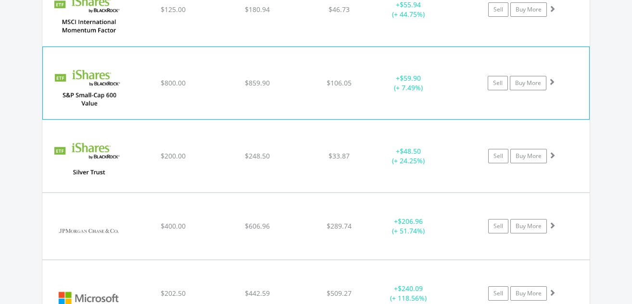
scroll to position [1848, 0]
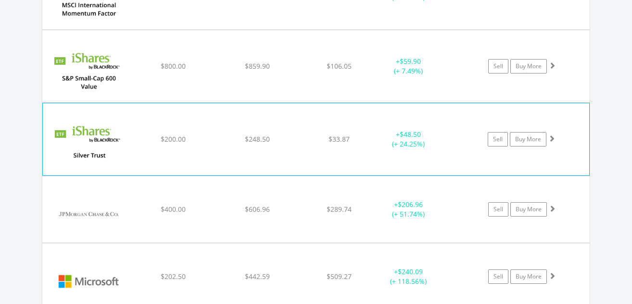
click at [551, 138] on span at bounding box center [551, 138] width 7 height 7
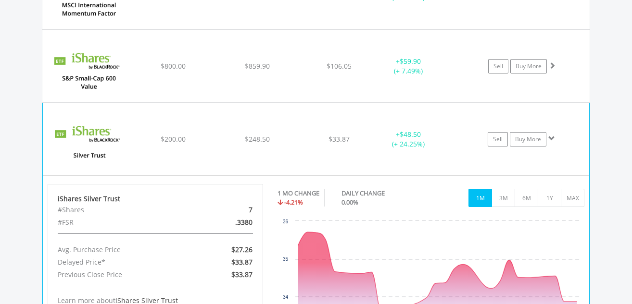
click at [550, 135] on span at bounding box center [551, 138] width 7 height 7
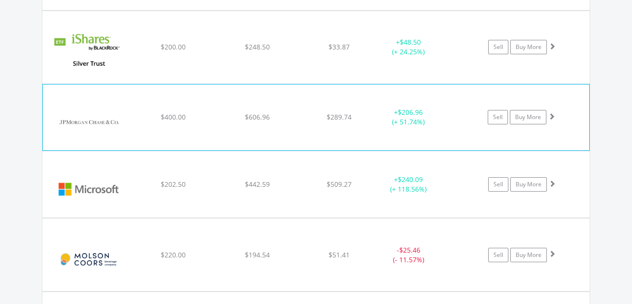
scroll to position [1944, 0]
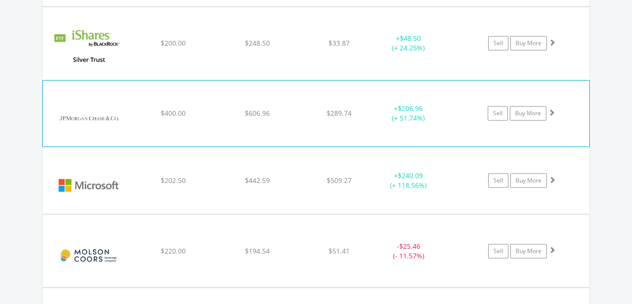
click at [551, 111] on span at bounding box center [551, 112] width 7 height 7
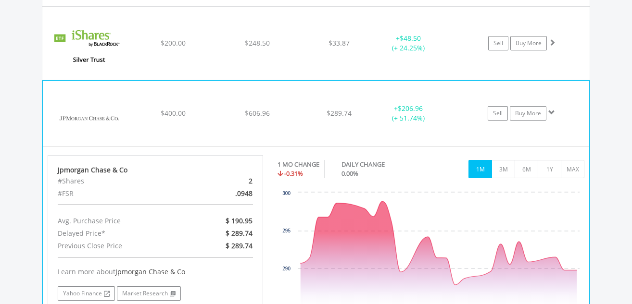
click at [551, 111] on span at bounding box center [551, 112] width 7 height 7
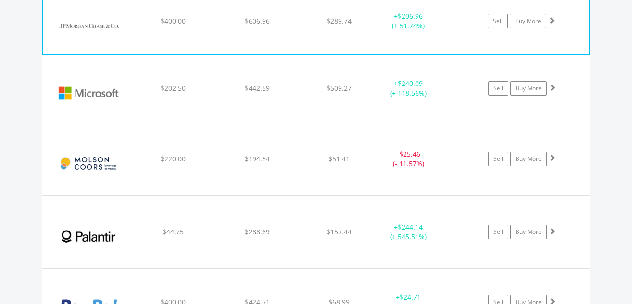
scroll to position [2040, 0]
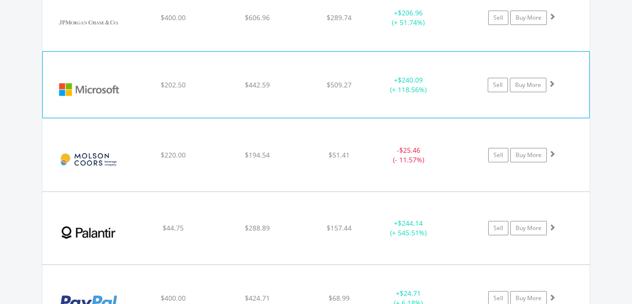
click at [551, 83] on span at bounding box center [551, 83] width 7 height 7
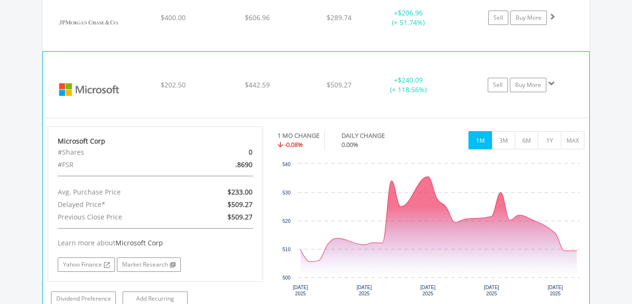
click at [551, 83] on span at bounding box center [551, 83] width 7 height 7
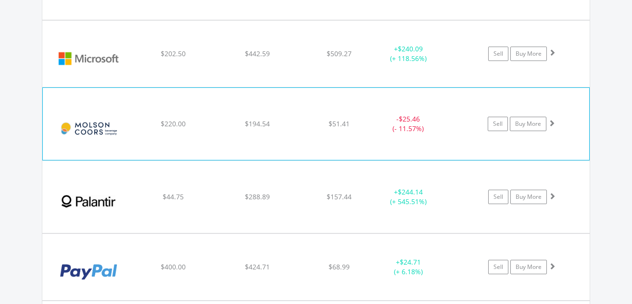
scroll to position [2088, 0]
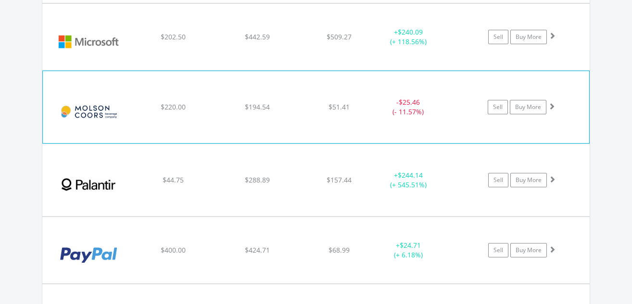
click at [552, 104] on span at bounding box center [551, 106] width 7 height 7
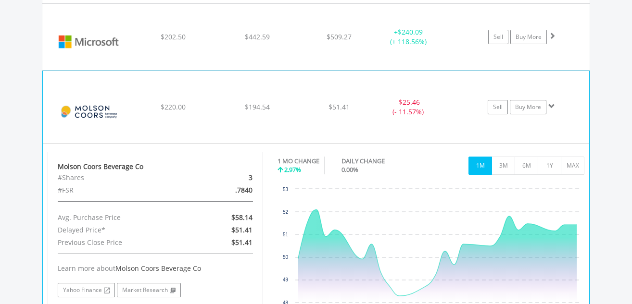
click at [552, 104] on span at bounding box center [551, 106] width 7 height 7
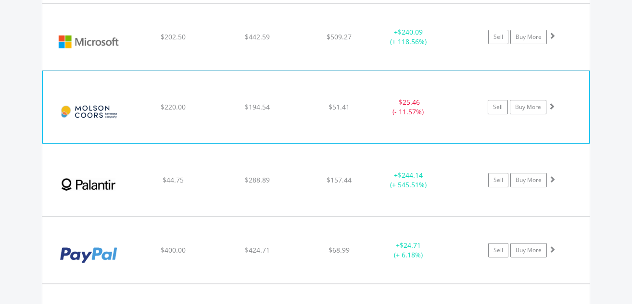
scroll to position [2136, 0]
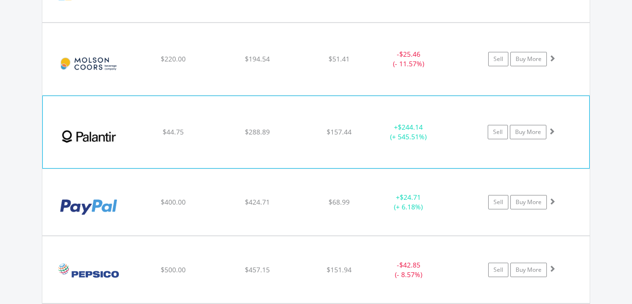
click at [552, 129] on span at bounding box center [551, 131] width 7 height 7
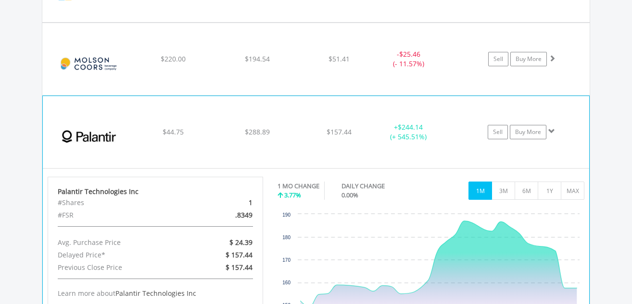
click at [552, 129] on span at bounding box center [551, 131] width 7 height 7
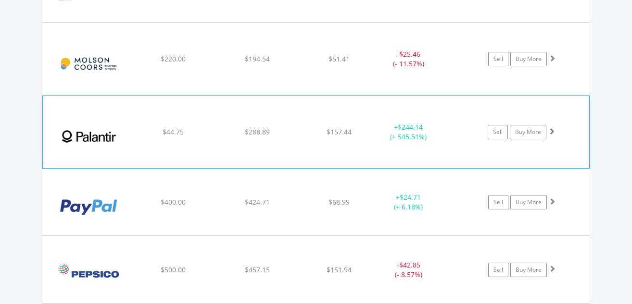
click at [552, 129] on span at bounding box center [551, 131] width 7 height 7
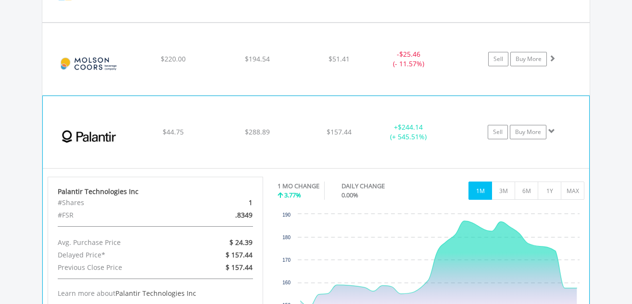
click at [552, 130] on span at bounding box center [551, 131] width 7 height 7
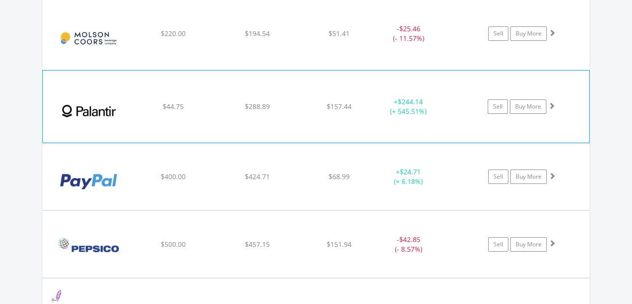
scroll to position [2184, 0]
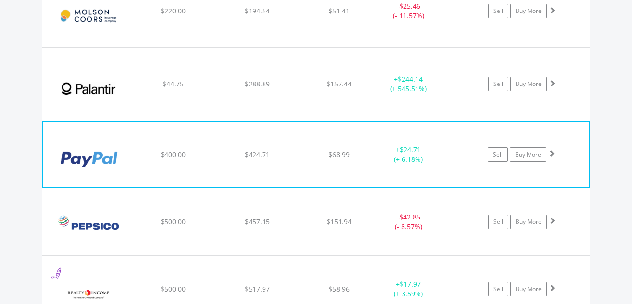
click at [551, 152] on span at bounding box center [551, 153] width 7 height 7
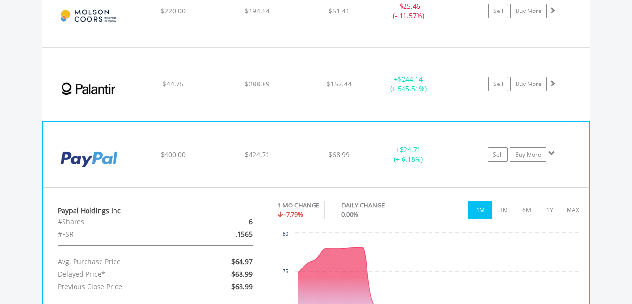
click at [551, 151] on span at bounding box center [551, 153] width 7 height 7
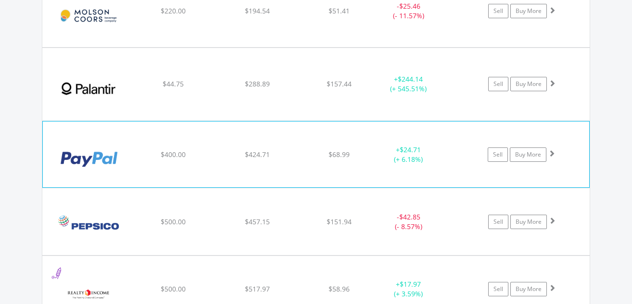
scroll to position [2232, 0]
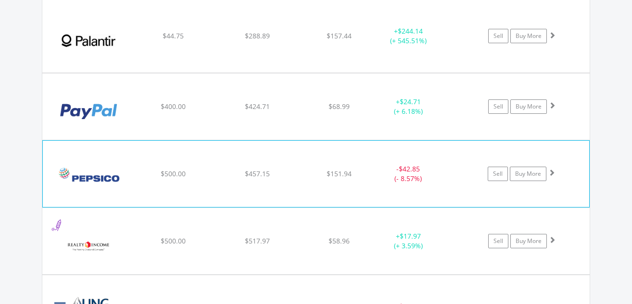
click at [550, 173] on span at bounding box center [551, 172] width 7 height 7
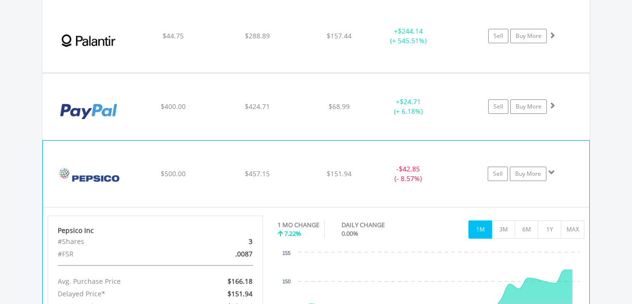
click at [550, 173] on span at bounding box center [551, 172] width 7 height 7
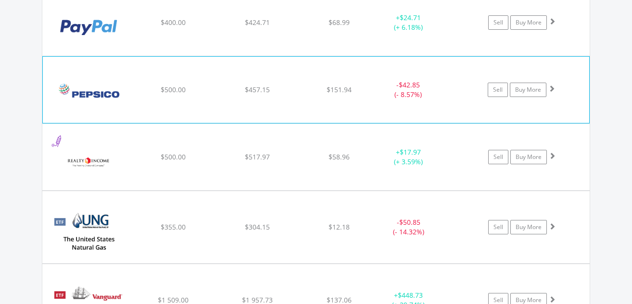
scroll to position [2328, 0]
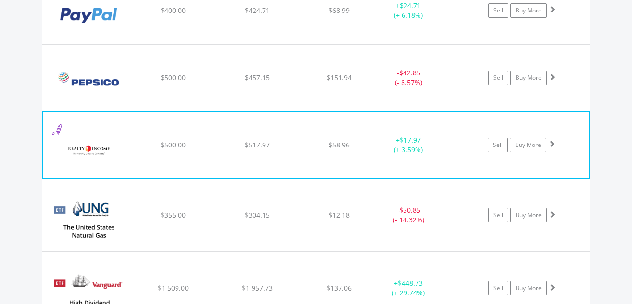
click at [550, 142] on span at bounding box center [551, 143] width 7 height 7
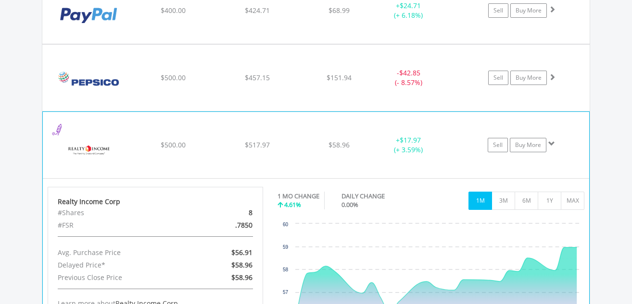
click at [550, 142] on span at bounding box center [551, 143] width 7 height 7
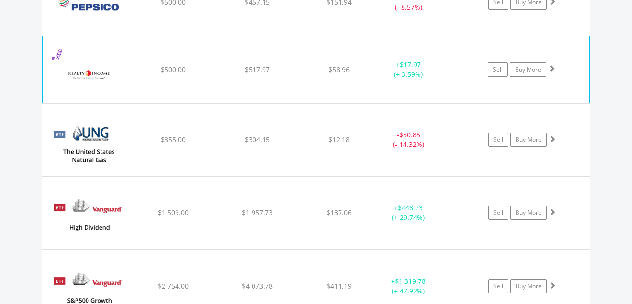
scroll to position [2424, 0]
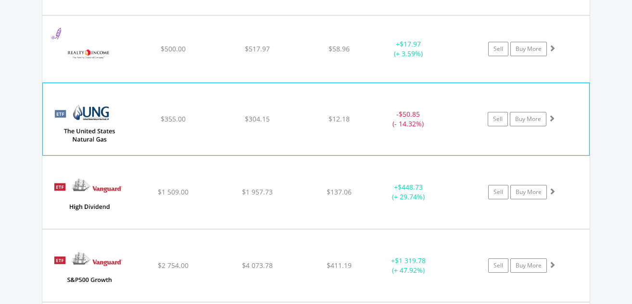
click at [550, 115] on span at bounding box center [551, 118] width 7 height 7
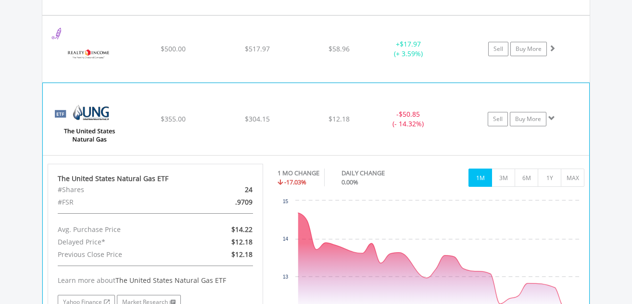
click at [551, 117] on span at bounding box center [551, 118] width 7 height 7
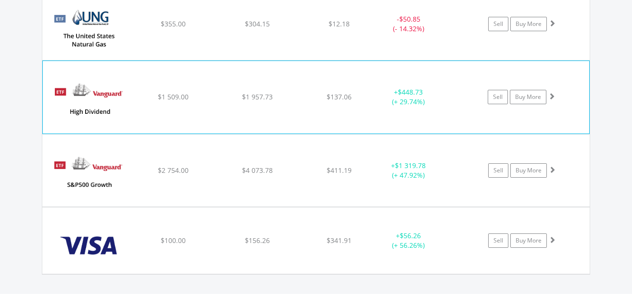
scroll to position [2521, 0]
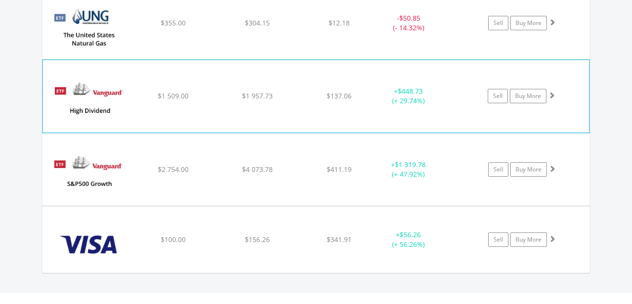
click at [551, 95] on span at bounding box center [551, 95] width 7 height 7
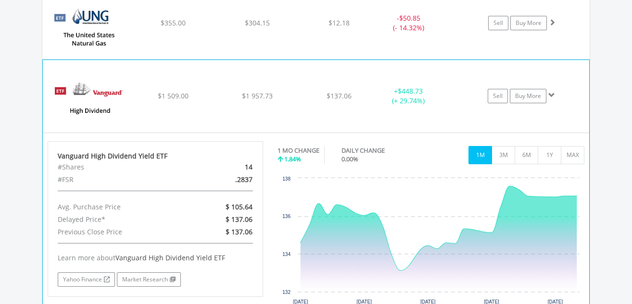
click at [552, 93] on span at bounding box center [551, 95] width 7 height 7
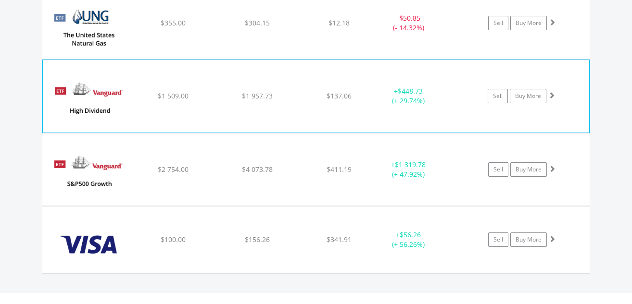
click at [552, 93] on span at bounding box center [551, 95] width 7 height 7
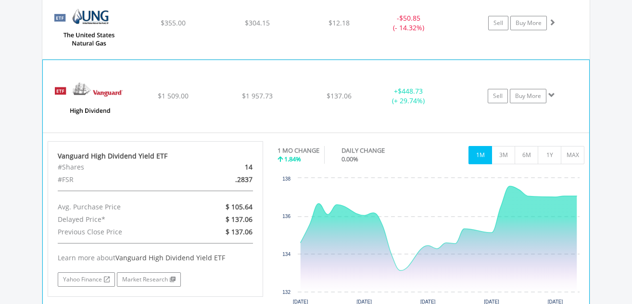
click at [551, 94] on span at bounding box center [551, 95] width 7 height 7
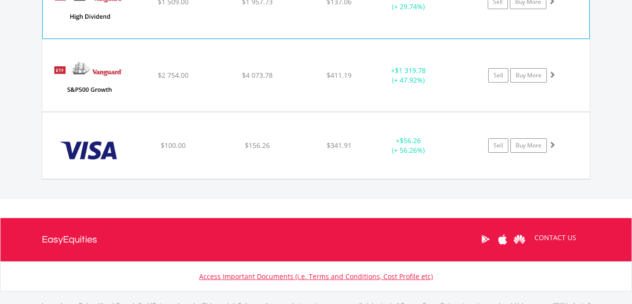
scroll to position [2617, 0]
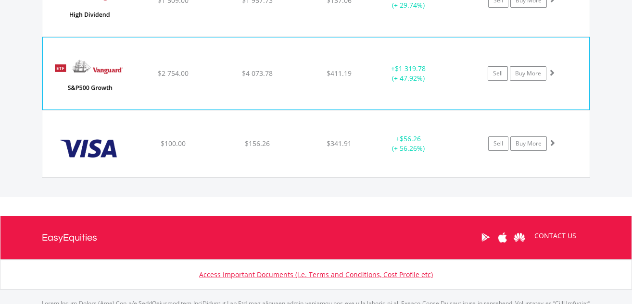
click at [550, 70] on span at bounding box center [551, 72] width 7 height 7
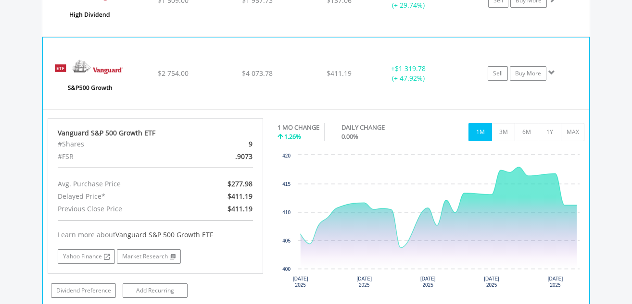
click at [548, 74] on span at bounding box center [551, 72] width 7 height 7
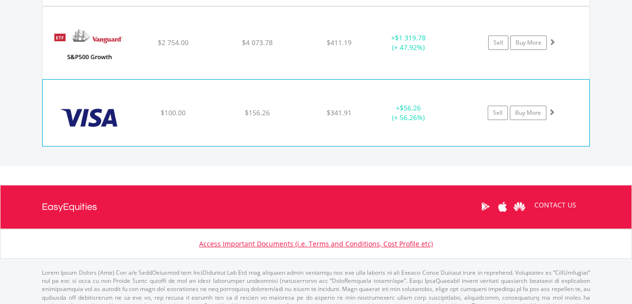
scroll to position [2665, 0]
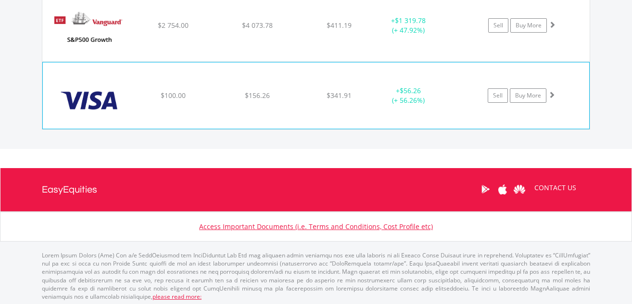
click at [552, 93] on span at bounding box center [551, 94] width 7 height 7
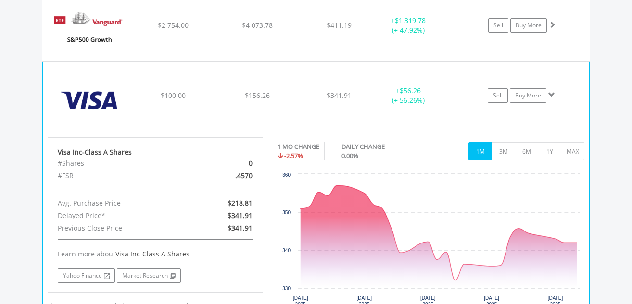
click at [551, 94] on span at bounding box center [551, 94] width 7 height 7
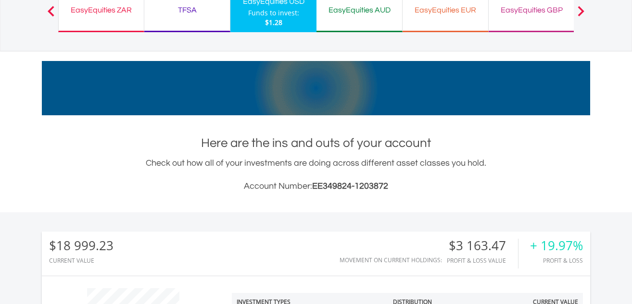
scroll to position [0, 0]
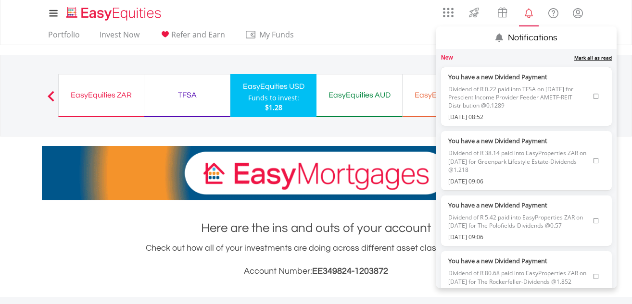
click at [593, 95] on icon at bounding box center [595, 97] width 5 height 6
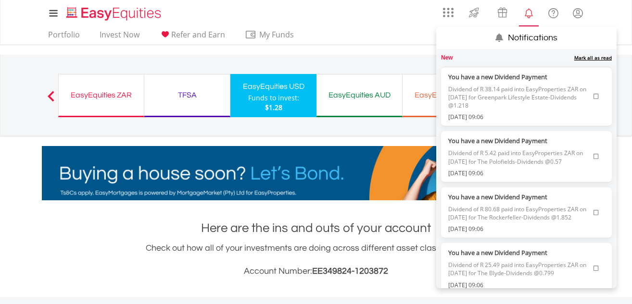
click at [593, 96] on icon at bounding box center [595, 97] width 5 height 6
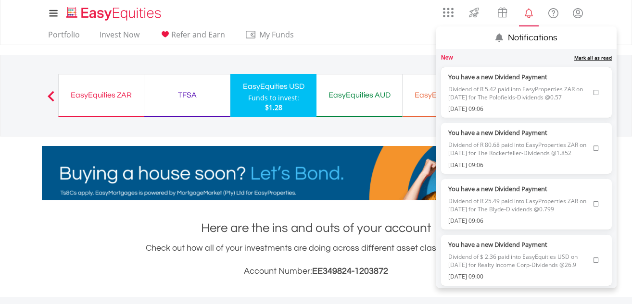
click at [593, 96] on icon at bounding box center [595, 93] width 5 height 6
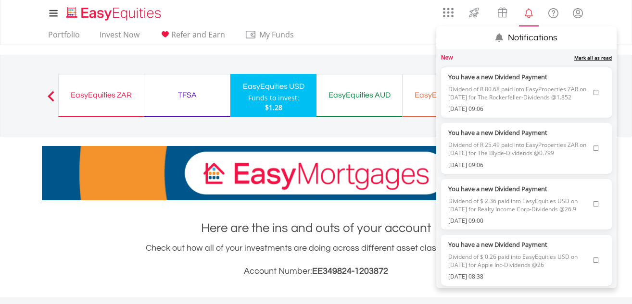
click at [593, 94] on icon at bounding box center [595, 93] width 5 height 6
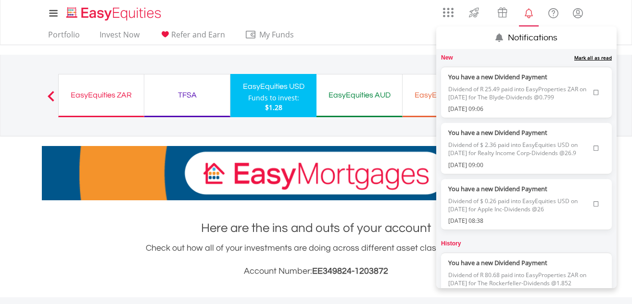
click at [593, 92] on icon at bounding box center [595, 93] width 5 height 6
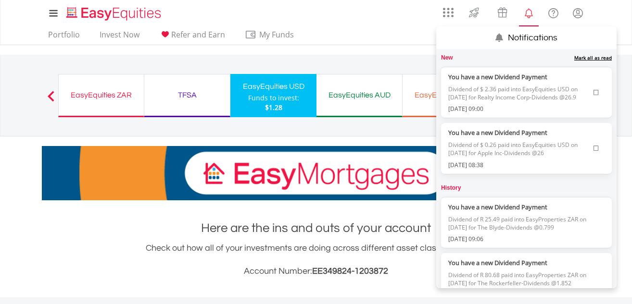
click at [593, 96] on icon at bounding box center [595, 93] width 5 height 6
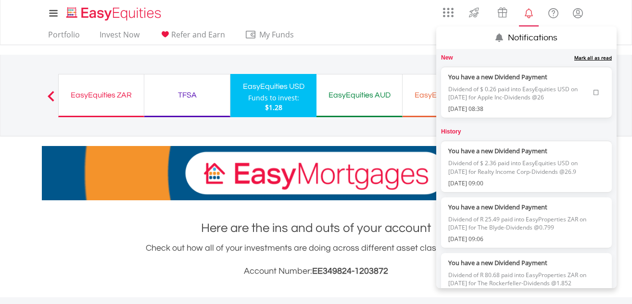
click at [593, 93] on icon at bounding box center [595, 93] width 5 height 6
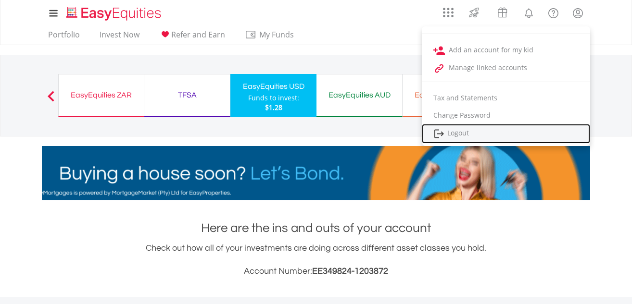
click at [456, 133] on link "Logout" at bounding box center [506, 134] width 168 height 20
